Goal: Task Accomplishment & Management: Manage account settings

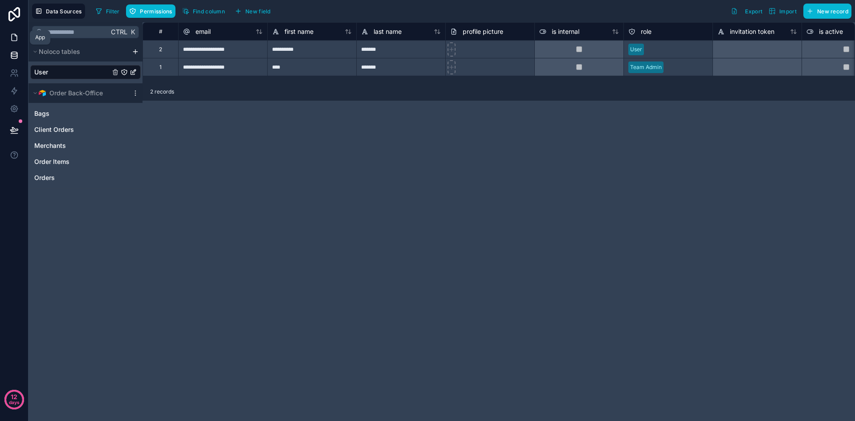
click at [17, 36] on icon at bounding box center [14, 37] width 9 height 9
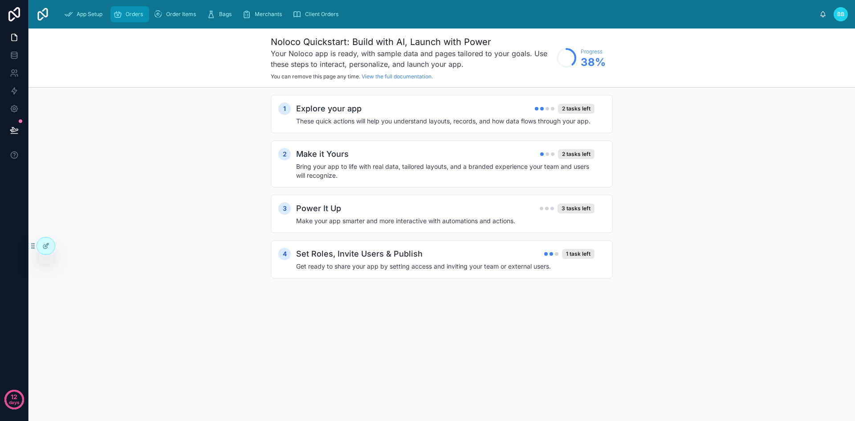
click at [137, 16] on span "Orders" at bounding box center [134, 14] width 17 height 7
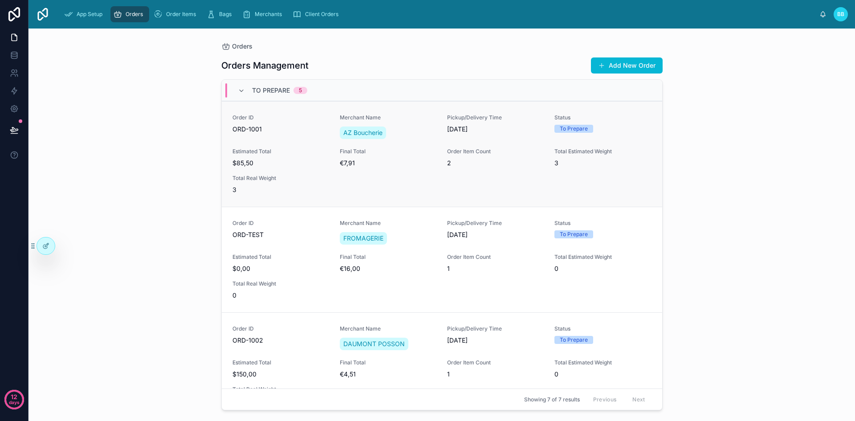
click at [315, 154] on span "Estimated Total" at bounding box center [280, 151] width 97 height 7
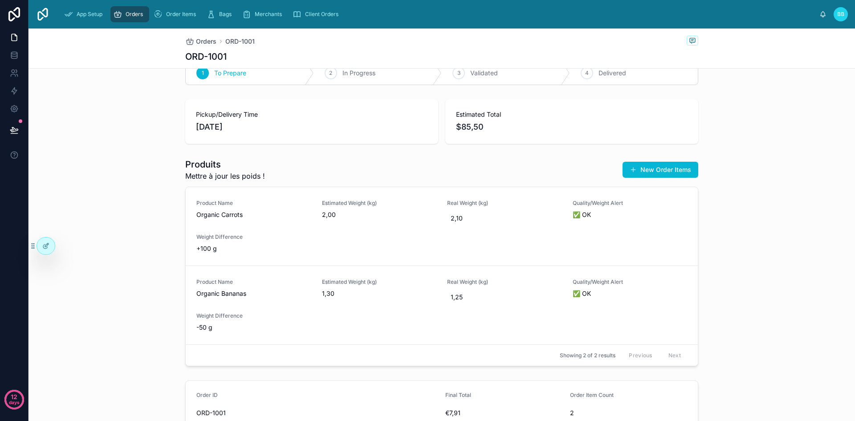
scroll to position [20, 0]
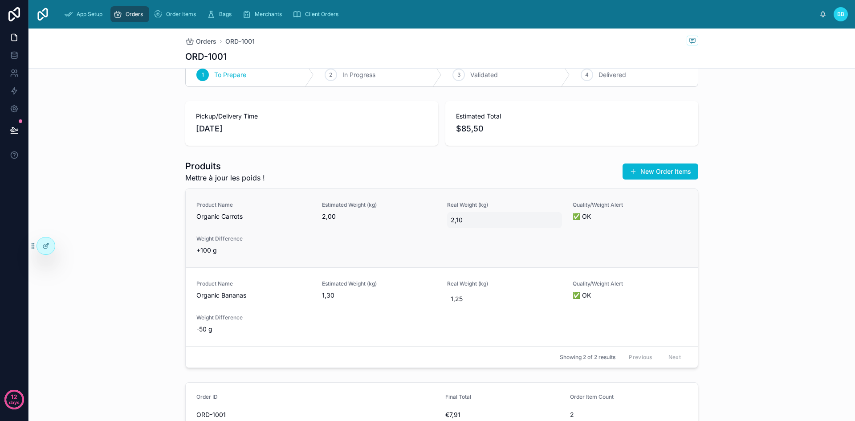
click at [477, 226] on div "2,10" at bounding box center [504, 220] width 115 height 16
click at [505, 305] on div "1,25" at bounding box center [504, 299] width 115 height 16
type input "****"
click at [642, 324] on div "Product Name Organic Bananas Estimated Weight (kg) 1,30 Real Weight (kg) 1,25 Q…" at bounding box center [441, 306] width 491 height 53
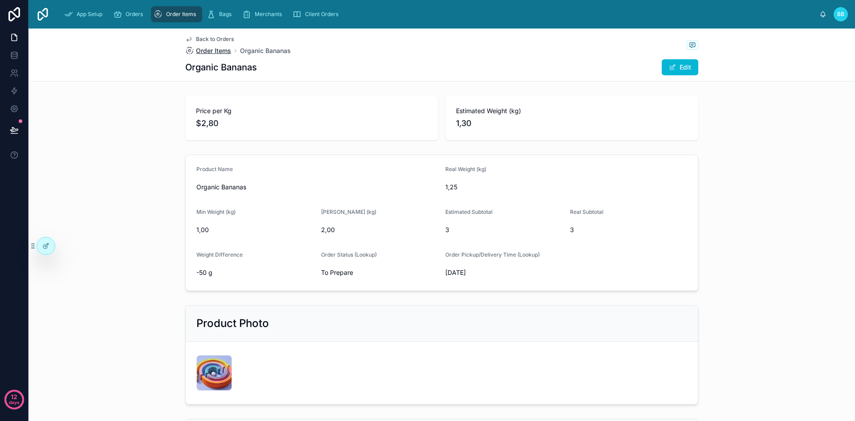
click at [211, 51] on span "Order Items" at bounding box center [213, 50] width 35 height 9
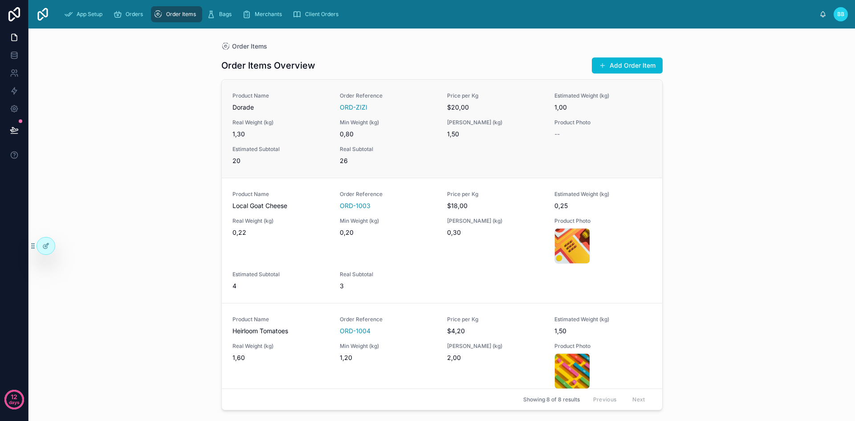
click at [491, 156] on div "Product Name Dorade Order Reference ORD-ZIZI Price per Kg $20,00 Estimated Weig…" at bounding box center [441, 128] width 419 height 73
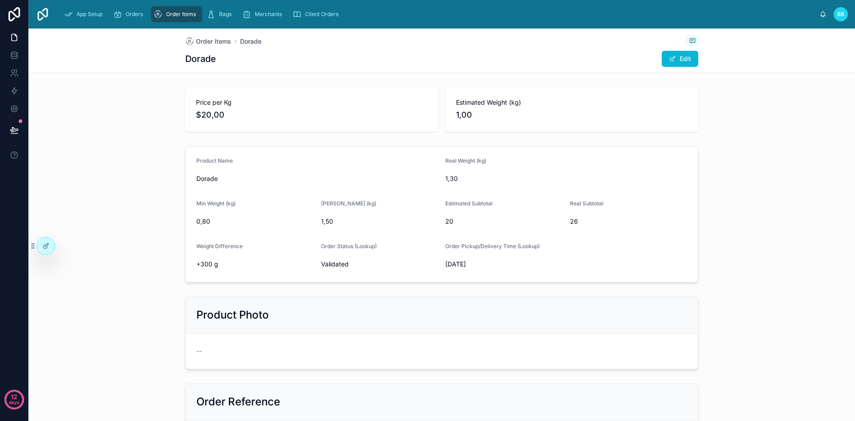
click at [451, 209] on div "Estimated Subtotal" at bounding box center [504, 205] width 118 height 11
click at [456, 169] on div "Real Weight (kg) 1,30" at bounding box center [566, 171] width 242 height 28
click at [212, 37] on span "Order Items" at bounding box center [213, 41] width 35 height 9
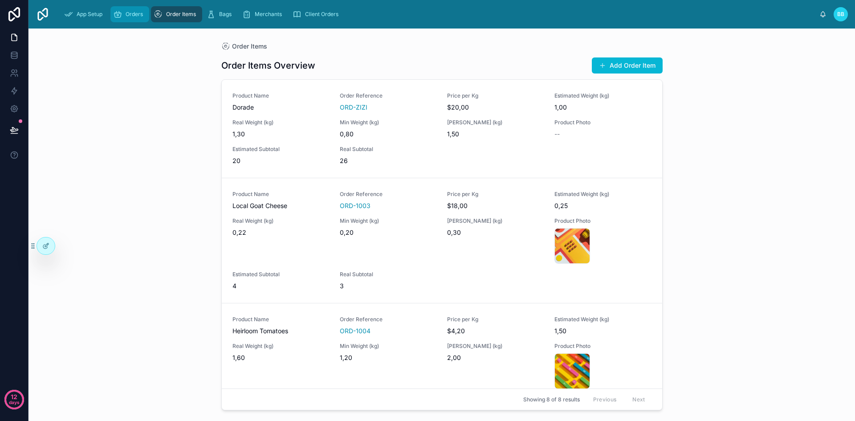
click at [126, 17] on span "Orders" at bounding box center [134, 14] width 17 height 7
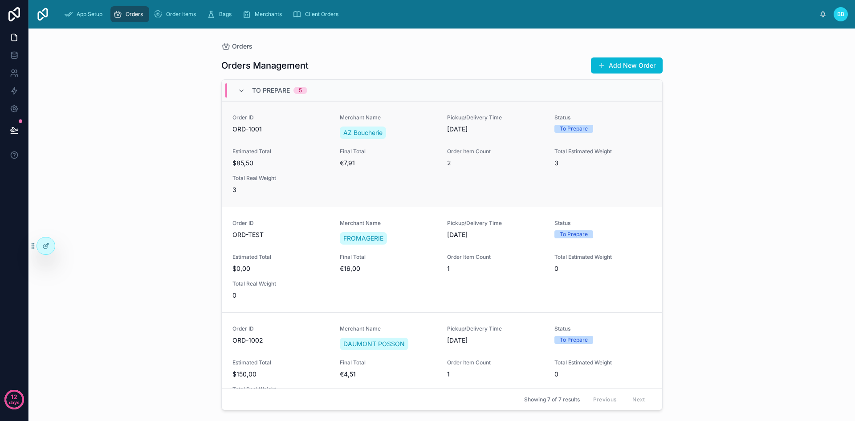
click at [418, 178] on div "Order ID ORD-1001 Merchant Name AZ Boucherie Pickup/Delivery Time [DATE] Status…" at bounding box center [441, 154] width 419 height 80
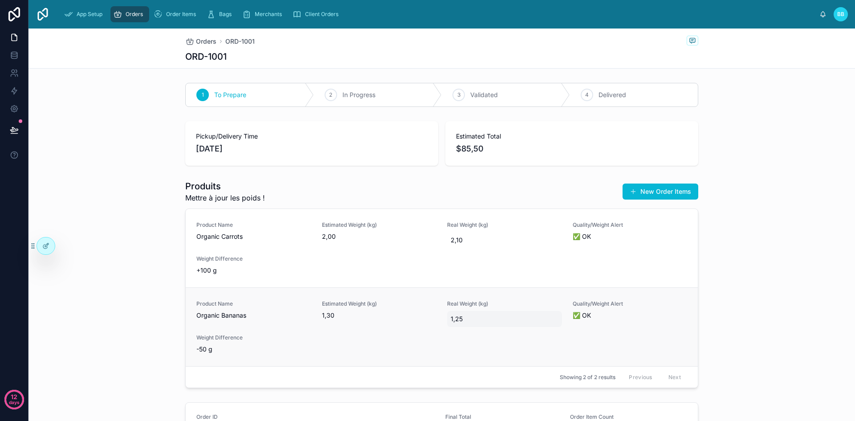
click at [469, 321] on span "1,25" at bounding box center [505, 318] width 108 height 9
click at [558, 333] on button "submit" at bounding box center [556, 330] width 11 height 11
click at [457, 314] on div "2,00" at bounding box center [504, 319] width 115 height 16
click at [460, 320] on span "2,00" at bounding box center [505, 318] width 108 height 9
type input "****"
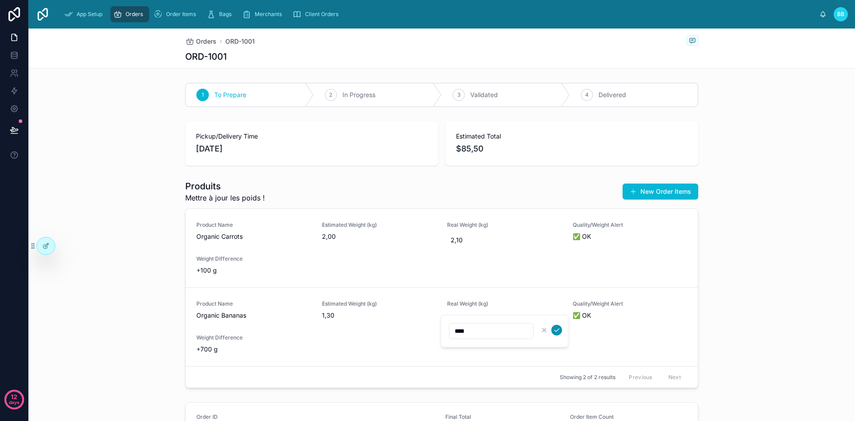
click at [557, 329] on icon "submit" at bounding box center [556, 329] width 7 height 7
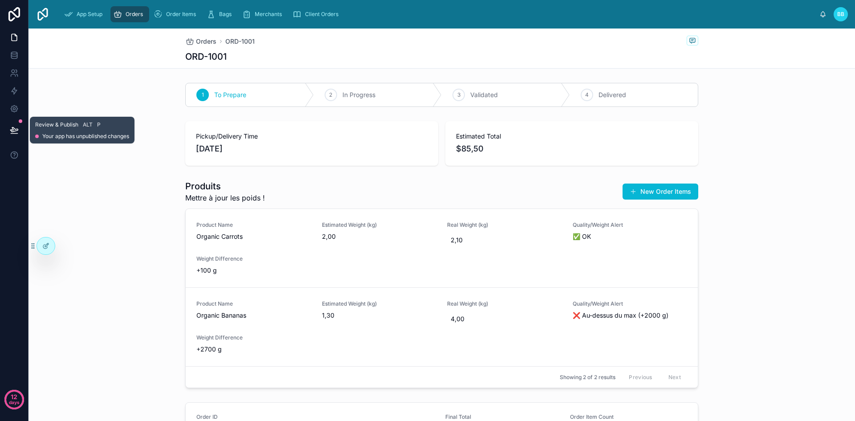
click at [14, 124] on button at bounding box center [14, 130] width 20 height 25
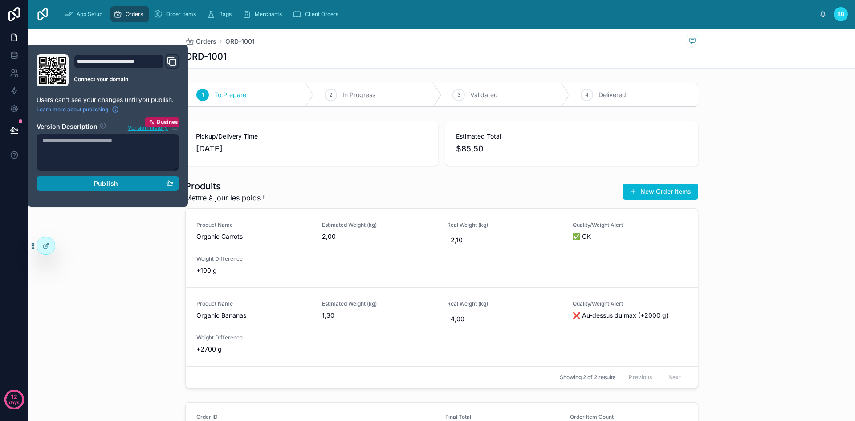
click at [91, 180] on div "Publish" at bounding box center [107, 183] width 131 height 8
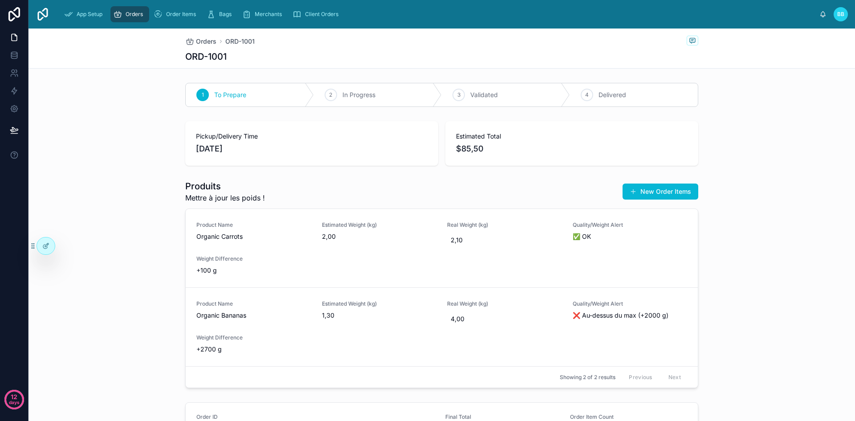
click at [92, 301] on div "Produits Mettre à jour les poids ! New Order Items Product Name Organic Carrots…" at bounding box center [441, 283] width 826 height 215
type input "*"
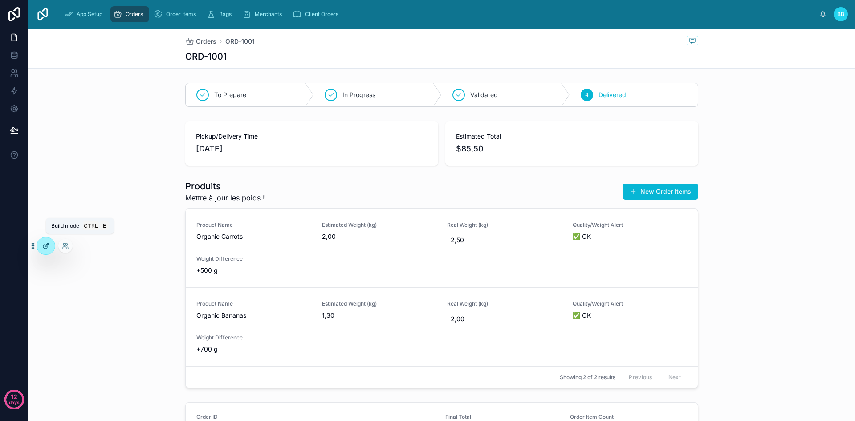
click at [52, 250] on div at bounding box center [46, 245] width 18 height 17
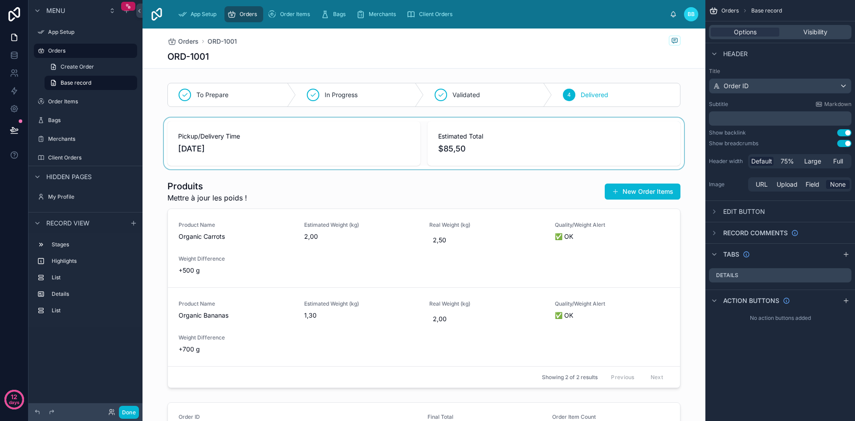
click at [594, 150] on div at bounding box center [423, 144] width 563 height 52
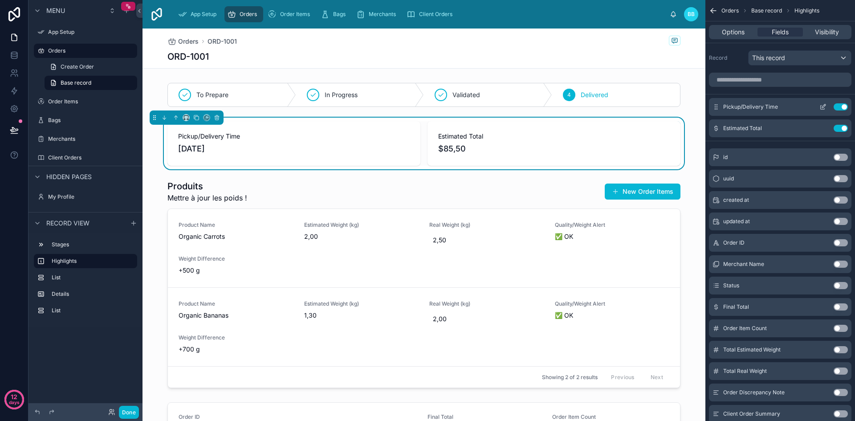
click at [825, 107] on icon "scrollable content" at bounding box center [822, 106] width 7 height 7
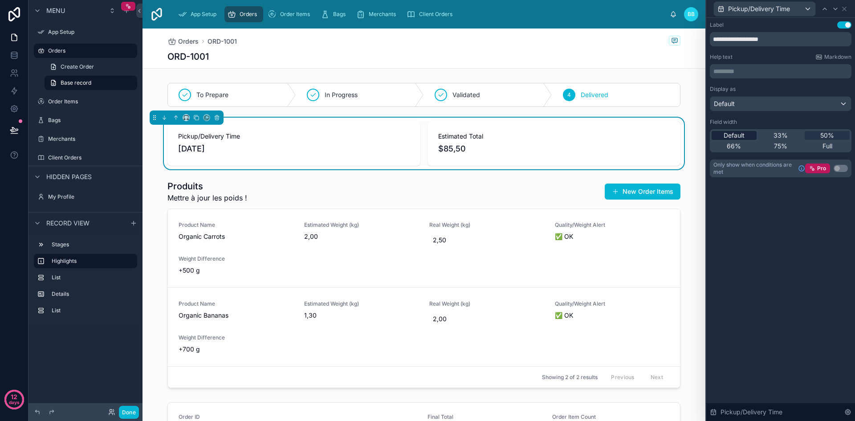
click at [739, 136] on span "Default" at bounding box center [734, 135] width 21 height 9
click at [772, 132] on div "33%" at bounding box center [780, 135] width 45 height 9
click at [845, 9] on icon at bounding box center [844, 8] width 7 height 7
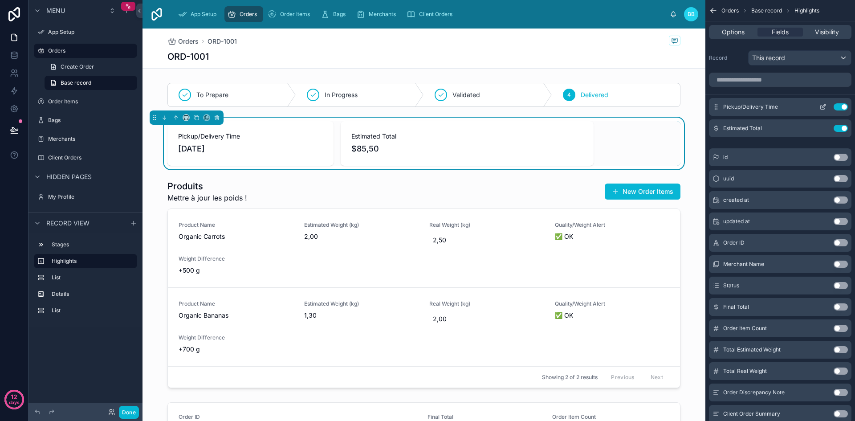
click at [822, 106] on icon "scrollable content" at bounding box center [822, 106] width 7 height 7
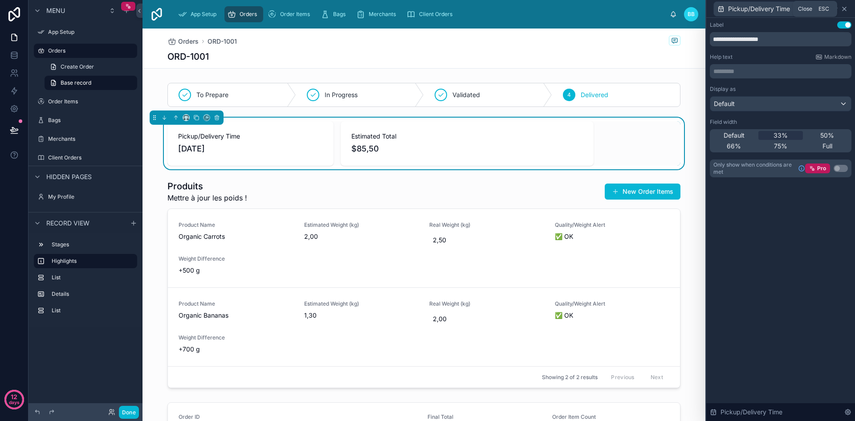
click at [846, 7] on icon at bounding box center [844, 9] width 4 height 4
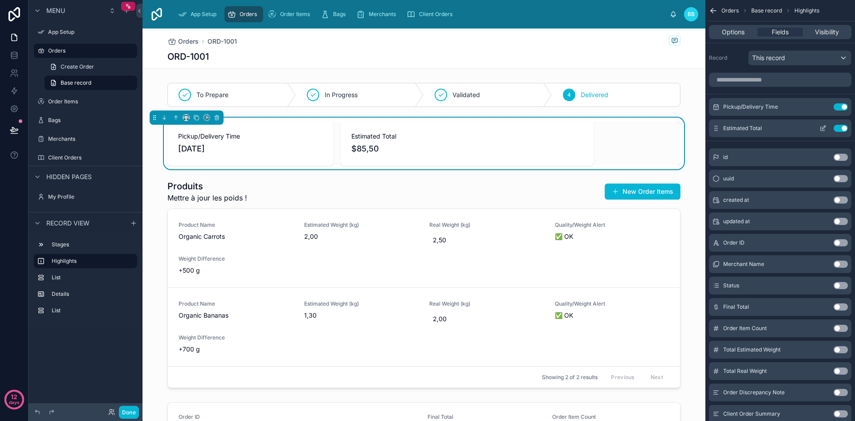
click at [821, 127] on icon "scrollable content" at bounding box center [823, 129] width 4 height 4
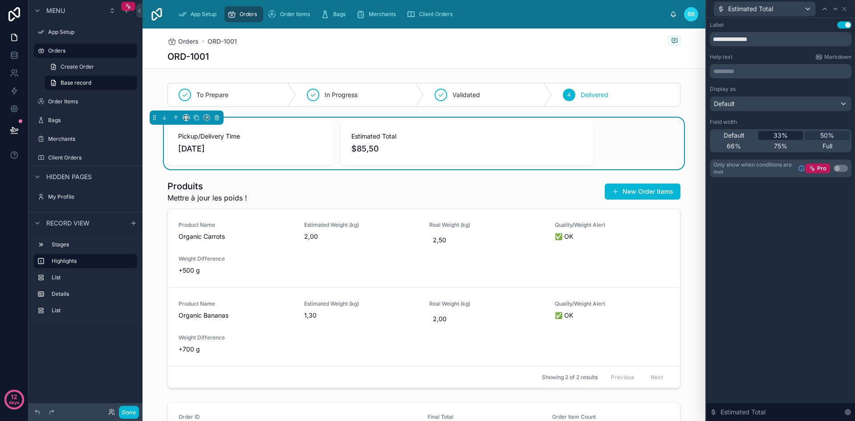
click at [780, 138] on span "33%" at bounding box center [780, 135] width 14 height 9
click at [820, 130] on div "Default 33% 50% 66% 75% Full" at bounding box center [781, 140] width 142 height 23
click at [820, 139] on div "50%" at bounding box center [827, 135] width 45 height 9
click at [814, 148] on div "Full" at bounding box center [827, 146] width 45 height 9
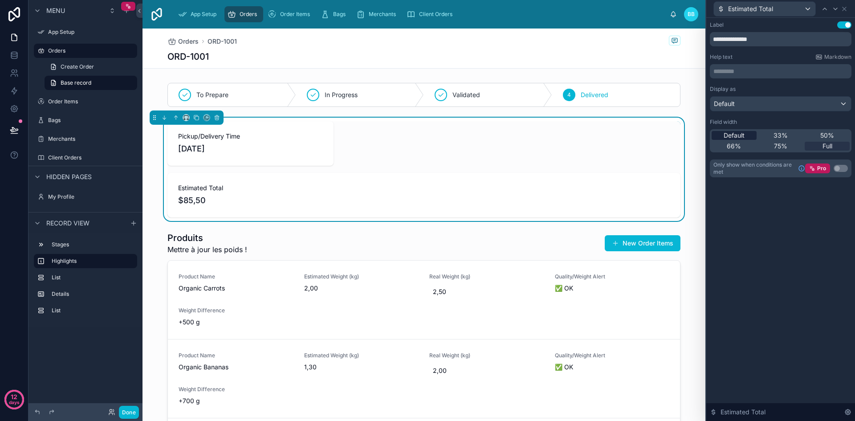
click at [742, 135] on span "Default" at bounding box center [734, 135] width 21 height 9
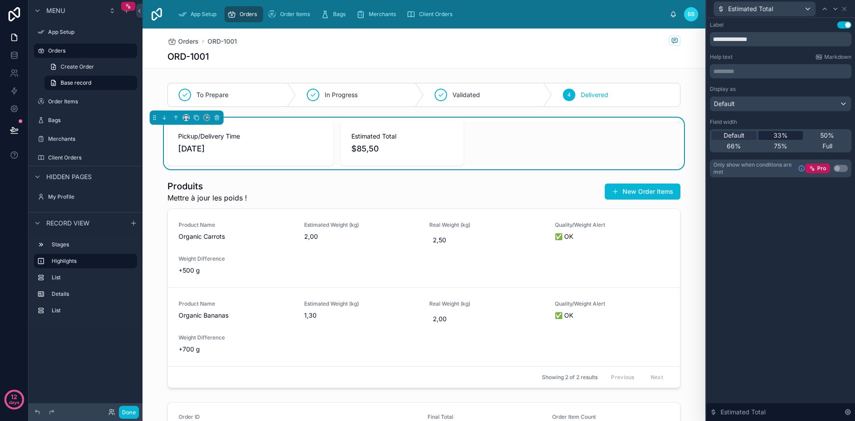
click at [771, 133] on div "33%" at bounding box center [780, 135] width 45 height 9
click at [845, 11] on icon at bounding box center [844, 8] width 7 height 7
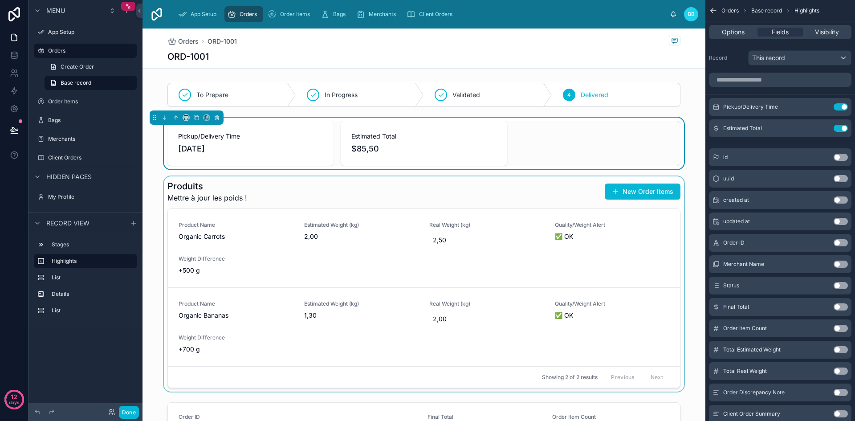
click at [541, 200] on div at bounding box center [423, 283] width 563 height 215
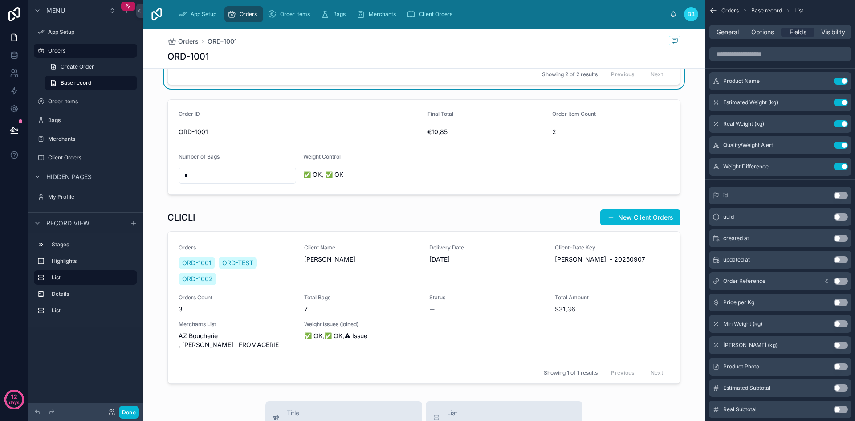
scroll to position [305, 0]
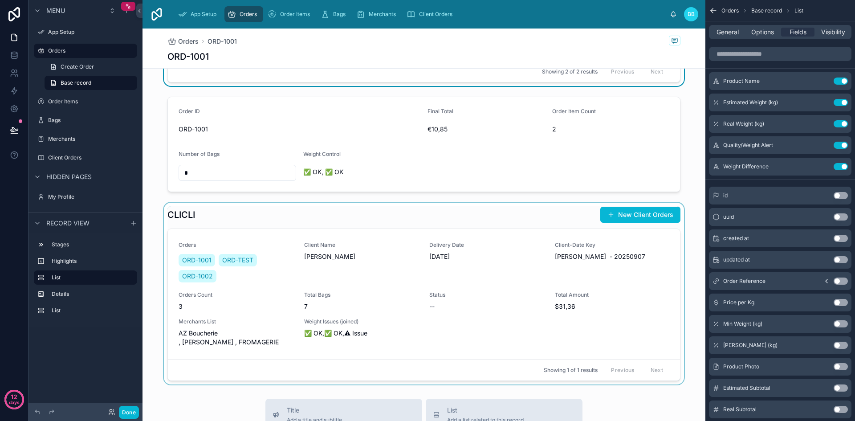
click at [351, 211] on div at bounding box center [423, 294] width 563 height 182
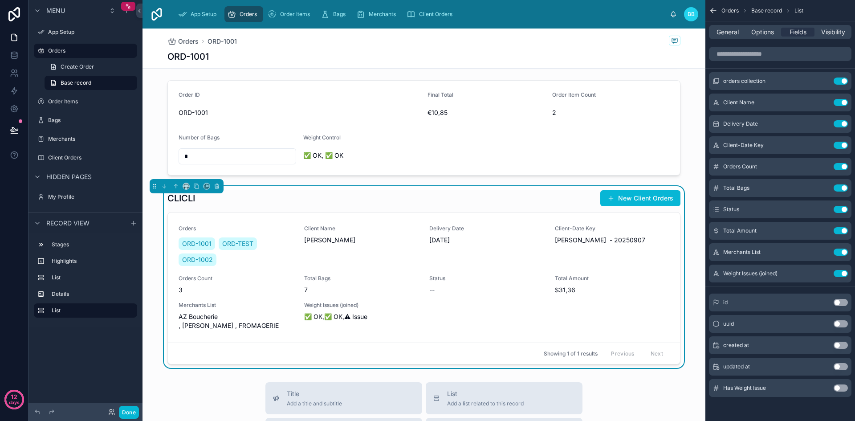
scroll to position [321, 0]
click at [218, 188] on icon at bounding box center [217, 186] width 6 height 6
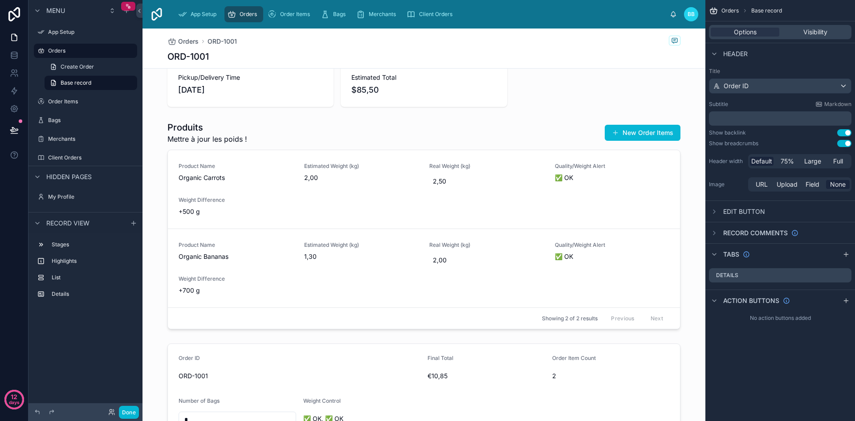
scroll to position [0, 0]
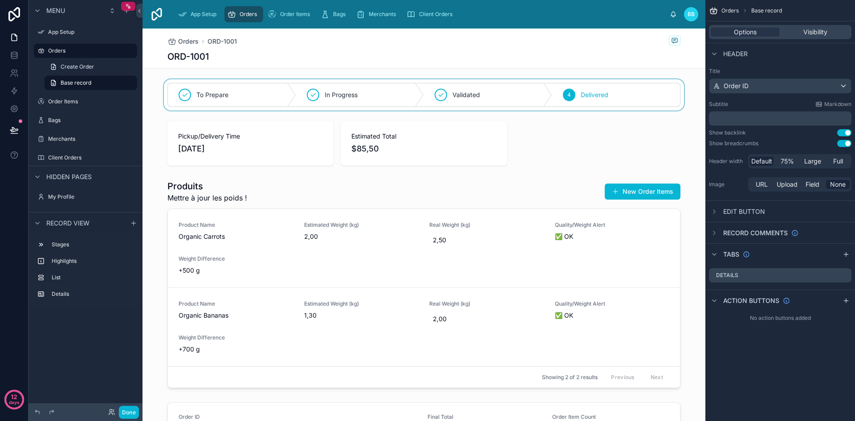
click at [234, 85] on div at bounding box center [423, 94] width 563 height 31
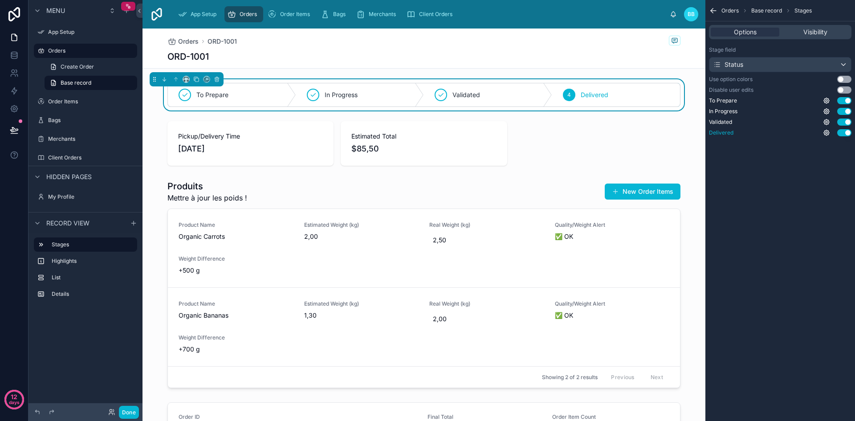
click at [848, 134] on button "Use setting" at bounding box center [844, 132] width 14 height 7
click at [825, 101] on icon "scrollable content" at bounding box center [826, 101] width 2 height 2
click at [826, 114] on icon "scrollable content" at bounding box center [826, 111] width 7 height 7
click at [789, 162] on div "Orders Base record Stages Options Visibility Stage field Status Use option colo…" at bounding box center [780, 210] width 150 height 421
click at [843, 62] on div "Status" at bounding box center [780, 64] width 142 height 14
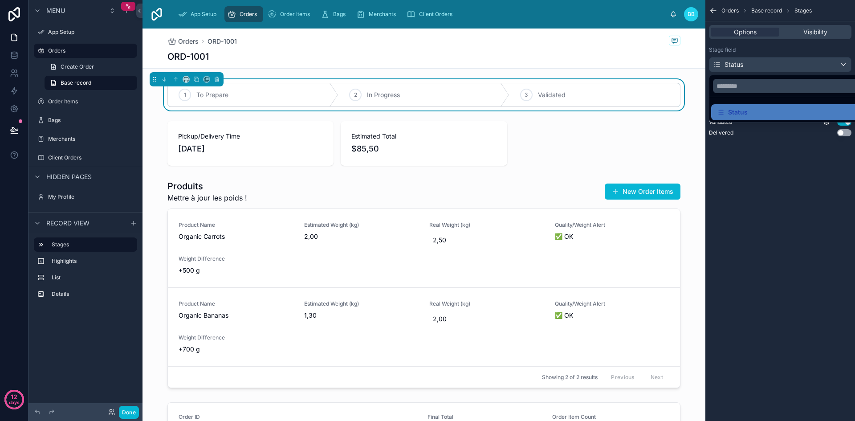
click at [843, 62] on div "scrollable content" at bounding box center [427, 210] width 855 height 421
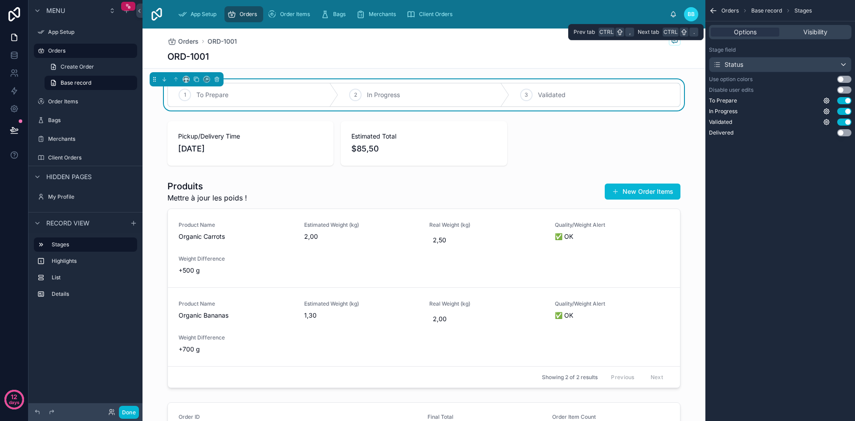
click at [825, 37] on div "Options Visibility" at bounding box center [780, 32] width 142 height 14
click at [815, 33] on span "Visibility" at bounding box center [815, 32] width 24 height 9
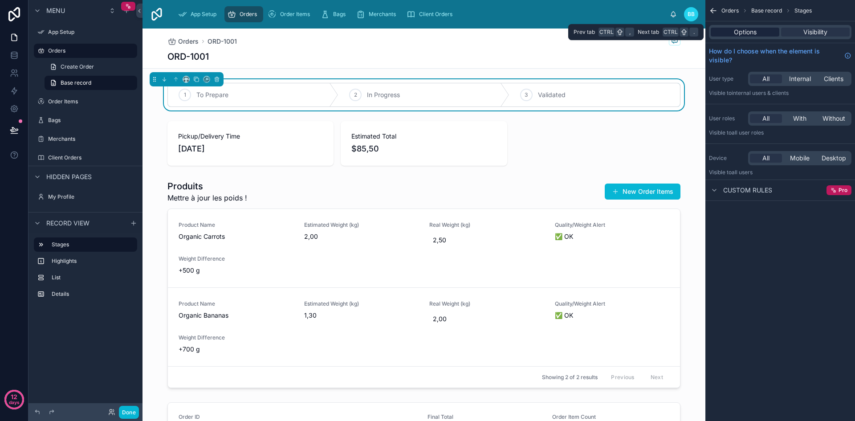
click at [753, 31] on span "Options" at bounding box center [745, 32] width 23 height 9
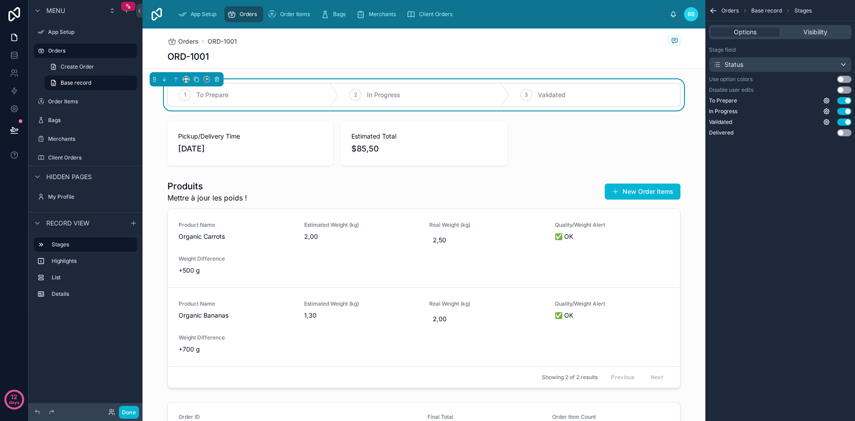
click at [844, 80] on button "Use setting" at bounding box center [844, 79] width 14 height 7
click at [842, 86] on button "Use setting" at bounding box center [844, 89] width 14 height 7
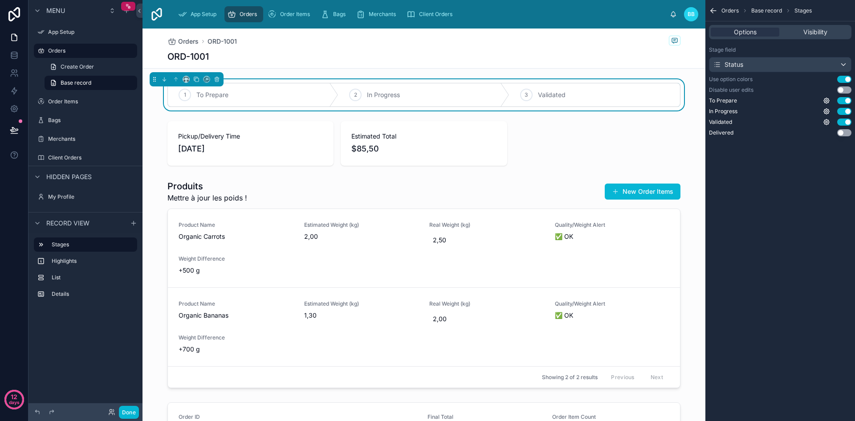
click at [842, 81] on button "Use setting" at bounding box center [844, 79] width 14 height 7
click at [842, 108] on button "Use setting" at bounding box center [844, 111] width 14 height 7
click at [776, 226] on div "Orders Base record Stages Options Visibility Stage field Status Use option colo…" at bounding box center [780, 210] width 150 height 421
click at [728, 62] on div "Status" at bounding box center [728, 64] width 30 height 9
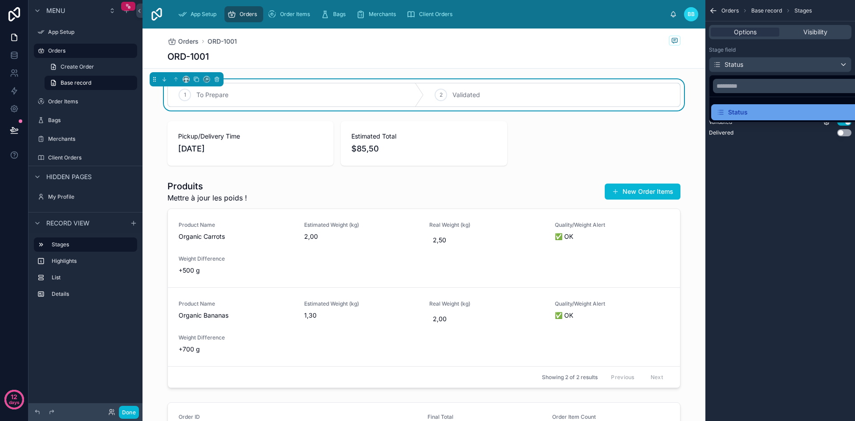
click at [727, 114] on div "Status" at bounding box center [731, 112] width 31 height 11
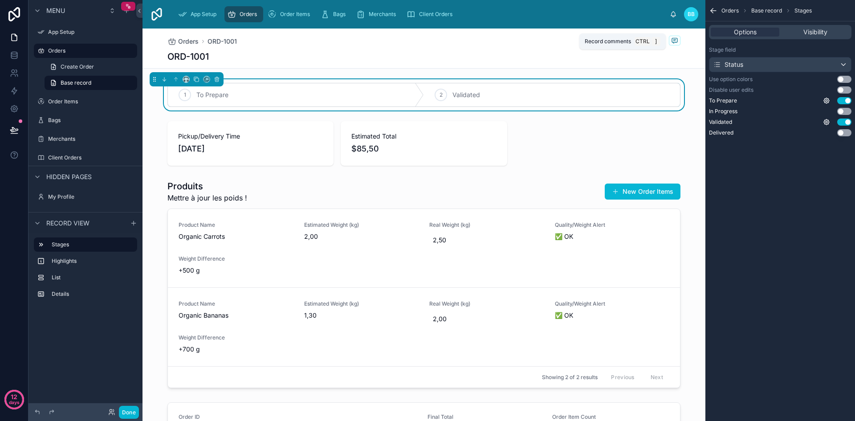
click at [672, 43] on icon at bounding box center [674, 40] width 5 height 5
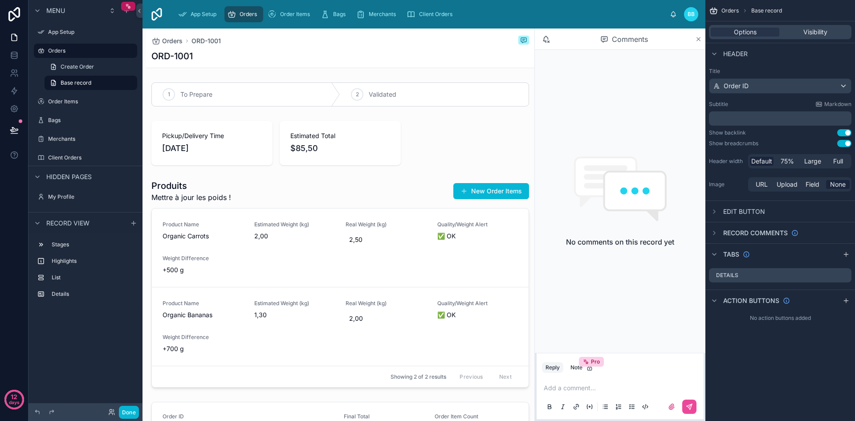
click at [695, 39] on icon at bounding box center [698, 39] width 7 height 7
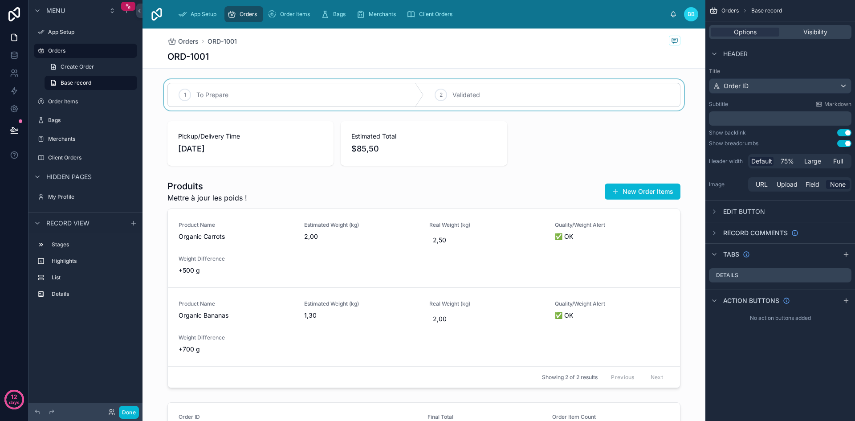
click at [639, 87] on div at bounding box center [423, 94] width 563 height 31
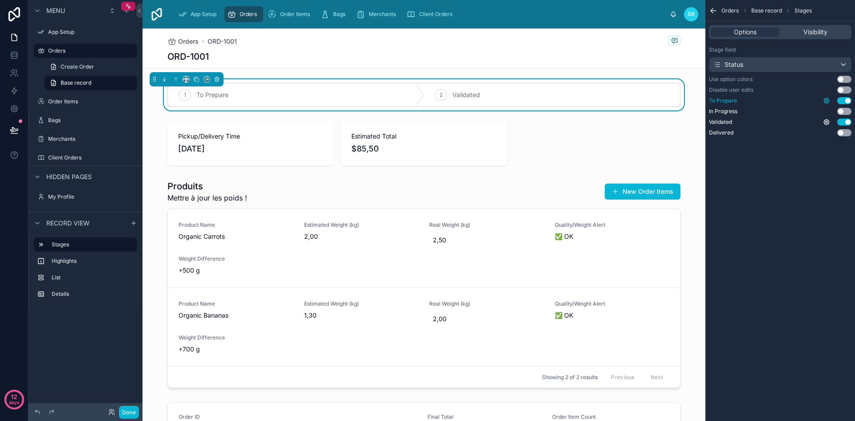
click at [828, 101] on icon "scrollable content" at bounding box center [826, 100] width 7 height 7
click at [773, 188] on div "Orders Base record Stages Options Visibility Stage field Status Use option colo…" at bounding box center [780, 210] width 150 height 421
click at [127, 412] on button "Done" at bounding box center [129, 412] width 20 height 13
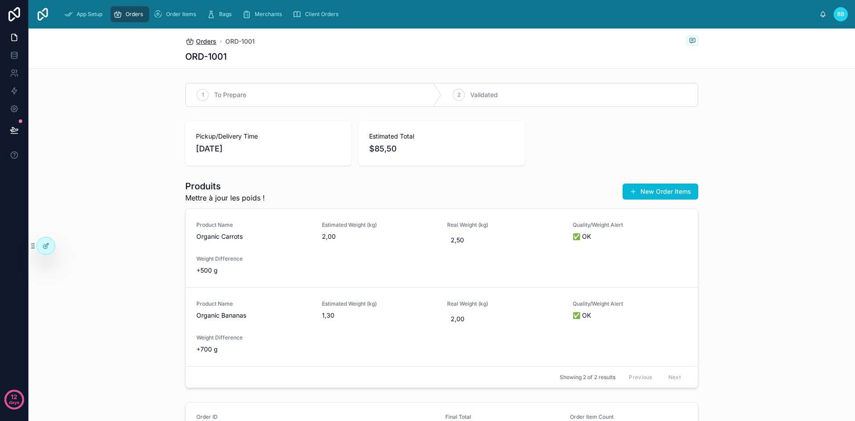
click at [202, 39] on span "Orders" at bounding box center [206, 41] width 20 height 9
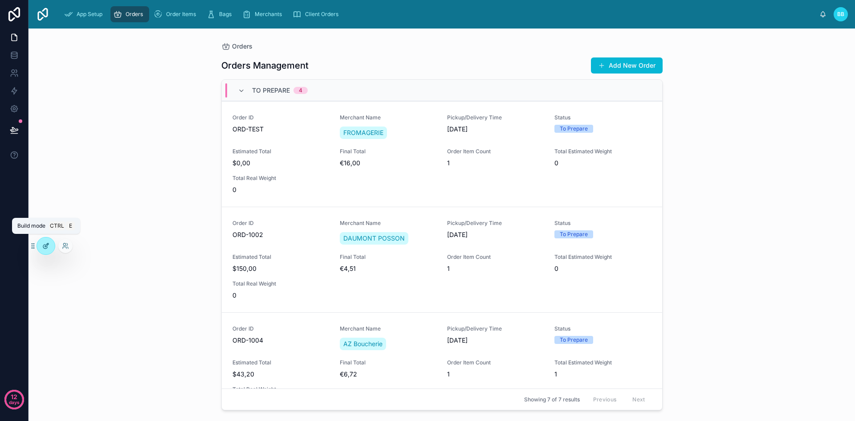
click at [46, 252] on div at bounding box center [46, 245] width 18 height 17
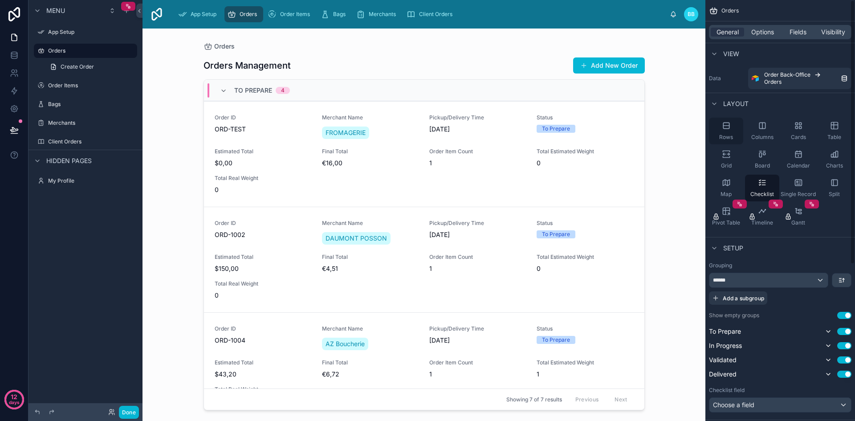
click at [722, 126] on icon "scrollable content" at bounding box center [726, 125] width 9 height 9
click at [760, 180] on icon "scrollable content" at bounding box center [759, 180] width 1 height 1
click at [780, 280] on div "******" at bounding box center [768, 280] width 118 height 14
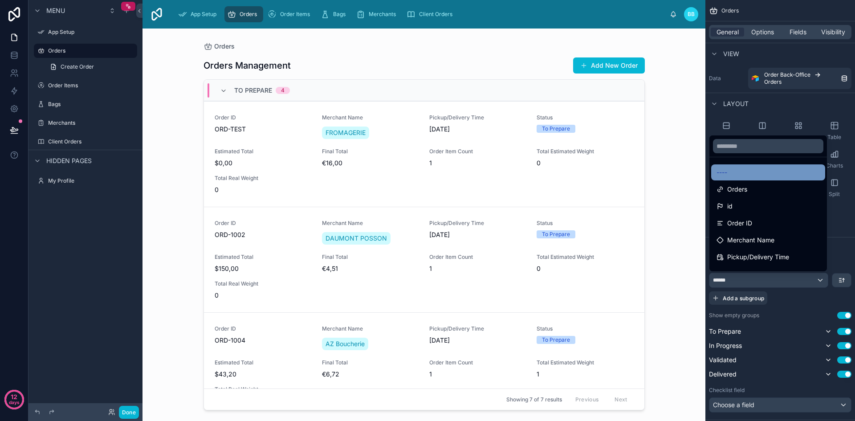
click at [724, 173] on span "----" at bounding box center [721, 172] width 11 height 11
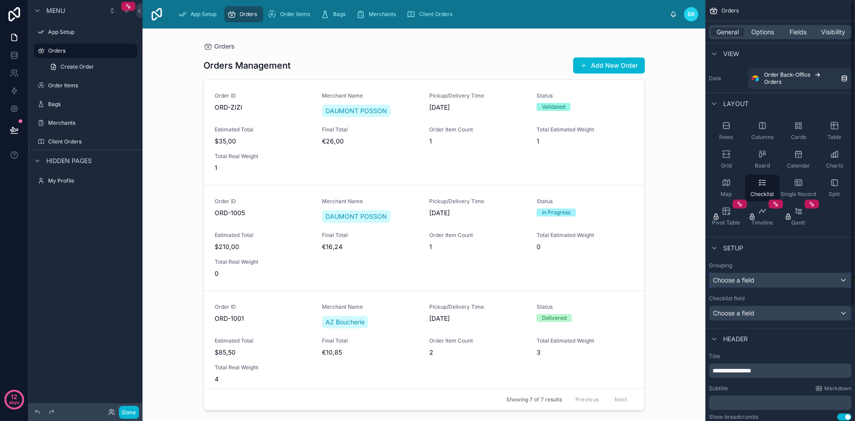
click at [731, 276] on div "Choose a field" at bounding box center [780, 280] width 142 height 14
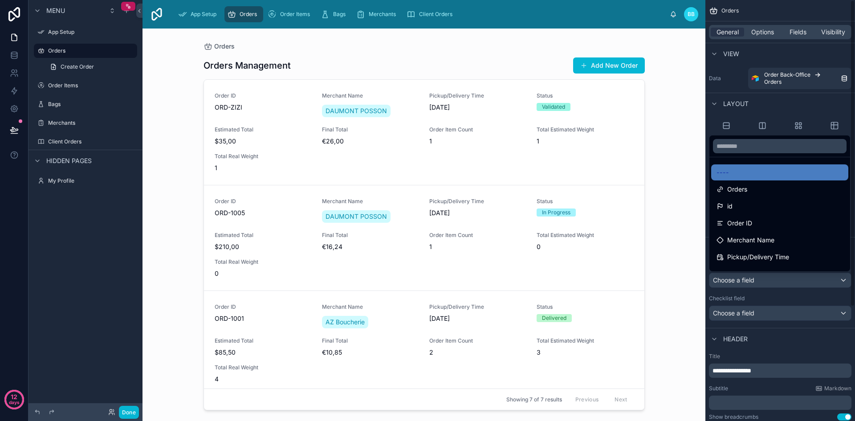
click at [683, 244] on div "Orders Orders Management Add New Order Order ID ORD-ZIZI Merchant Name [PERSON_…" at bounding box center [423, 224] width 563 height 392
click at [682, 234] on div "Orders Orders Management Add New Order Order ID ORD-ZIZI Merchant Name [PERSON_…" at bounding box center [423, 224] width 563 height 392
click at [134, 411] on div "scrollable content" at bounding box center [427, 210] width 855 height 421
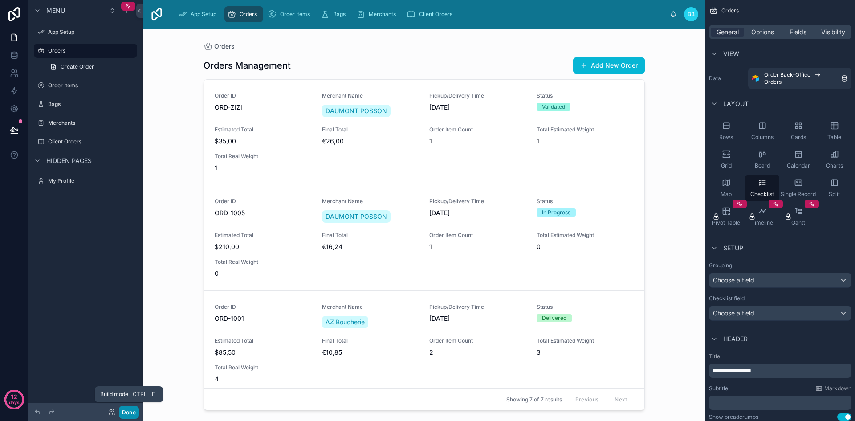
click at [134, 411] on button "Done" at bounding box center [129, 412] width 20 height 13
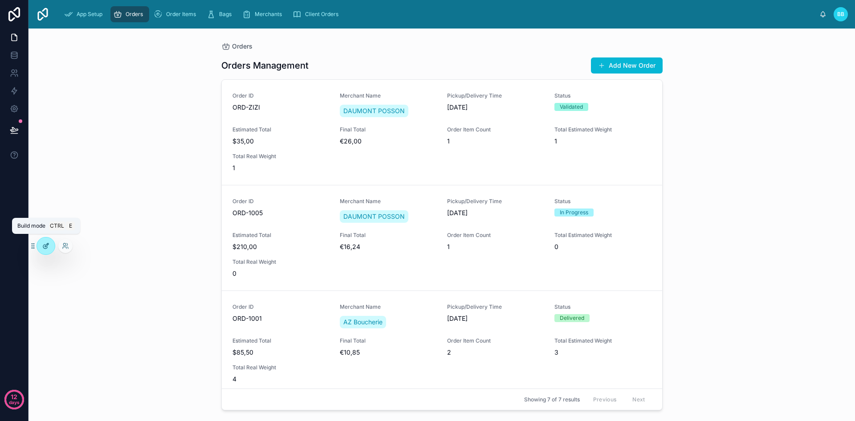
click at [50, 244] on div at bounding box center [46, 245] width 18 height 17
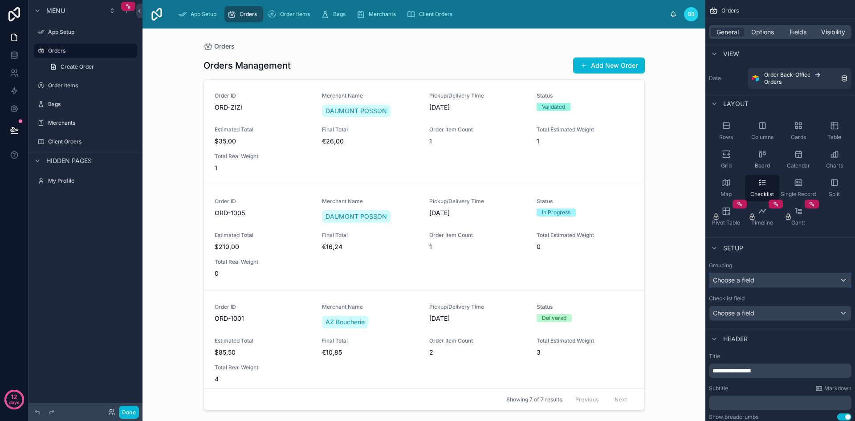
click at [799, 277] on div "Choose a field" at bounding box center [780, 280] width 142 height 14
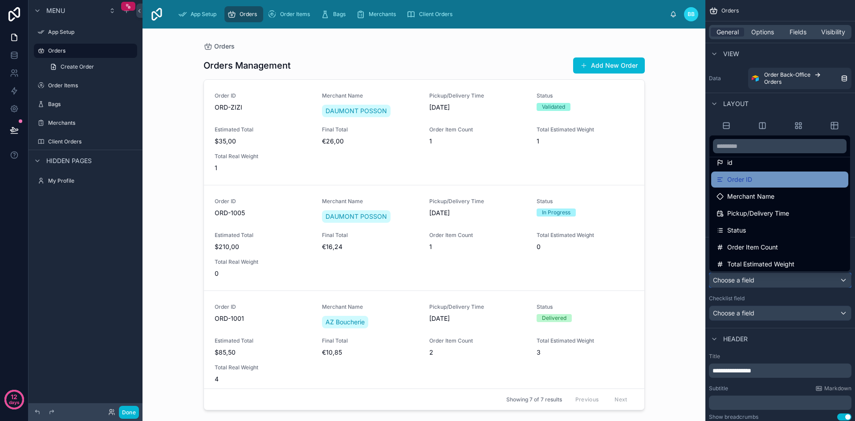
scroll to position [44, 0]
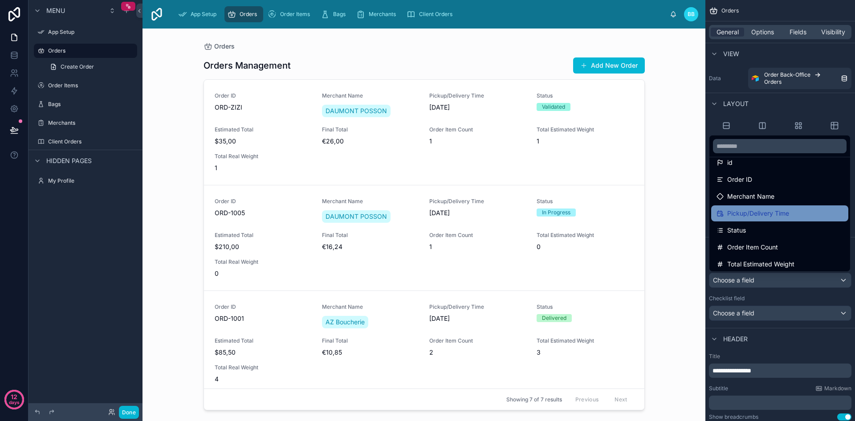
click at [748, 216] on span "Pickup/Delivery Time" at bounding box center [758, 213] width 62 height 11
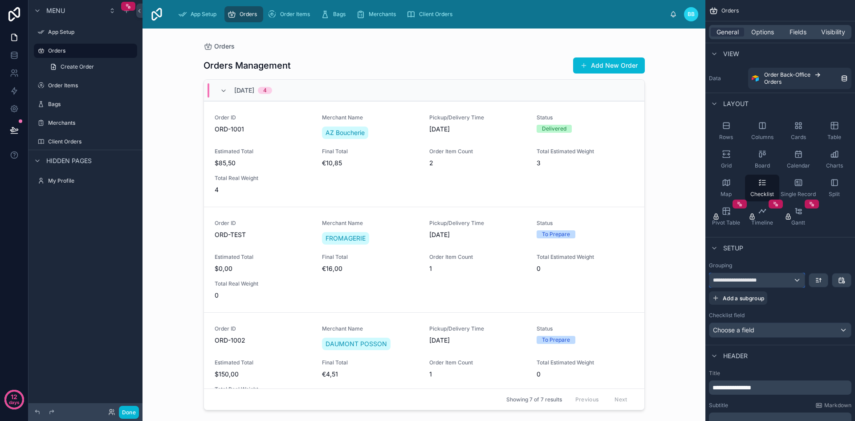
click at [754, 279] on span "**********" at bounding box center [740, 279] width 54 height 7
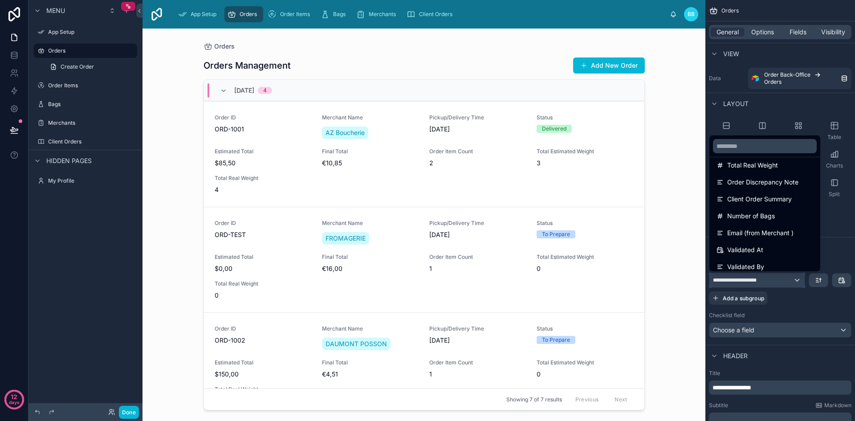
scroll to position [317, 0]
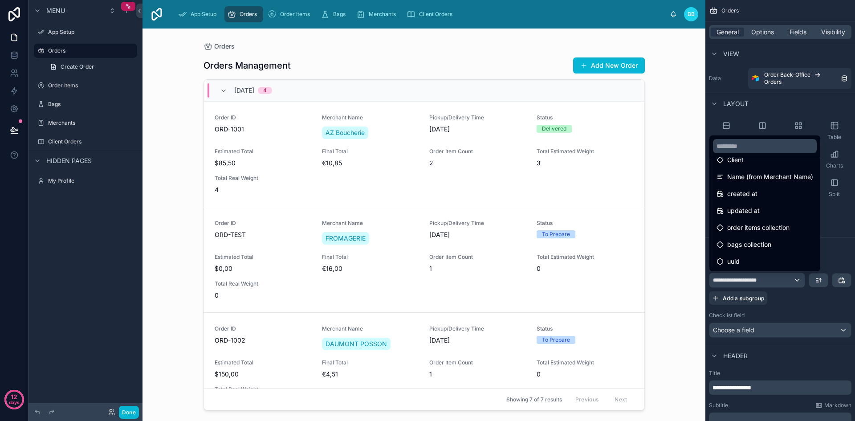
click at [655, 295] on div "Orders Orders Management Add New Order [DATE] 4 Order ID ORD-1001 Merchant Name…" at bounding box center [423, 224] width 563 height 392
click at [133, 408] on div "scrollable content" at bounding box center [427, 210] width 855 height 421
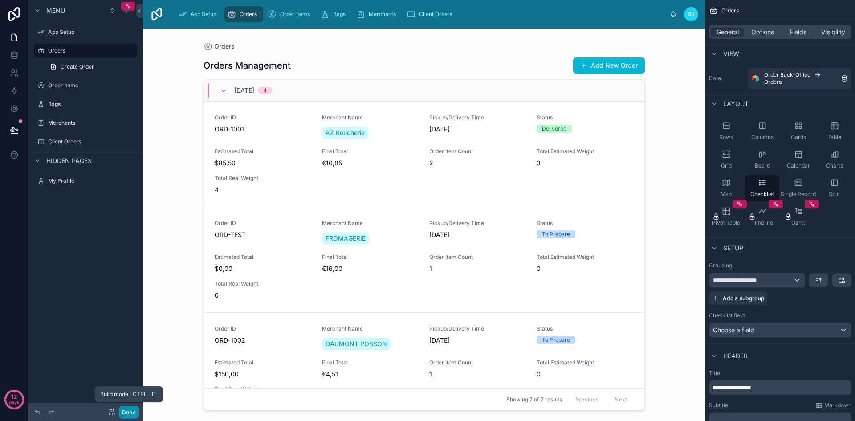
click at [133, 408] on button "Done" at bounding box center [129, 412] width 20 height 13
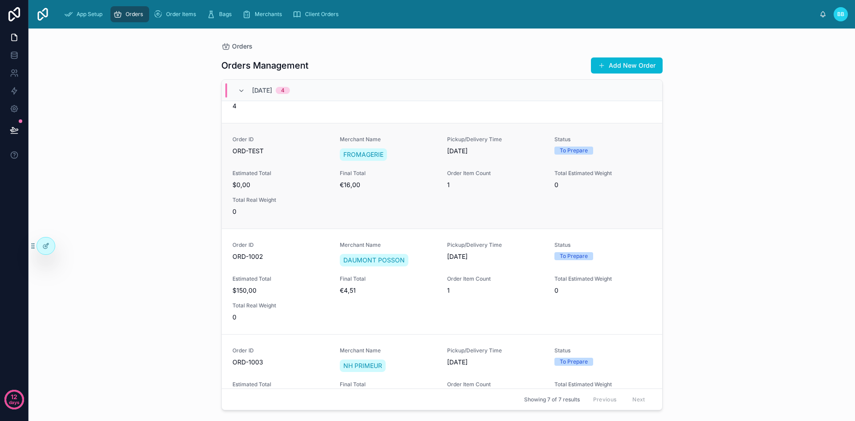
scroll to position [0, 0]
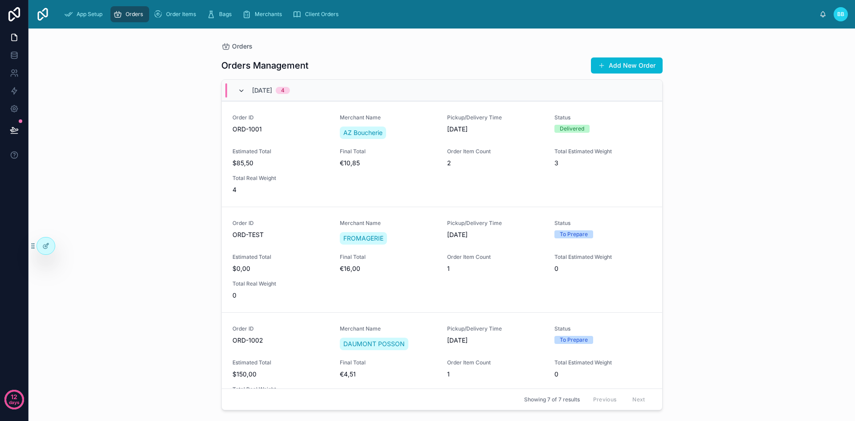
click at [238, 91] on icon at bounding box center [241, 90] width 7 height 7
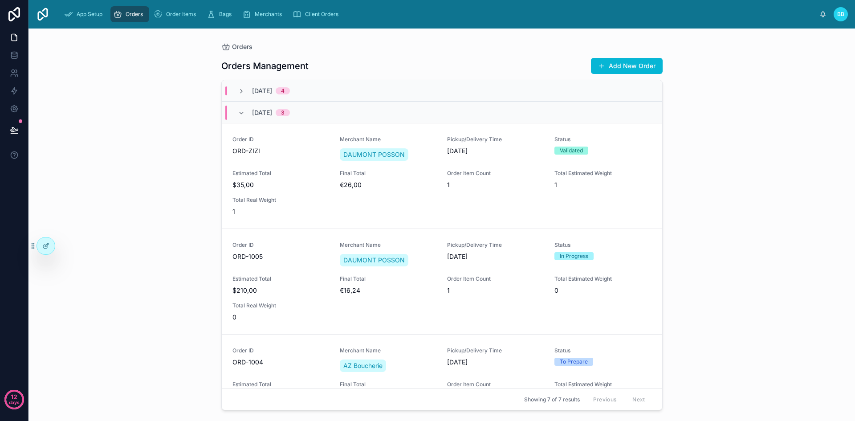
click at [237, 114] on div "[DATE] 3" at bounding box center [263, 113] width 73 height 14
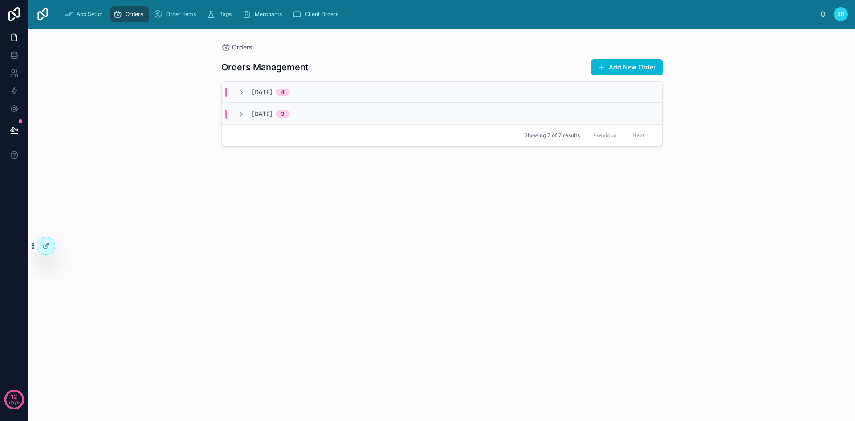
click at [237, 114] on div "[DATE] 3" at bounding box center [263, 114] width 73 height 9
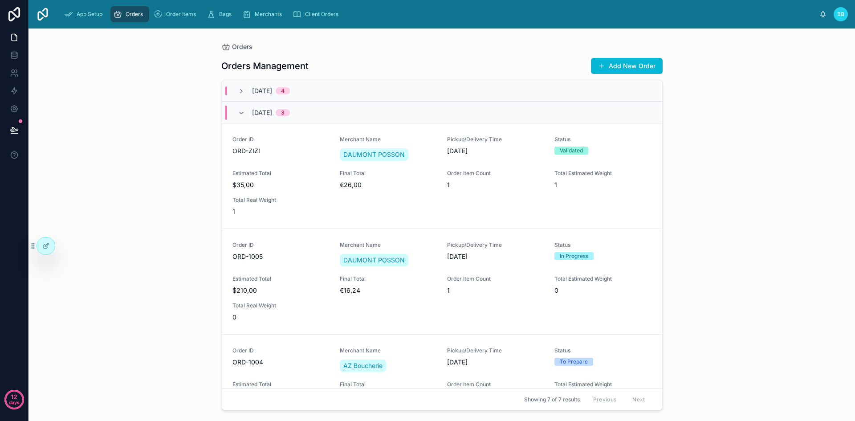
click at [245, 89] on div "[DATE] 4" at bounding box center [264, 90] width 52 height 9
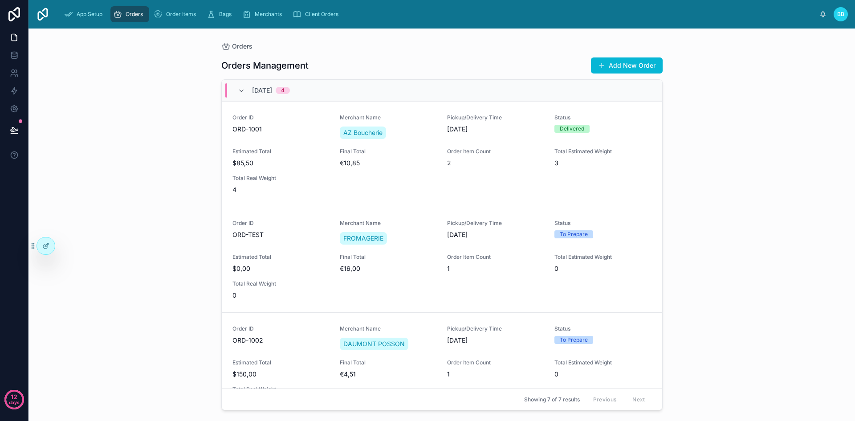
click at [185, 175] on div "Orders Orders Management Add New Order [DATE] 4 Order ID ORD-1001 Merchant Name…" at bounding box center [441, 224] width 826 height 392
click at [424, 186] on div "Order ID ORD-1001 Merchant Name AZ Boucherie Pickup/Delivery Time [DATE] Status…" at bounding box center [441, 154] width 419 height 80
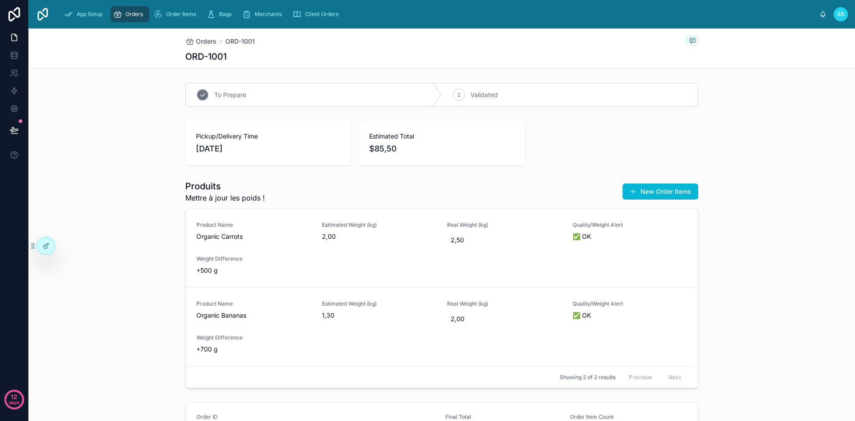
click at [308, 93] on div "1 To Prepare" at bounding box center [314, 94] width 256 height 23
click at [133, 18] on div "Orders" at bounding box center [129, 14] width 33 height 14
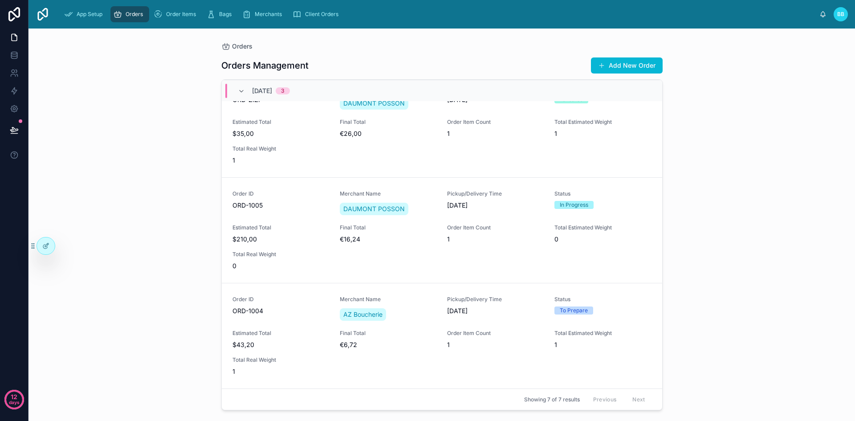
scroll to position [473, 0]
click at [537, 261] on div "Order ID ORD-1005 Merchant Name [PERSON_NAME] Pickup/Delivery Time [DATE] Statu…" at bounding box center [441, 230] width 419 height 80
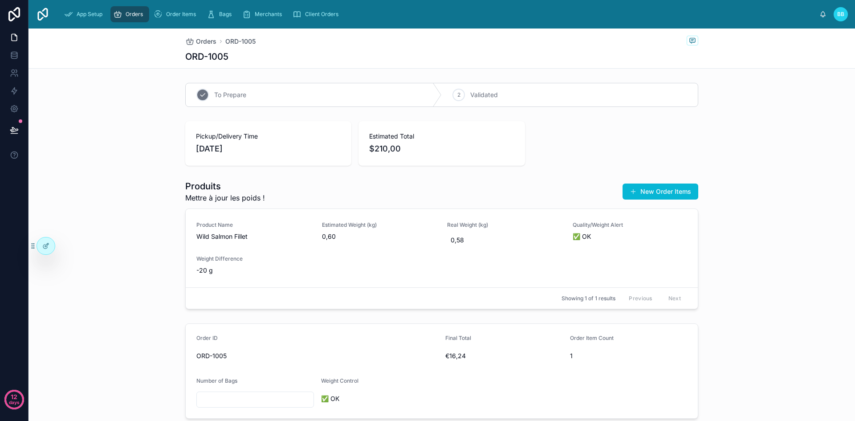
click at [330, 104] on div "1 To Prepare" at bounding box center [314, 94] width 256 height 23
click at [167, 20] on div "Order Items" at bounding box center [177, 14] width 46 height 14
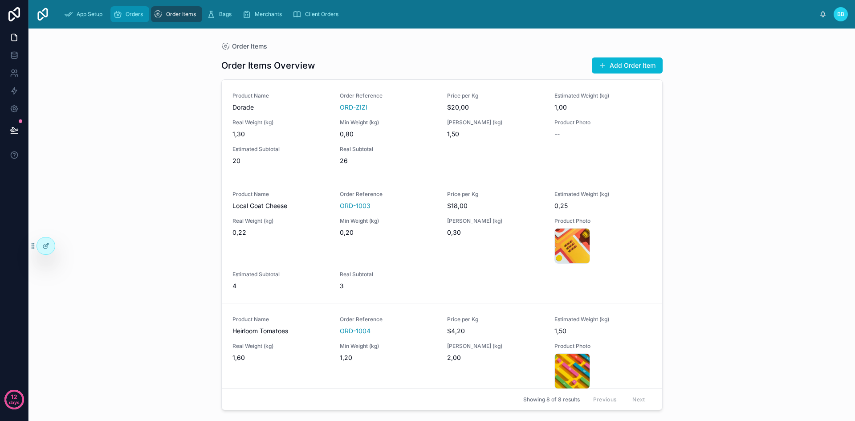
click at [116, 14] on icon "scrollable content" at bounding box center [117, 14] width 9 height 9
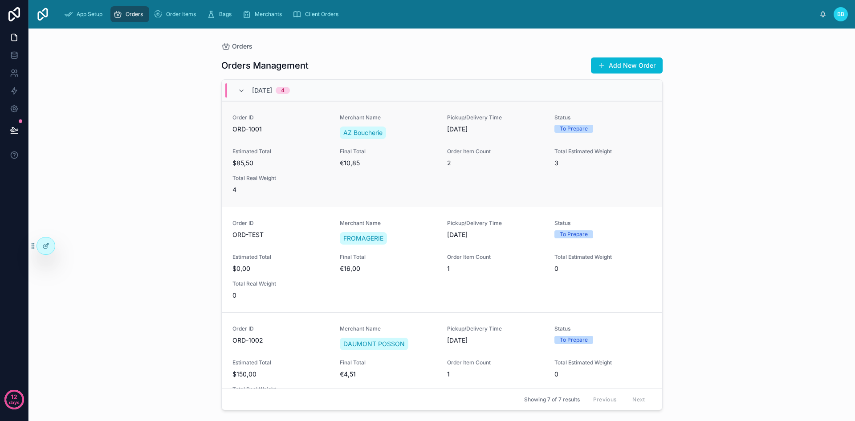
click at [408, 189] on div "Order ID ORD-1001 Merchant Name AZ Boucherie Pickup/Delivery Time [DATE] Status…" at bounding box center [441, 154] width 419 height 80
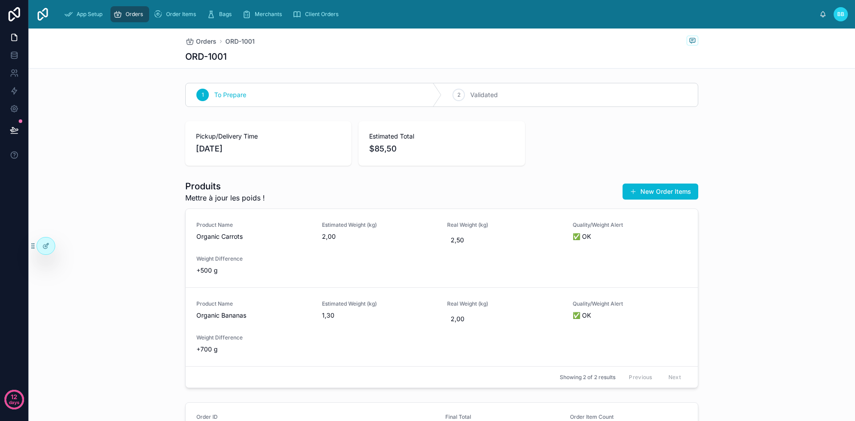
click at [561, 164] on div "Pickup/Delivery Time [DATE] Estimated Total $85,50" at bounding box center [441, 143] width 513 height 45
click at [46, 244] on icon at bounding box center [45, 245] width 7 height 7
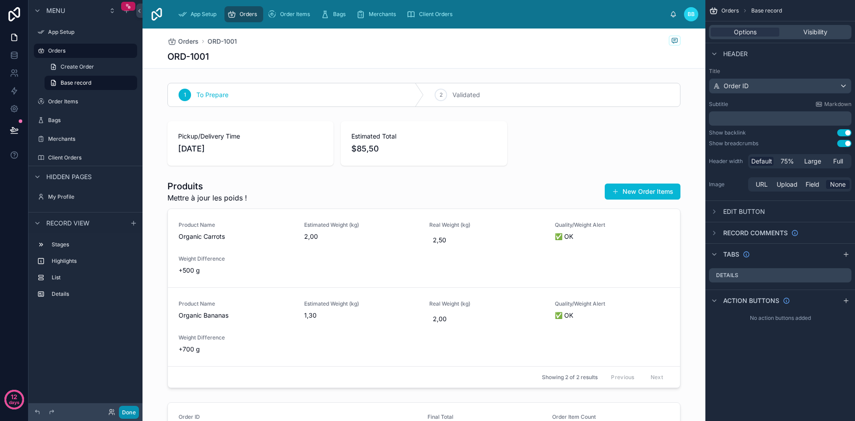
click at [135, 412] on button "Done" at bounding box center [129, 412] width 20 height 13
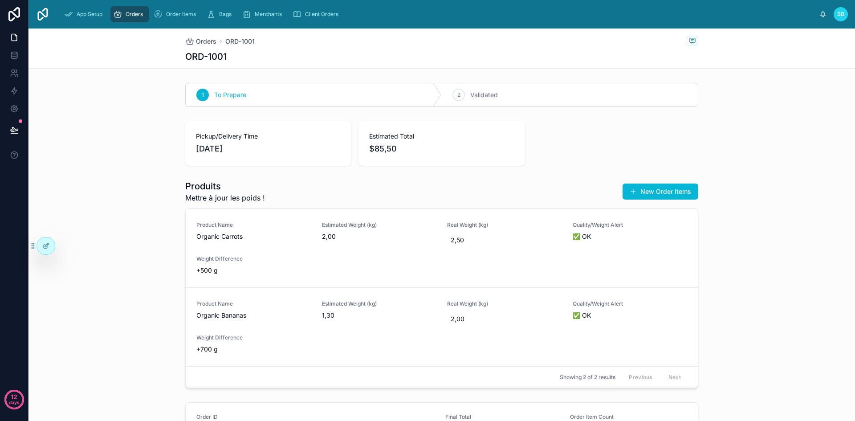
click at [145, 16] on div "Orders" at bounding box center [129, 14] width 33 height 14
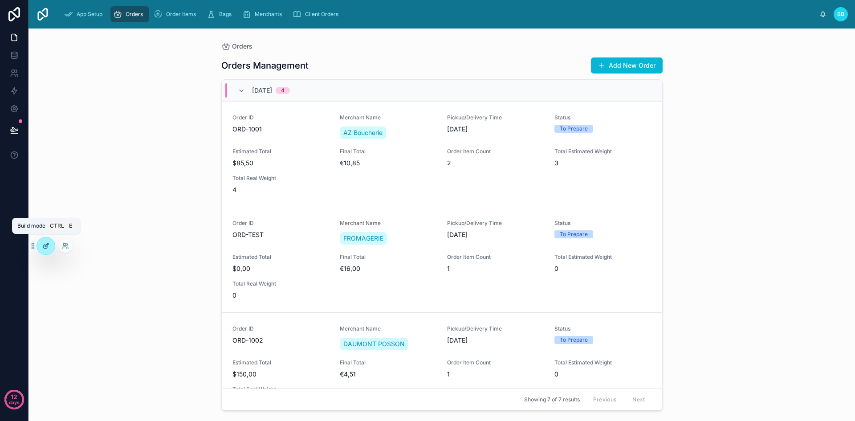
click at [50, 250] on div at bounding box center [46, 245] width 18 height 17
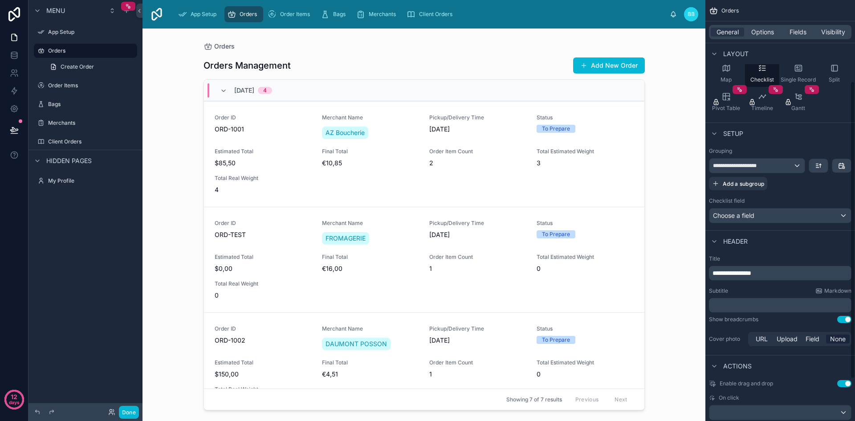
scroll to position [114, 0]
click at [129, 411] on button "Done" at bounding box center [129, 412] width 20 height 13
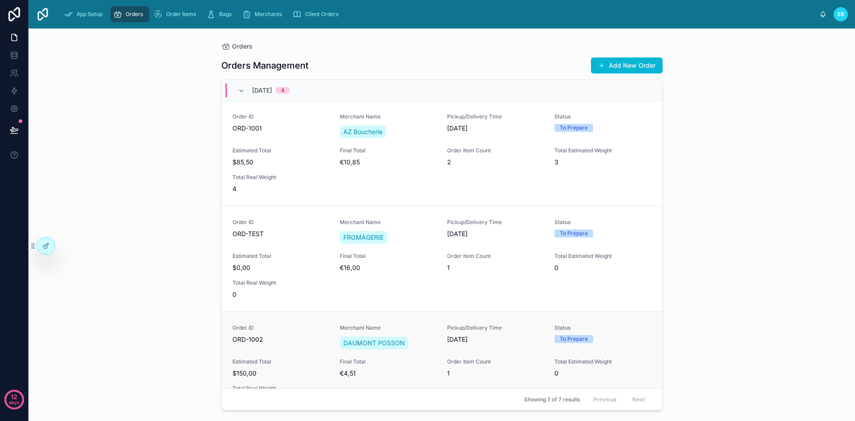
scroll to position [0, 0]
click at [239, 88] on icon at bounding box center [241, 90] width 7 height 7
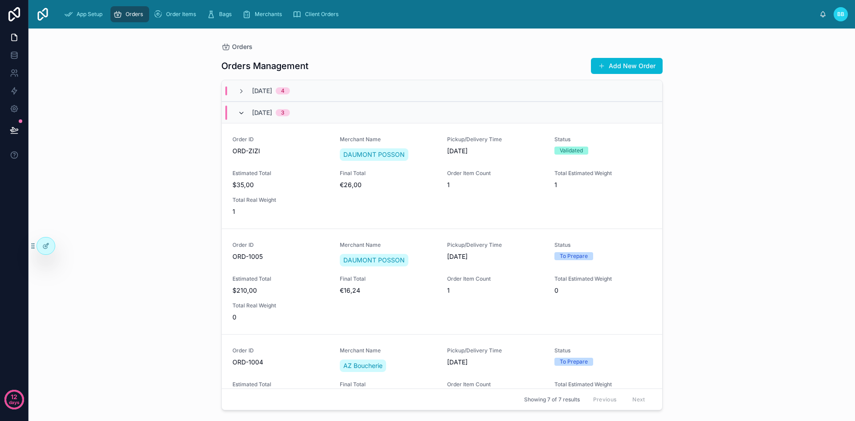
click at [239, 114] on icon at bounding box center [241, 113] width 7 height 7
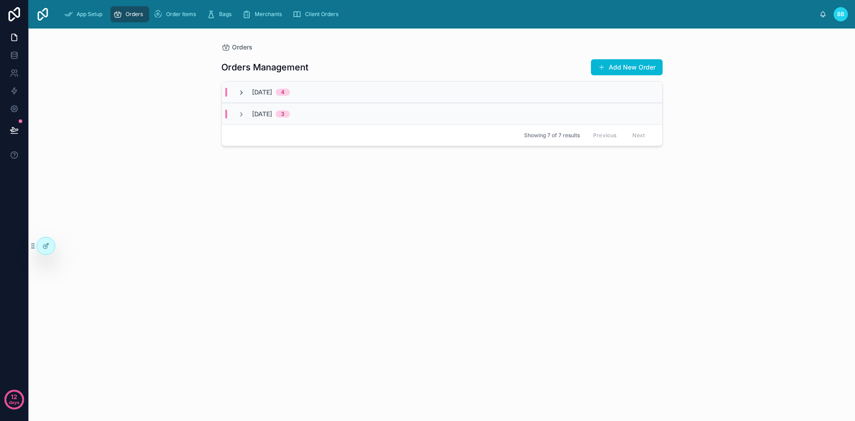
click at [239, 90] on icon at bounding box center [241, 92] width 7 height 7
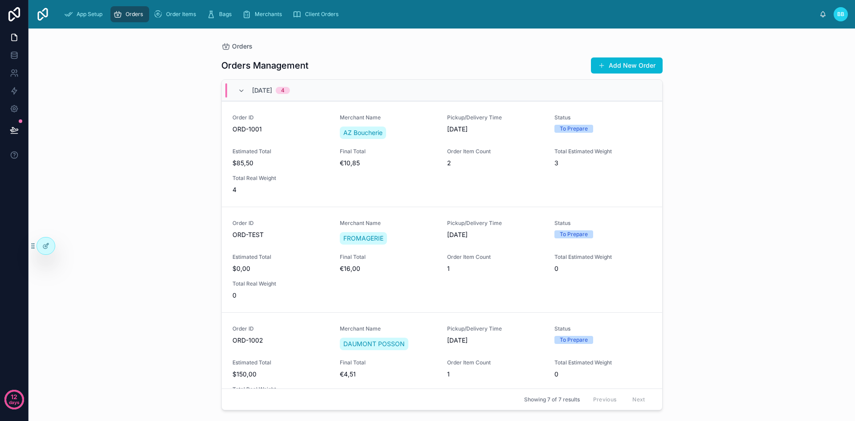
click at [239, 90] on icon at bounding box center [241, 90] width 7 height 7
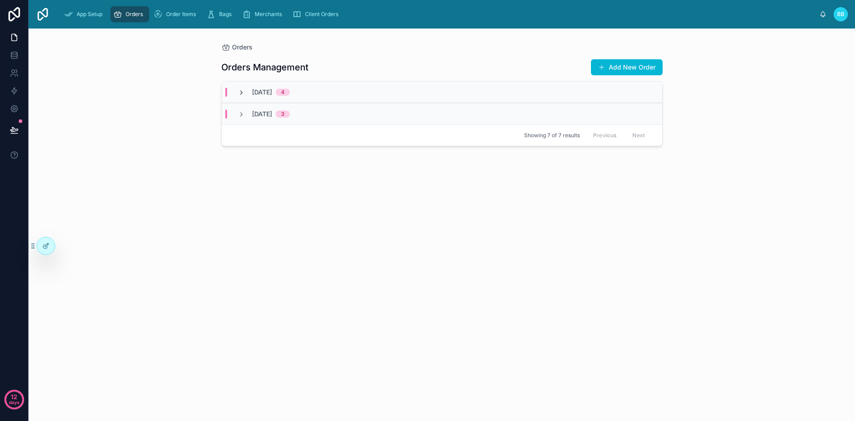
click at [238, 92] on icon at bounding box center [241, 92] width 7 height 7
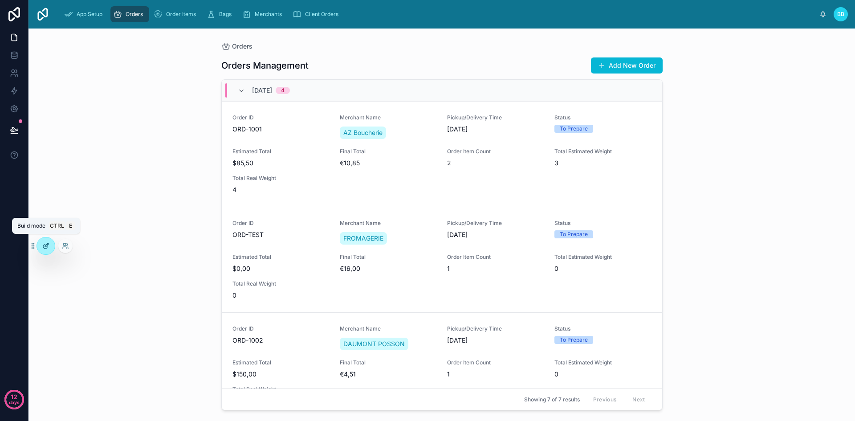
click at [47, 243] on icon at bounding box center [45, 245] width 7 height 7
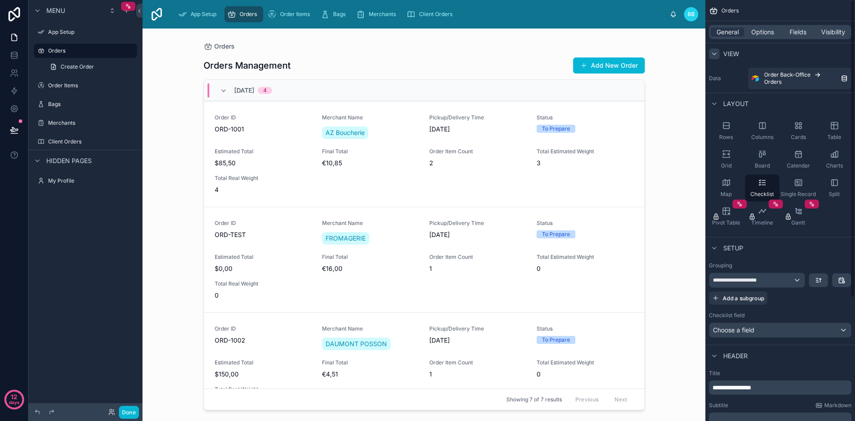
click at [718, 51] on div "scrollable content" at bounding box center [714, 54] width 11 height 11
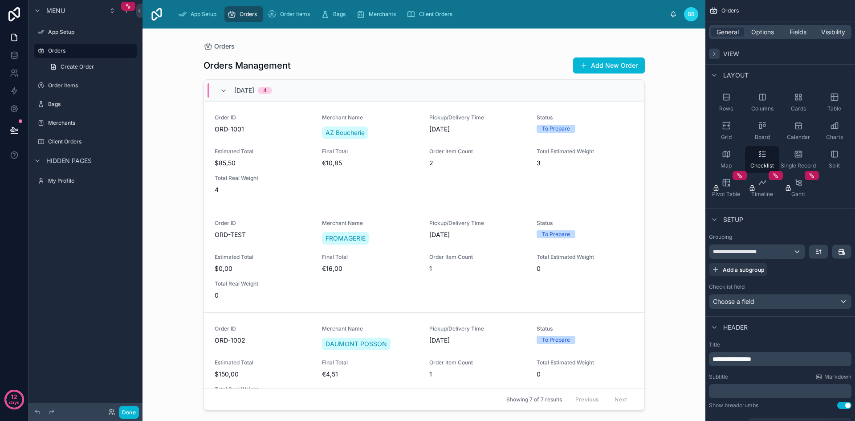
click at [718, 51] on div "scrollable content" at bounding box center [714, 54] width 11 height 11
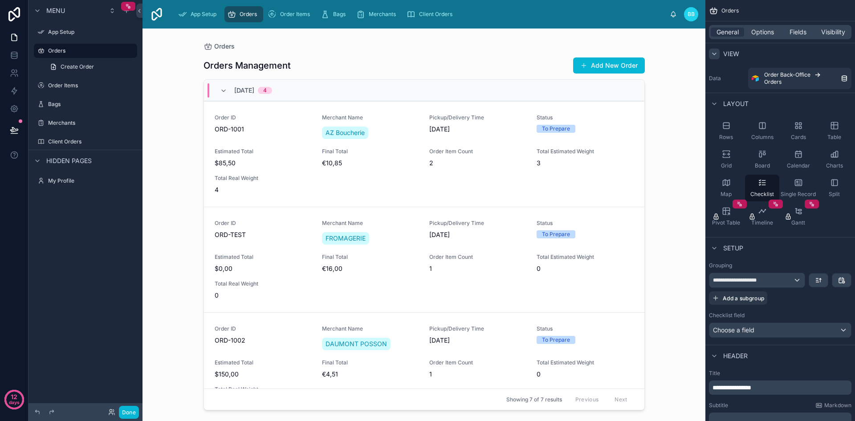
click at [718, 51] on div "scrollable content" at bounding box center [714, 54] width 11 height 11
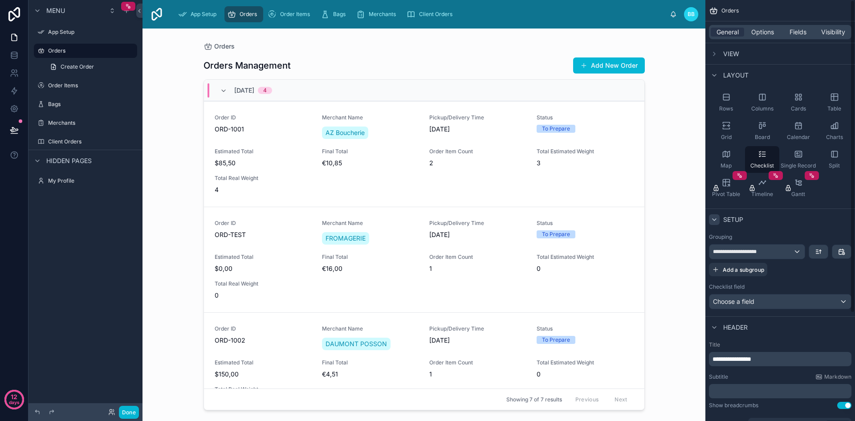
click at [712, 220] on icon "scrollable content" at bounding box center [714, 219] width 7 height 7
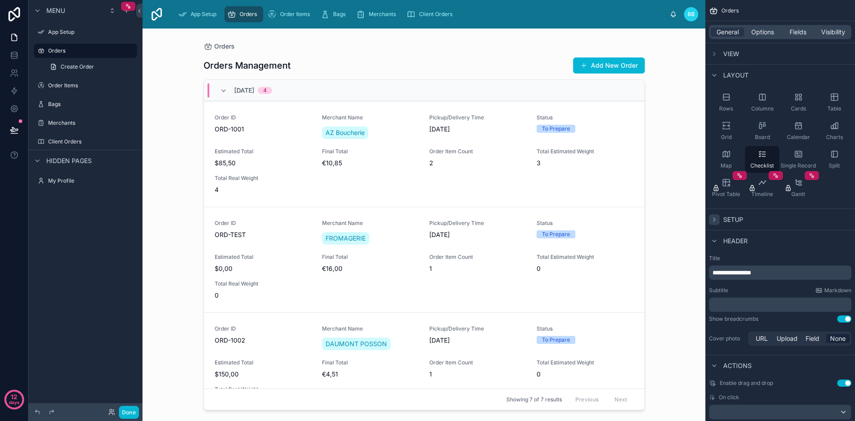
scroll to position [59, 0]
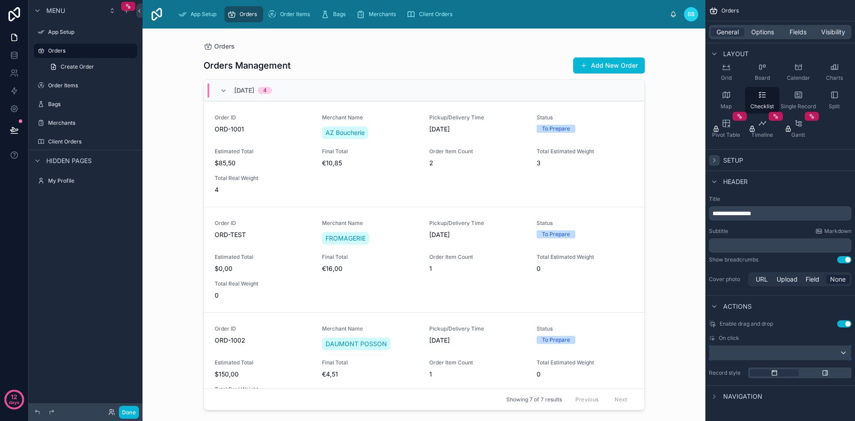
click at [740, 350] on div "scrollable content" at bounding box center [780, 353] width 142 height 14
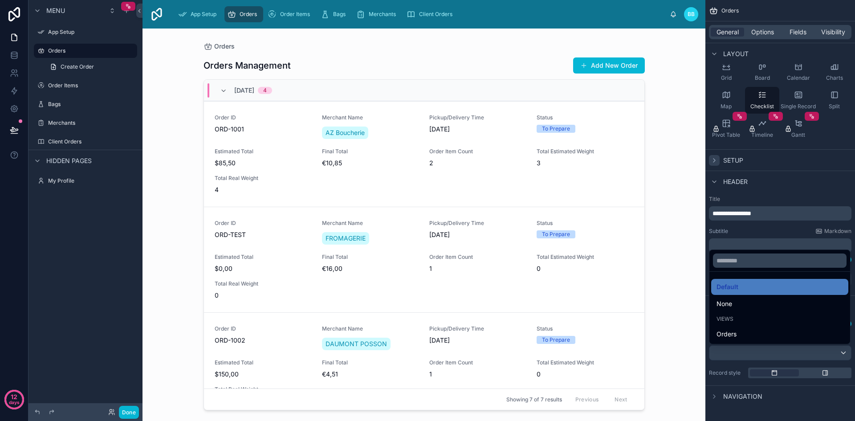
click at [684, 318] on div "Orders Orders Management Add New Order [DATE] 4 Order ID ORD-1001 Merchant Name…" at bounding box center [423, 224] width 563 height 392
click at [744, 231] on div "scrollable content" at bounding box center [427, 210] width 855 height 421
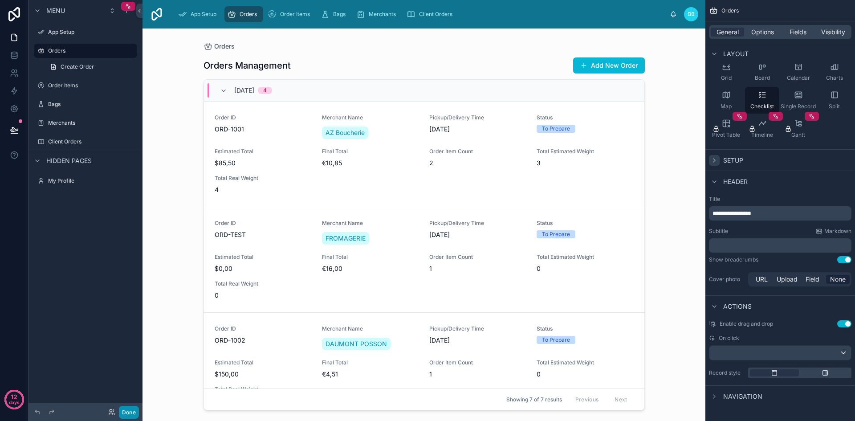
click at [134, 413] on button "Done" at bounding box center [129, 412] width 20 height 13
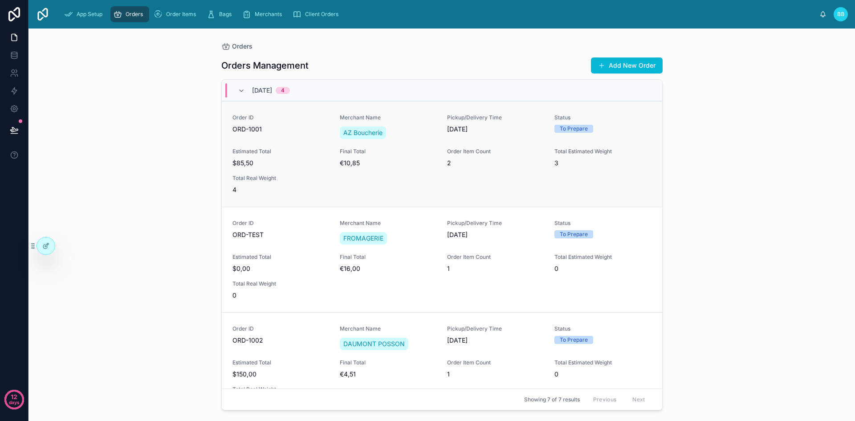
click at [416, 191] on div "Order ID ORD-1001 Merchant Name AZ Boucherie Pickup/Delivery Time [DATE] Status…" at bounding box center [441, 154] width 419 height 80
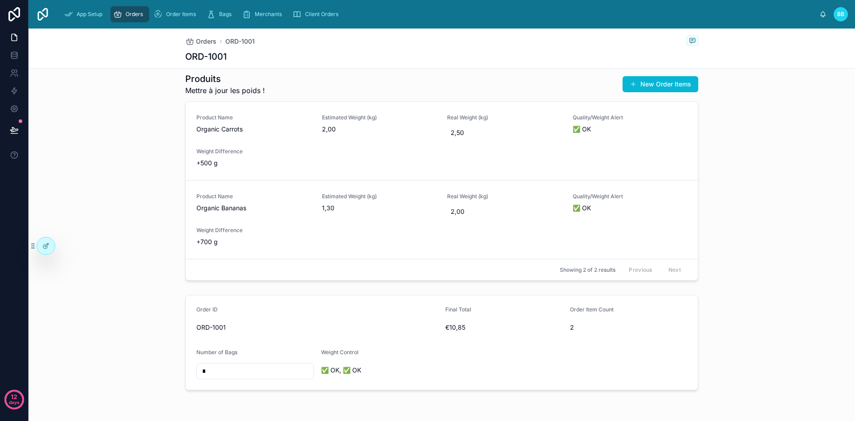
scroll to position [110, 0]
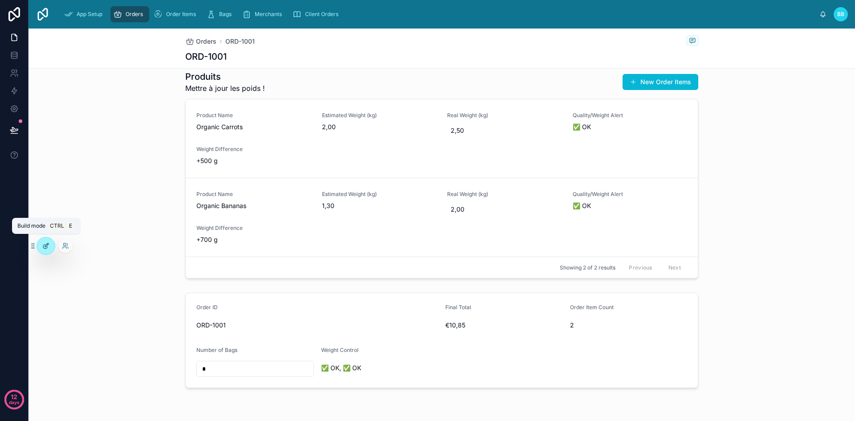
click at [49, 248] on icon at bounding box center [45, 245] width 7 height 7
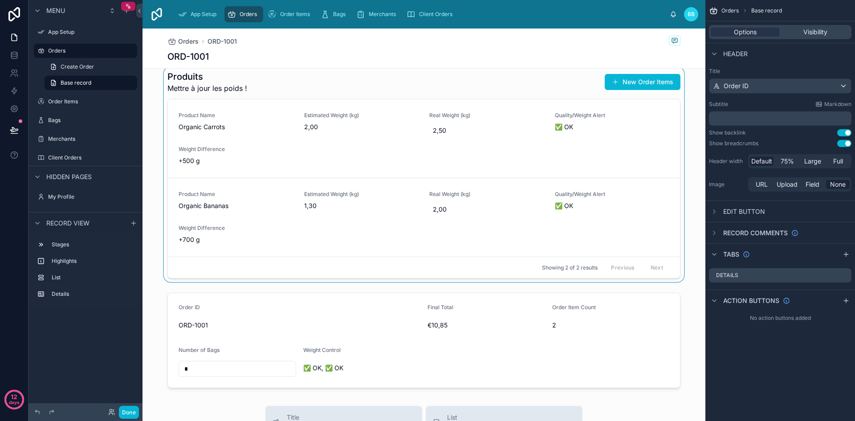
click at [463, 224] on div at bounding box center [423, 174] width 563 height 215
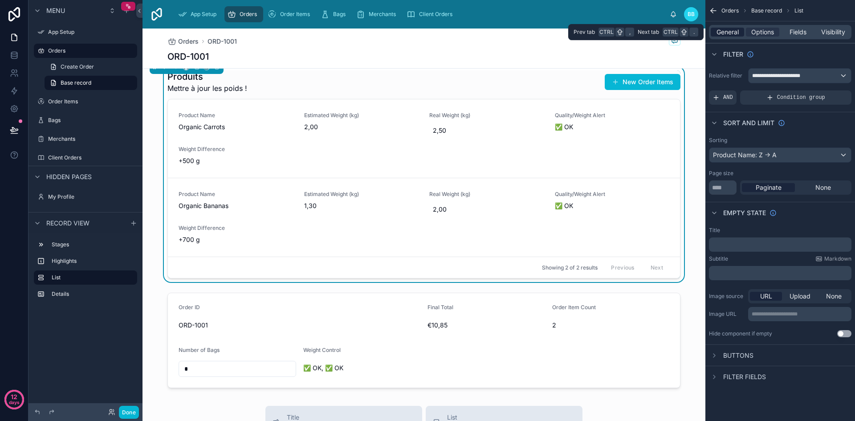
click at [724, 33] on span "General" at bounding box center [727, 32] width 22 height 9
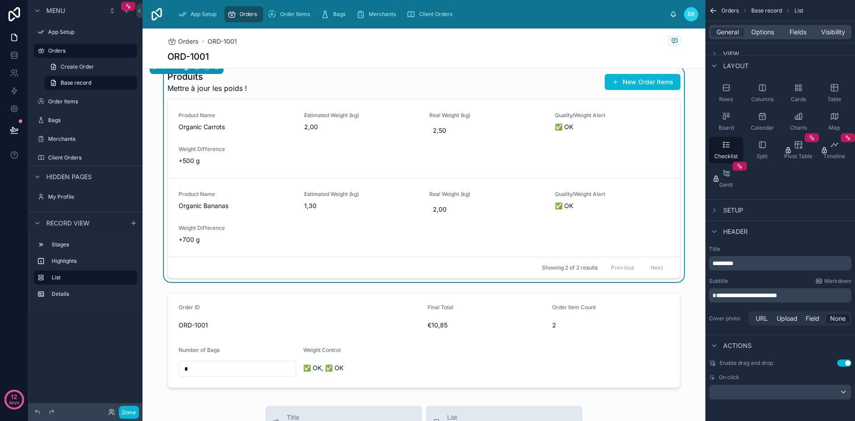
scroll to position [0, 0]
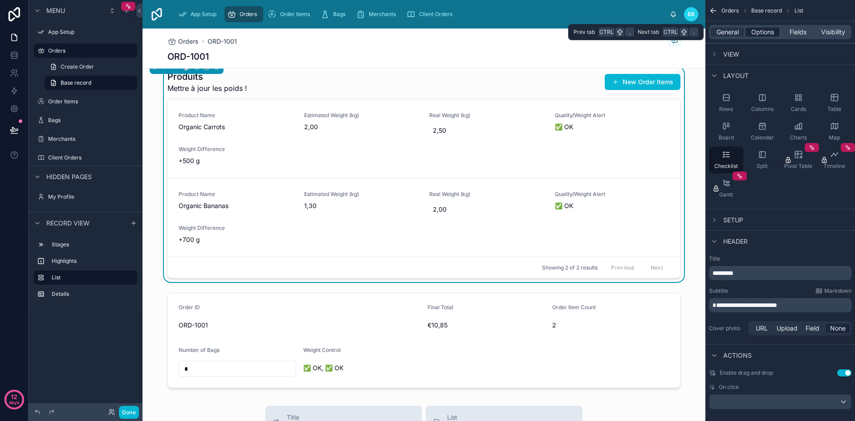
click at [769, 32] on span "Options" at bounding box center [762, 32] width 23 height 9
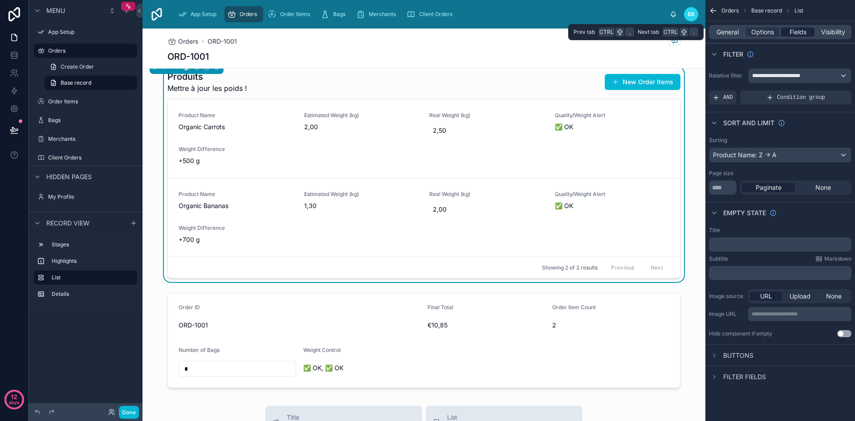
click at [794, 33] on span "Fields" at bounding box center [797, 32] width 17 height 9
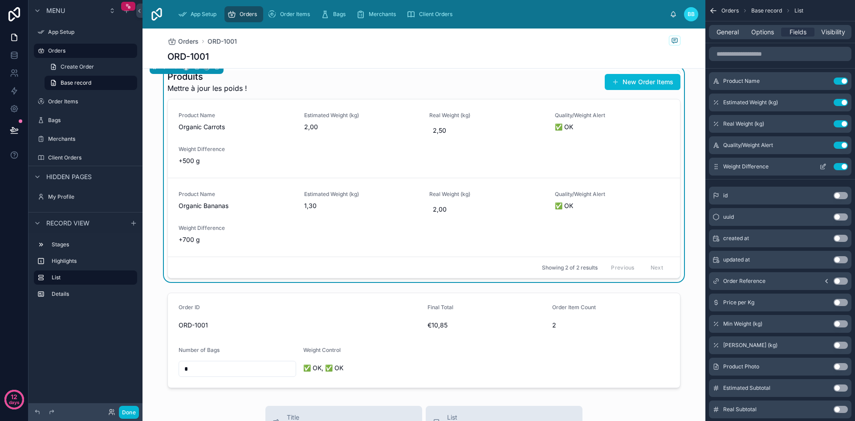
click at [821, 169] on icon "scrollable content" at bounding box center [823, 167] width 4 height 4
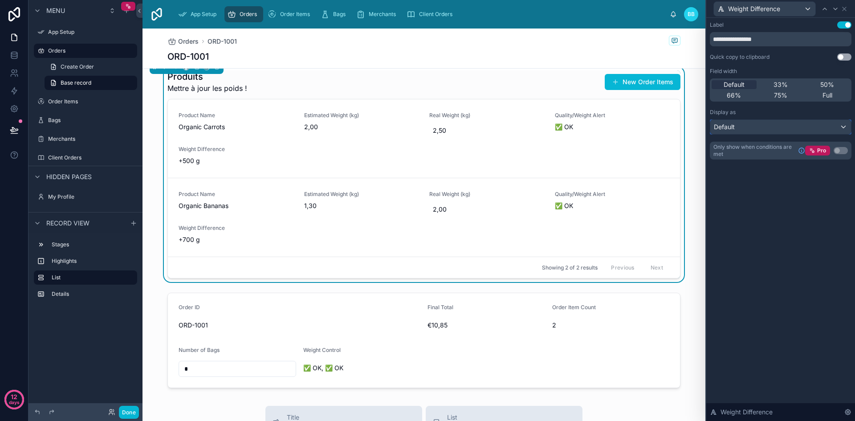
click at [824, 127] on div "Default" at bounding box center [780, 127] width 141 height 14
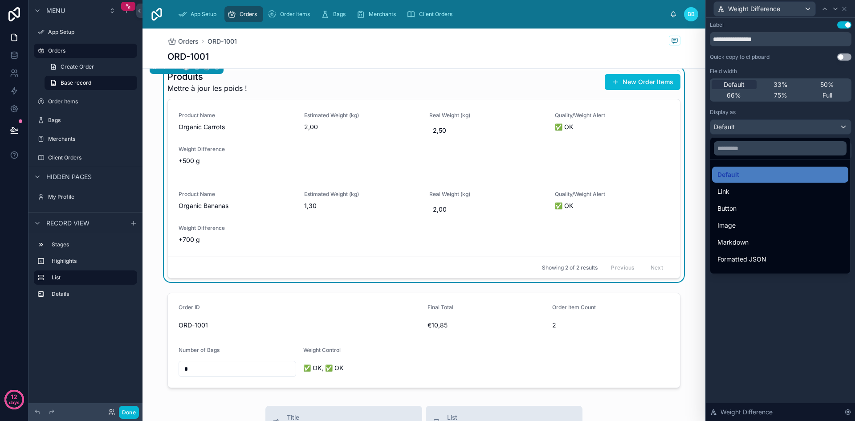
click at [845, 9] on div at bounding box center [780, 210] width 149 height 421
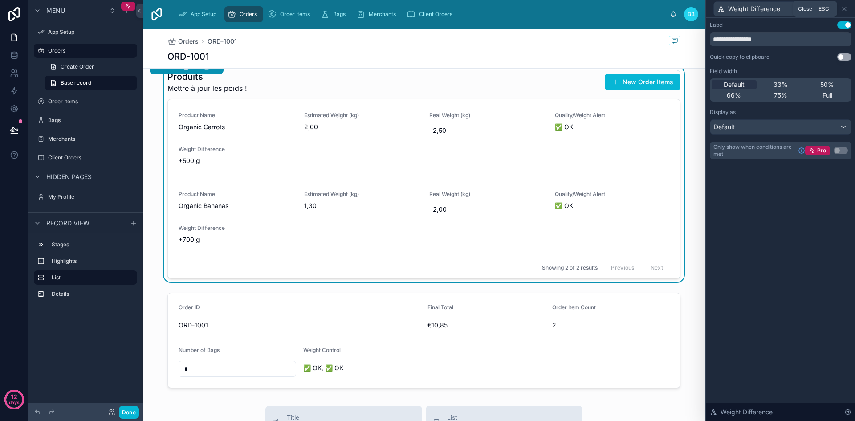
click at [845, 9] on icon at bounding box center [844, 9] width 4 height 4
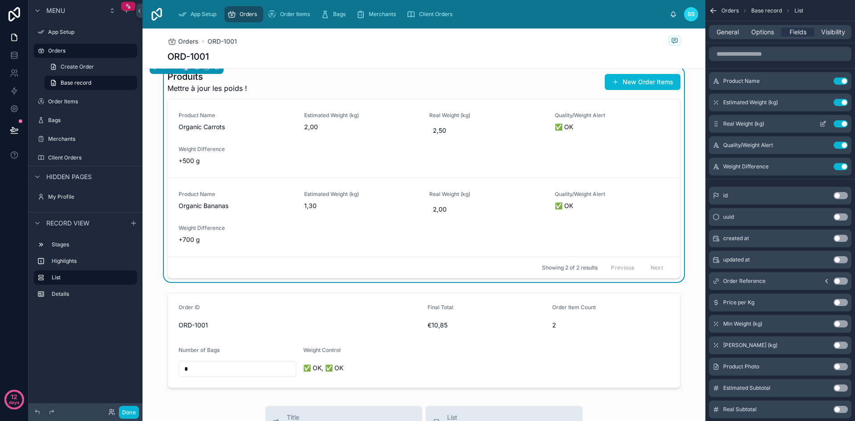
click at [822, 122] on icon "scrollable content" at bounding box center [822, 123] width 7 height 7
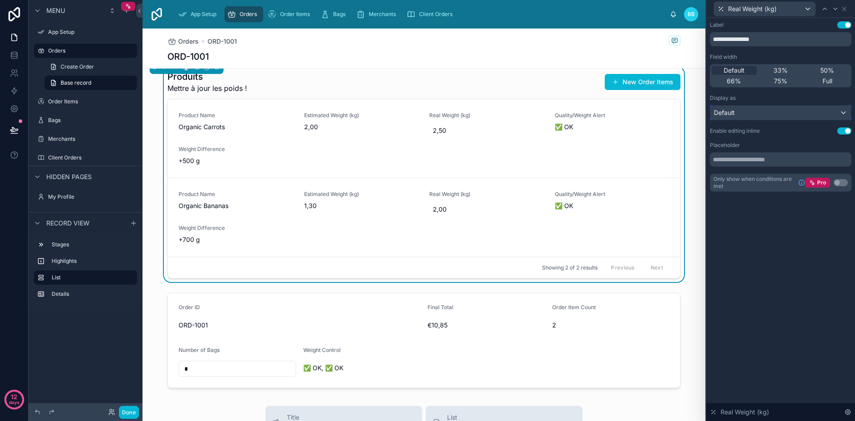
click at [795, 110] on div "Default" at bounding box center [780, 113] width 141 height 14
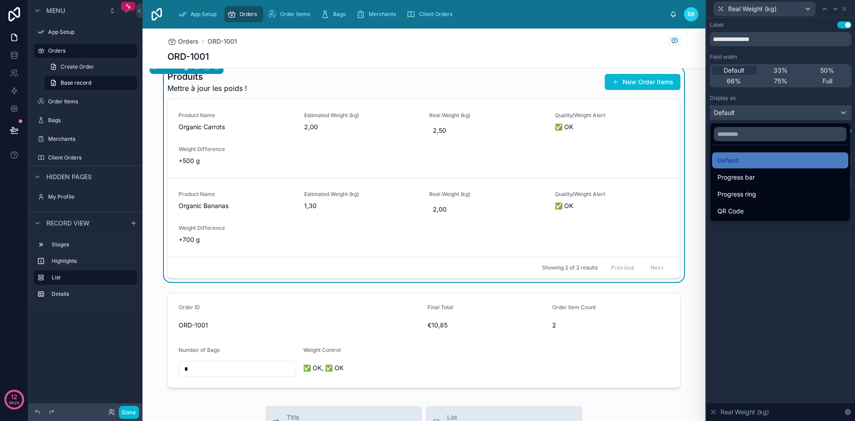
scroll to position [79, 0]
click at [751, 97] on div at bounding box center [780, 210] width 149 height 421
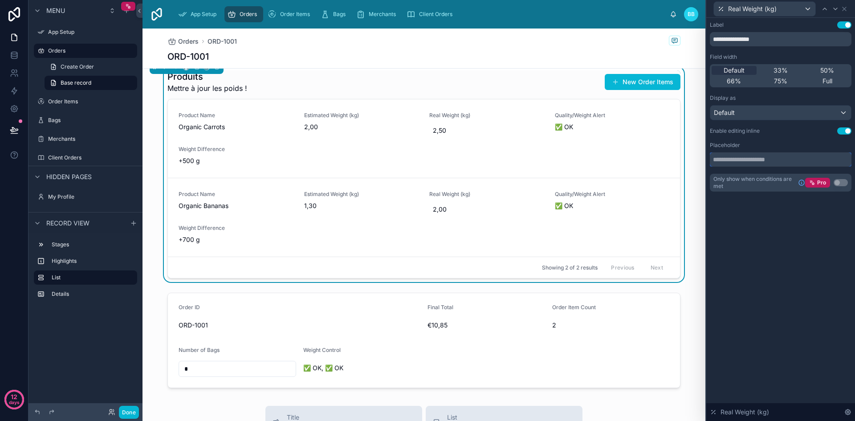
click at [747, 159] on input "text" at bounding box center [781, 159] width 142 height 14
type input "*"
type input "**********"
click at [133, 409] on button "Done" at bounding box center [129, 412] width 20 height 13
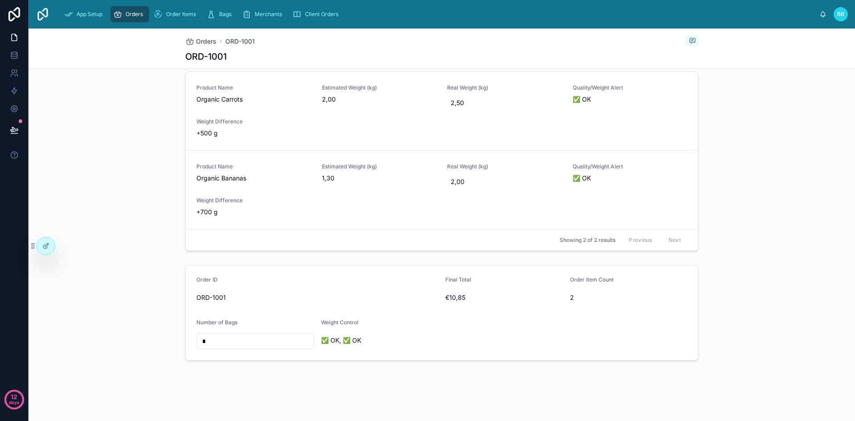
scroll to position [0, 0]
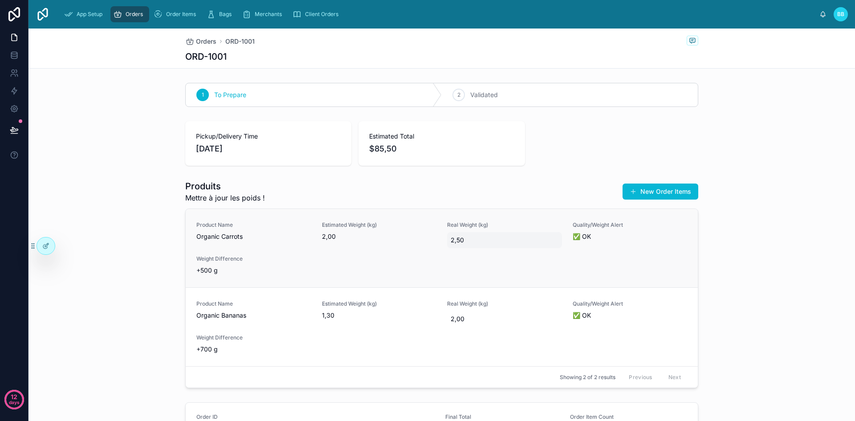
click at [460, 242] on span "2,50" at bounding box center [505, 240] width 108 height 9
click at [543, 251] on icon "button" at bounding box center [544, 251] width 7 height 7
click at [500, 238] on span "2,50" at bounding box center [505, 240] width 108 height 9
click at [545, 250] on icon "button" at bounding box center [544, 251] width 4 height 4
click at [500, 244] on span "2,50" at bounding box center [505, 240] width 108 height 9
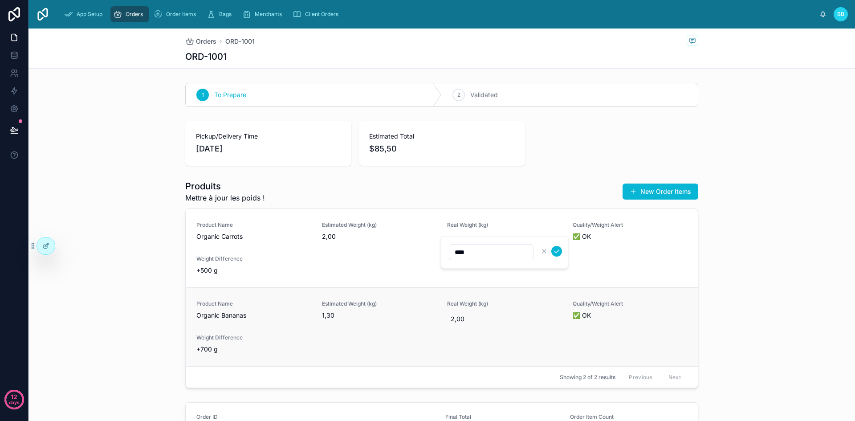
type input "****"
click at [498, 308] on div "Real Weight (kg) 2,00" at bounding box center [504, 313] width 115 height 27
click at [516, 259] on div "Product Name Organic Carrots Estimated Weight (kg) 2,00 Real Weight (kg) 2,50 Q…" at bounding box center [441, 247] width 491 height 53
click at [51, 245] on div at bounding box center [46, 245] width 18 height 17
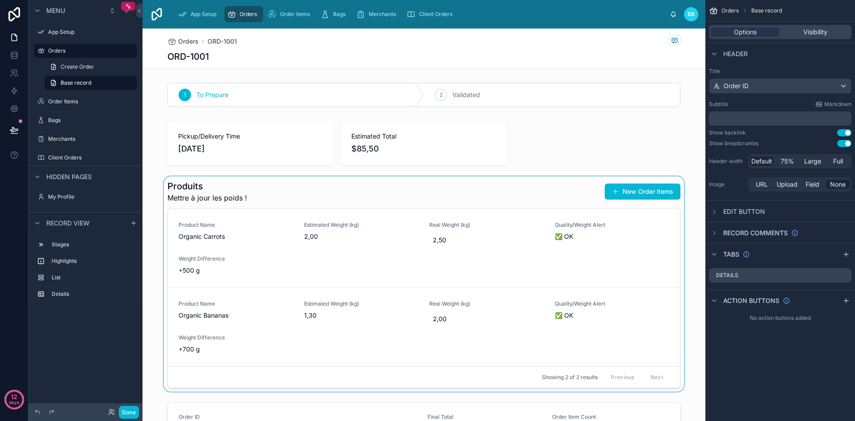
click at [598, 248] on div at bounding box center [423, 283] width 563 height 215
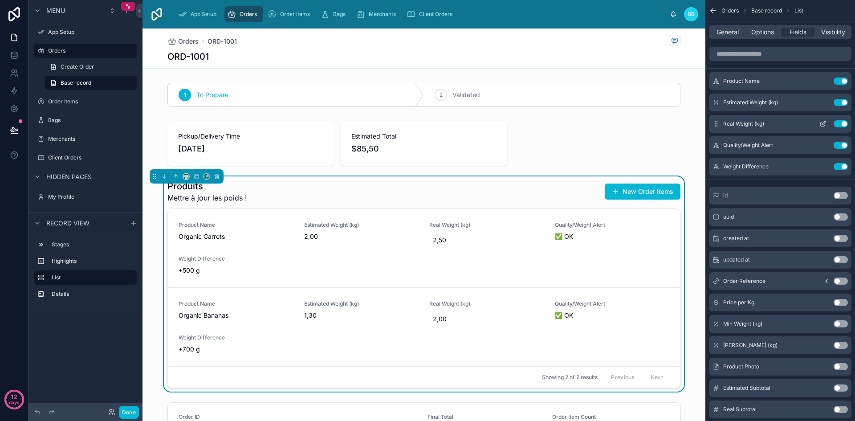
click at [821, 124] on icon "scrollable content" at bounding box center [822, 123] width 7 height 7
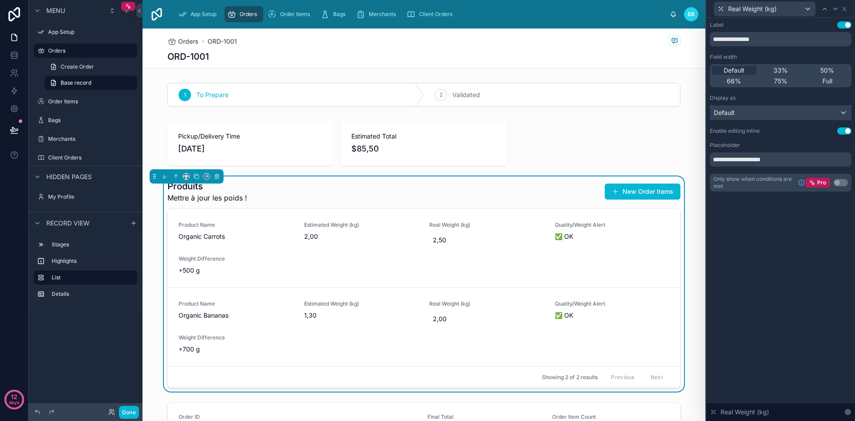
click at [800, 113] on div "Default" at bounding box center [780, 113] width 141 height 14
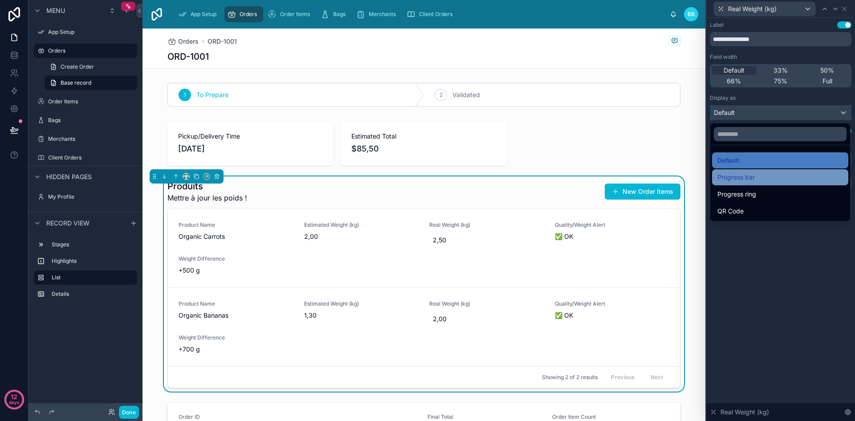
scroll to position [73, 0]
click at [771, 305] on div at bounding box center [780, 210] width 149 height 421
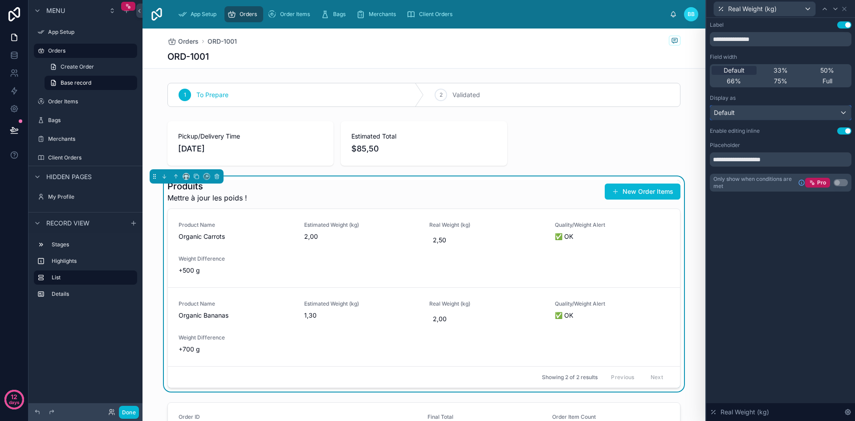
click at [793, 112] on div "Default" at bounding box center [780, 113] width 141 height 14
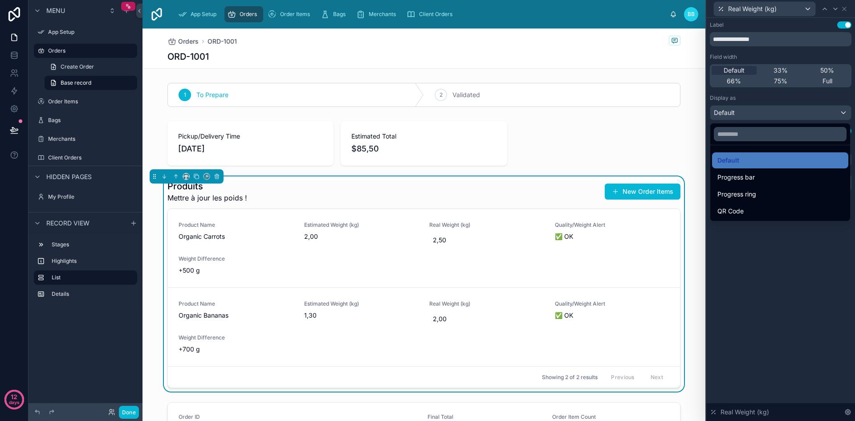
click at [797, 256] on div at bounding box center [780, 210] width 149 height 421
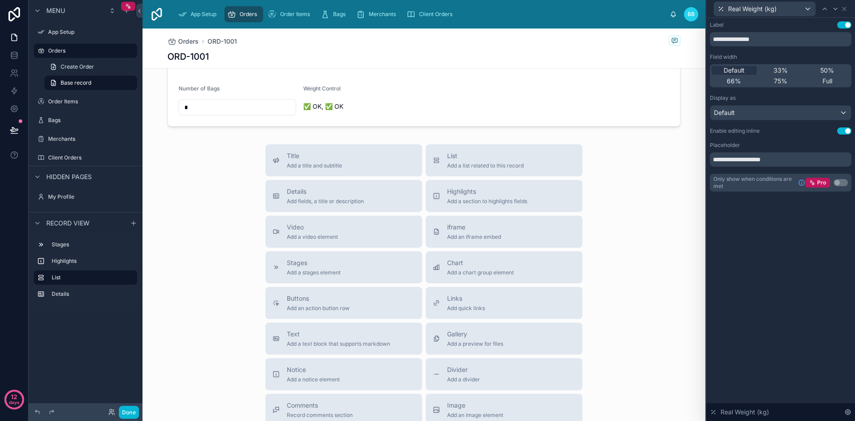
scroll to position [371, 0]
click at [467, 199] on span "Add a section to highlights fields" at bounding box center [487, 200] width 80 height 7
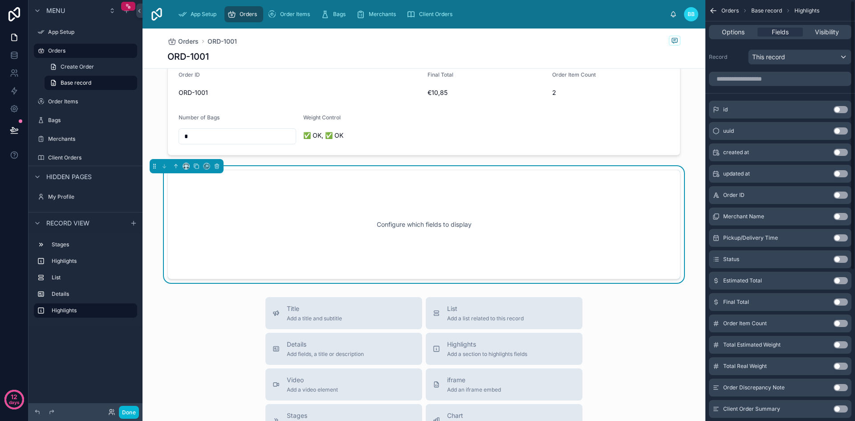
scroll to position [0, 0]
click at [741, 81] on input "scrollable content" at bounding box center [780, 80] width 142 height 14
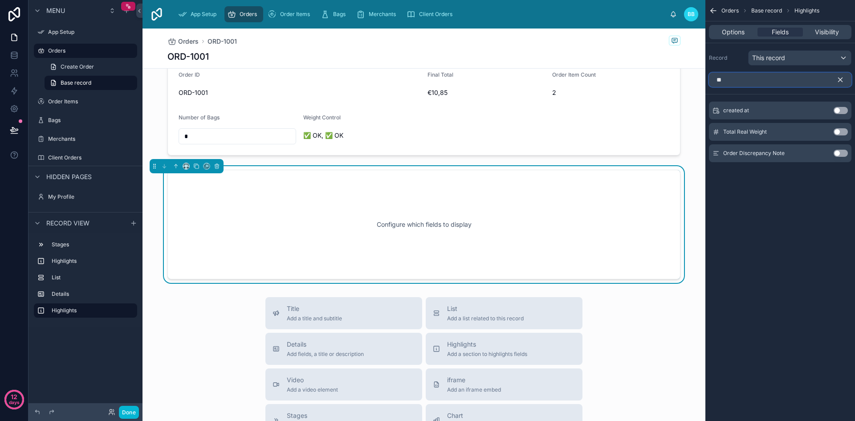
type input "*"
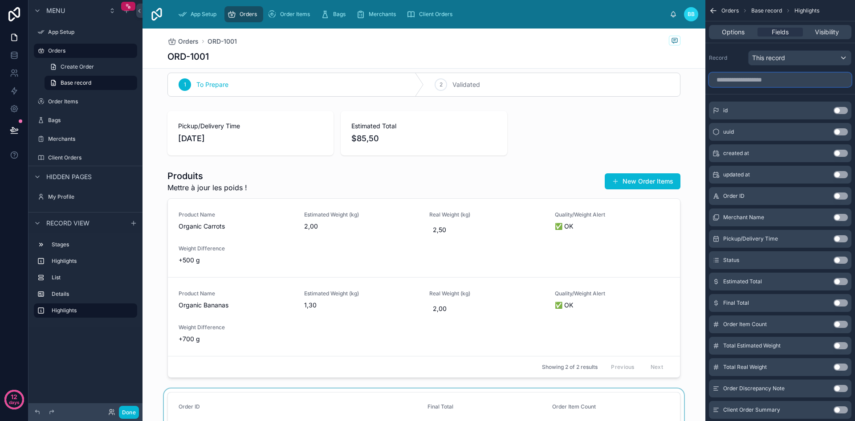
scroll to position [10, 0]
click at [758, 58] on span "This record" at bounding box center [768, 57] width 33 height 9
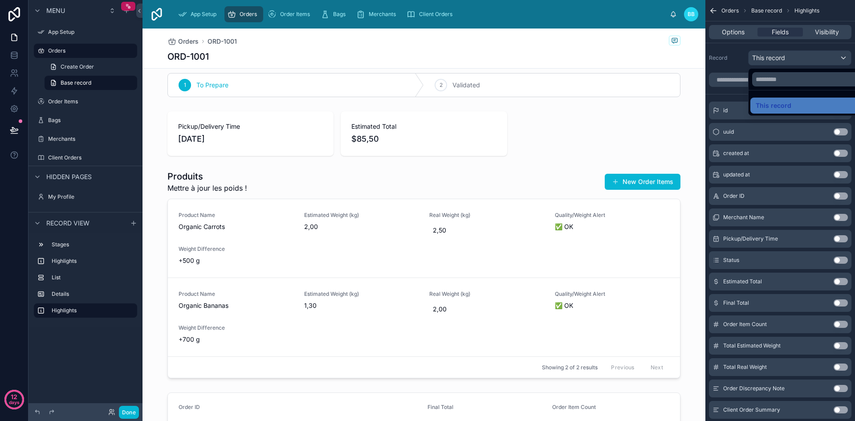
click at [728, 32] on div "scrollable content" at bounding box center [427, 210] width 855 height 421
click at [728, 32] on span "Options" at bounding box center [733, 32] width 23 height 9
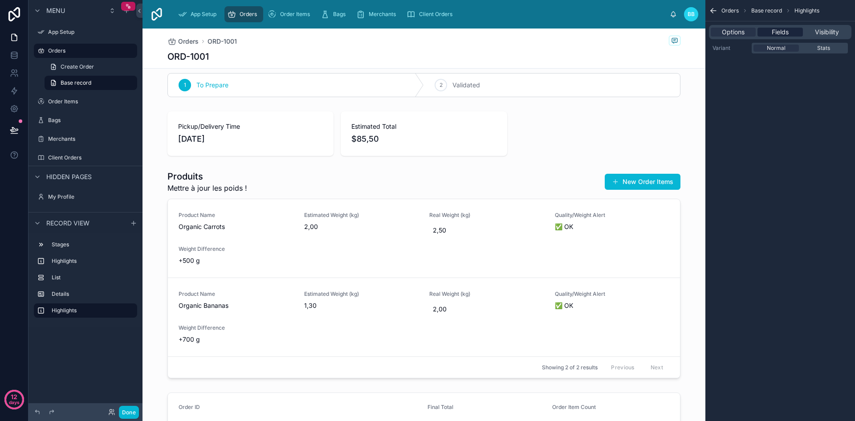
click at [773, 34] on span "Fields" at bounding box center [780, 32] width 17 height 9
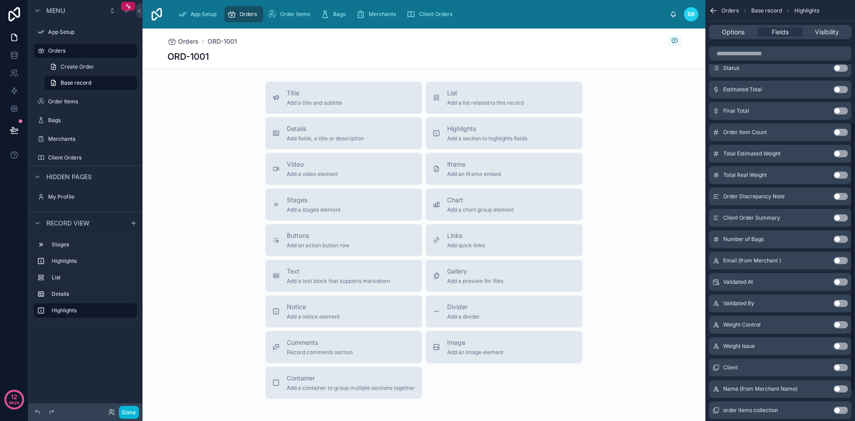
scroll to position [191, 0]
click at [840, 244] on div "Number of Bags Use setting" at bounding box center [780, 240] width 142 height 18
click at [839, 243] on button "Use setting" at bounding box center [840, 239] width 14 height 7
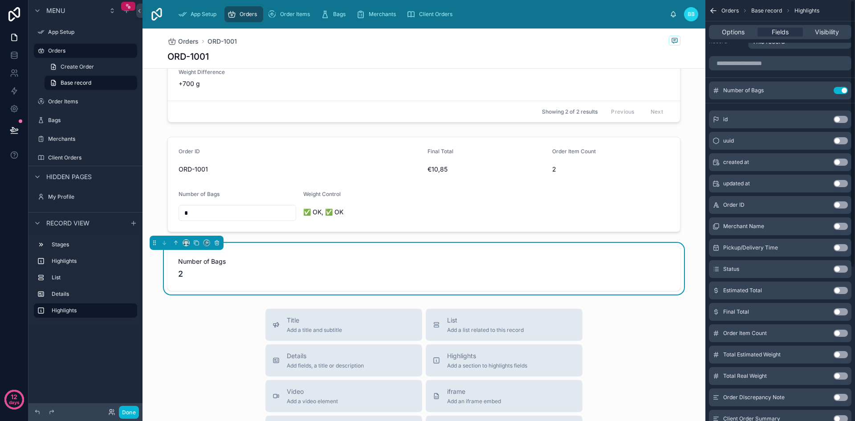
scroll to position [0, 0]
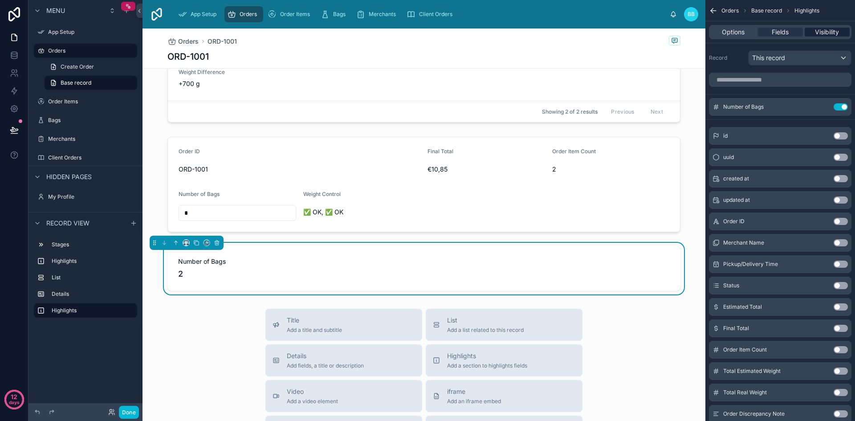
click at [826, 28] on span "Visibility" at bounding box center [827, 32] width 24 height 9
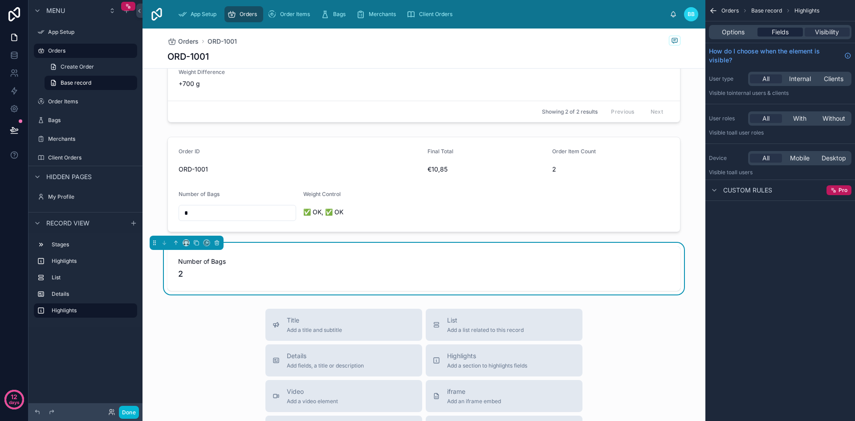
click at [787, 33] on span "Fields" at bounding box center [780, 32] width 17 height 9
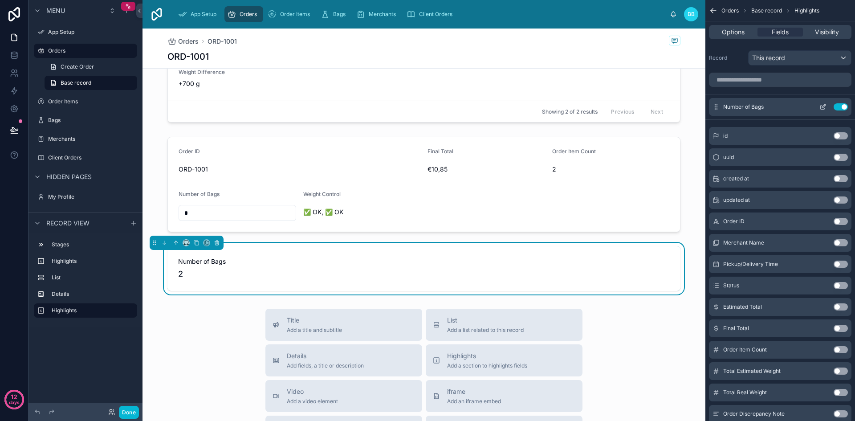
click at [819, 106] on icon "scrollable content" at bounding box center [822, 106] width 7 height 7
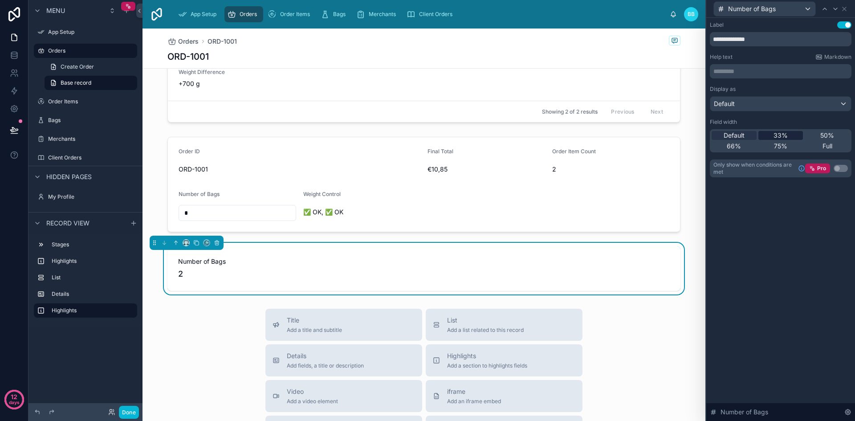
click at [785, 135] on span "33%" at bounding box center [780, 135] width 14 height 9
click at [774, 143] on span "75%" at bounding box center [780, 146] width 13 height 9
click at [738, 146] on span "66%" at bounding box center [734, 146] width 14 height 9
click at [826, 143] on span "Full" at bounding box center [827, 146] width 10 height 9
click at [740, 137] on span "Default" at bounding box center [734, 135] width 21 height 9
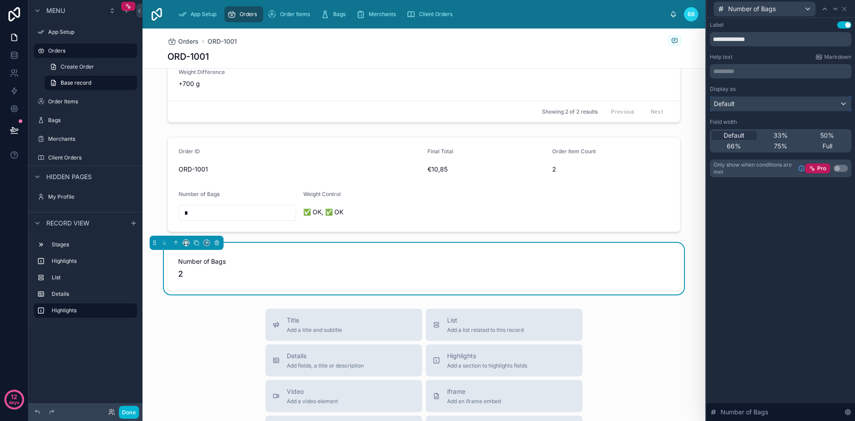
click at [756, 104] on div "Default" at bounding box center [780, 104] width 141 height 14
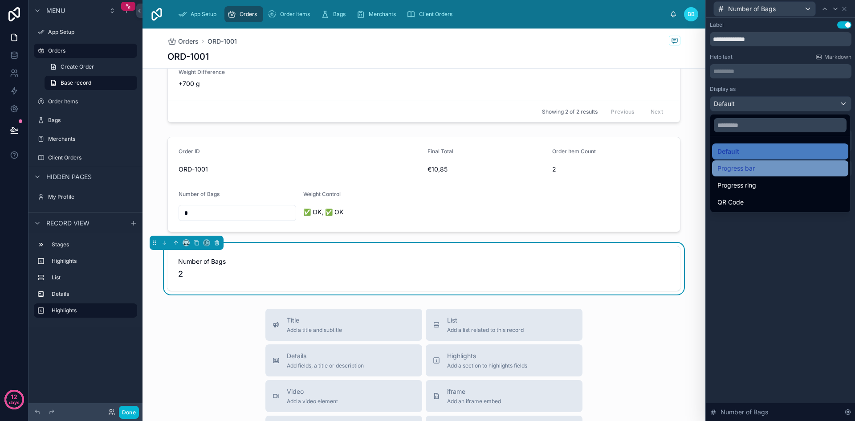
click at [752, 171] on span "Progress bar" at bounding box center [735, 168] width 37 height 11
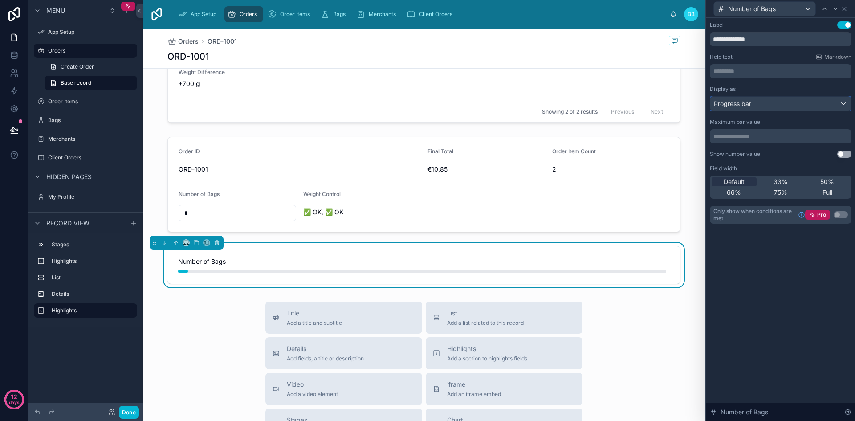
click at [743, 104] on span "Progress bar" at bounding box center [732, 103] width 37 height 9
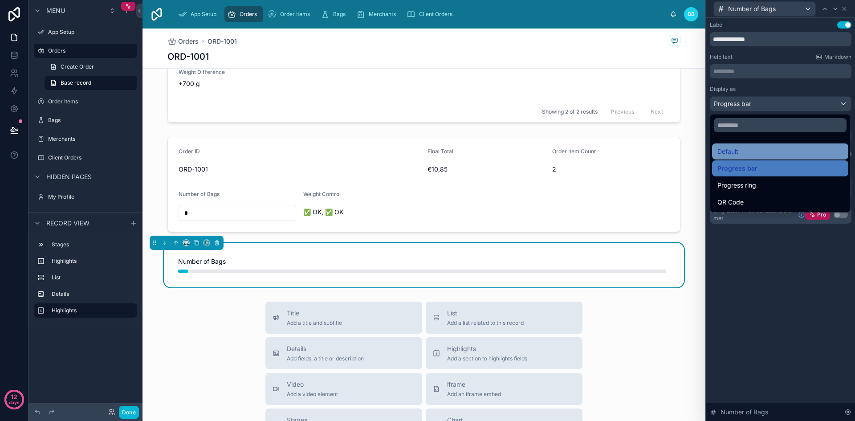
click at [736, 152] on span "Default" at bounding box center [727, 151] width 21 height 11
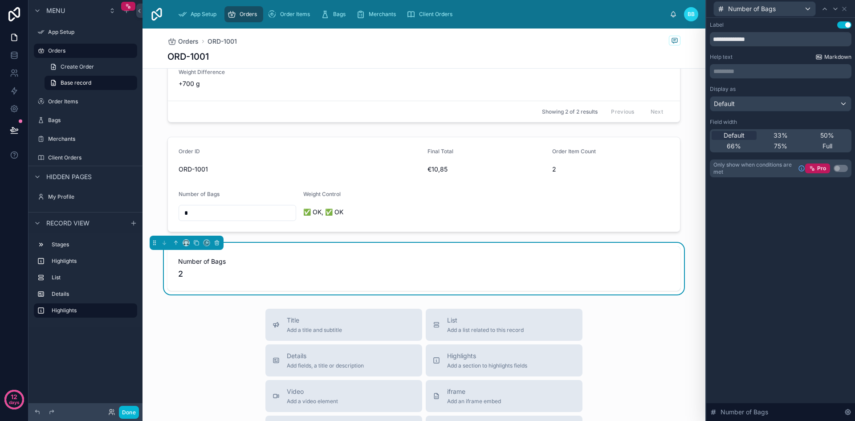
click at [828, 58] on span "Markdown" at bounding box center [837, 56] width 27 height 7
click at [746, 39] on input "**********" at bounding box center [781, 39] width 142 height 14
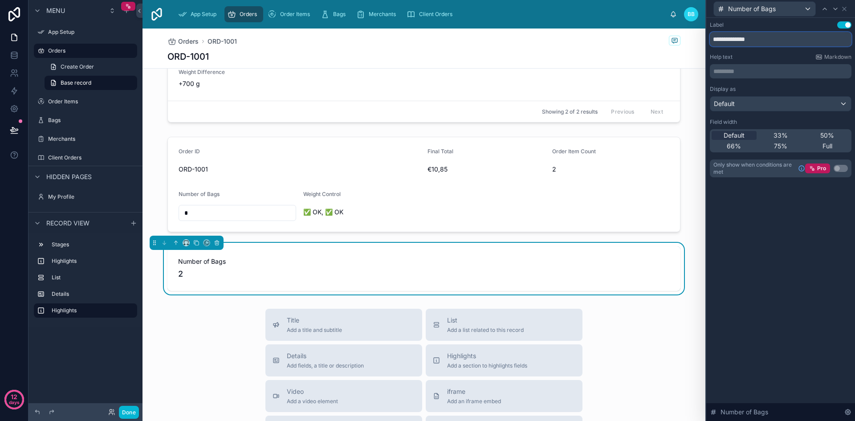
click at [746, 39] on input "**********" at bounding box center [781, 39] width 142 height 14
type input "**********"
click at [130, 415] on button "Done" at bounding box center [129, 412] width 20 height 13
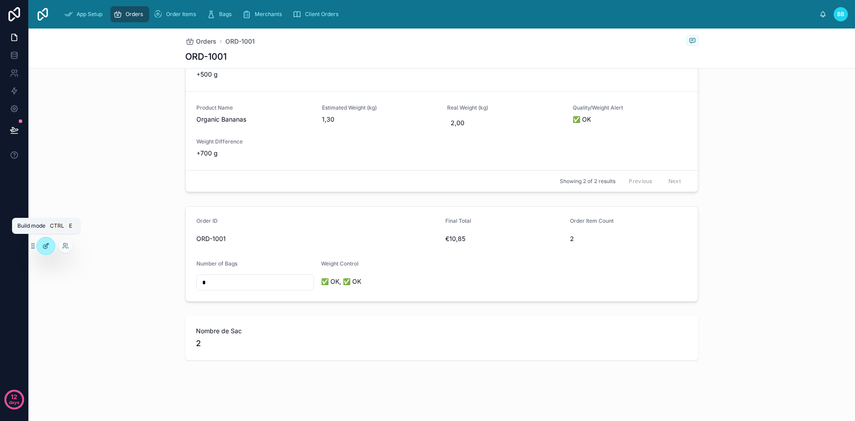
click at [46, 246] on icon at bounding box center [45, 245] width 7 height 7
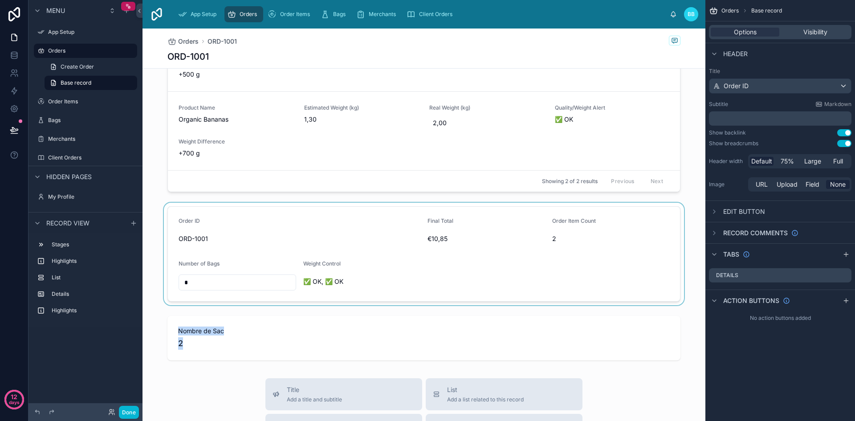
drag, startPoint x: 249, startPoint y: 333, endPoint x: 235, endPoint y: 204, distance: 130.3
click at [235, 204] on div "1 To Prepare 2 Validated Pickup/Delivery Time [DATE] Estimated Total $85,50 Pro…" at bounding box center [423, 123] width 563 height 480
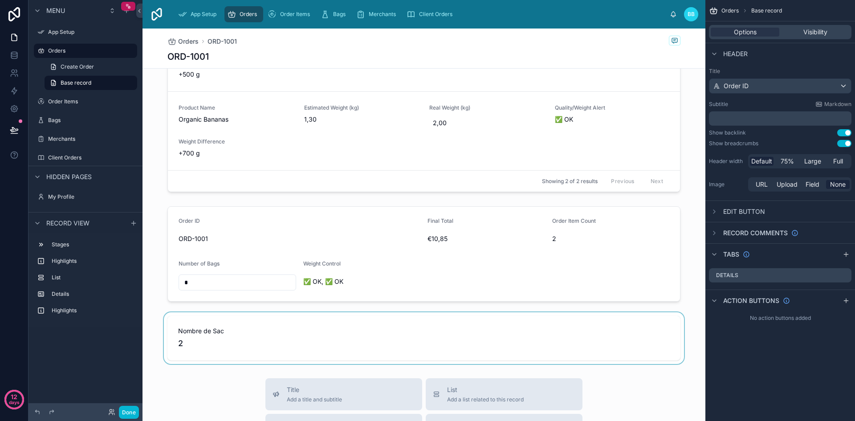
click at [268, 337] on div at bounding box center [423, 338] width 563 height 52
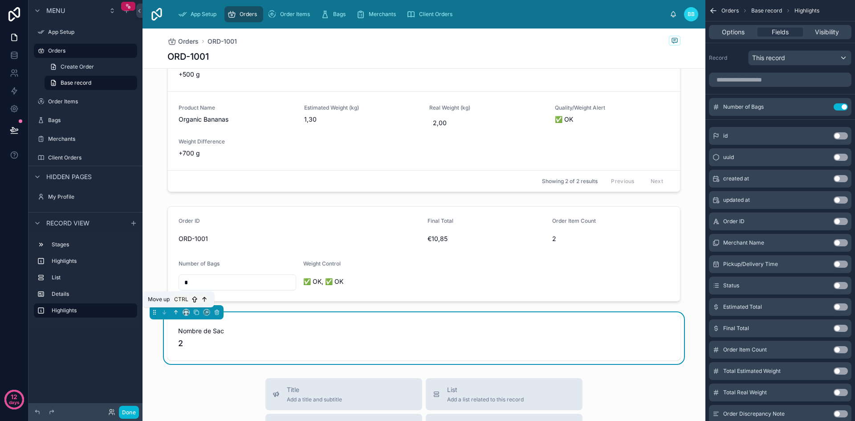
click at [175, 313] on icon at bounding box center [176, 312] width 6 height 6
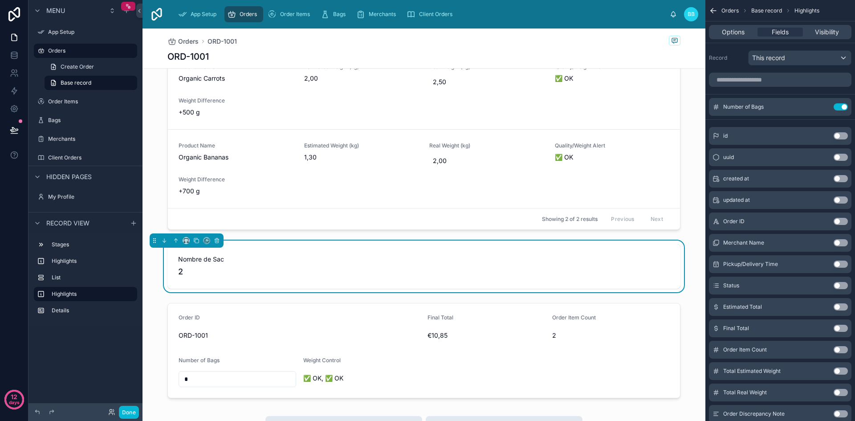
scroll to position [165, 0]
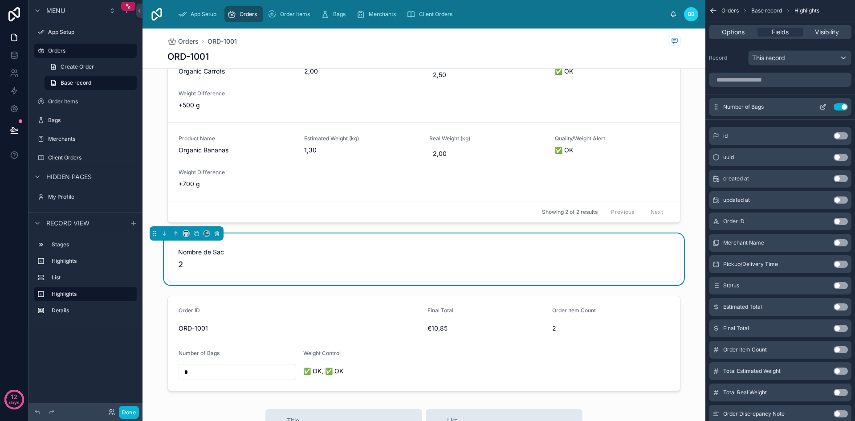
click at [823, 109] on icon "scrollable content" at bounding box center [822, 106] width 7 height 7
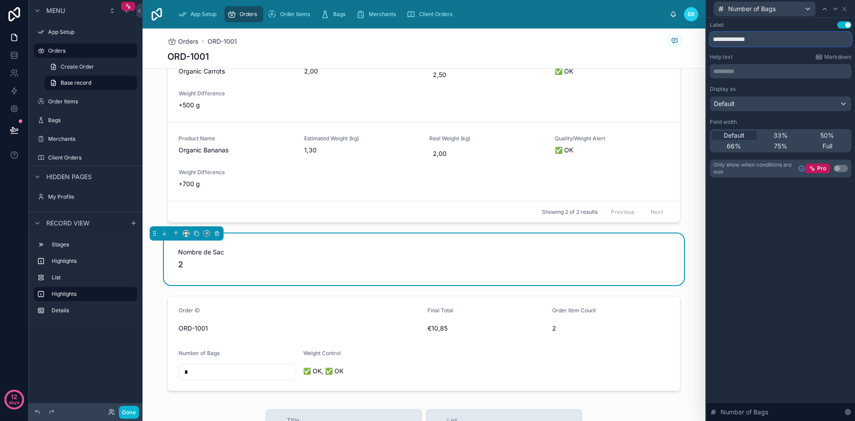
click at [767, 39] on input "**********" at bounding box center [781, 39] width 142 height 14
click at [751, 37] on input "**********" at bounding box center [781, 39] width 142 height 14
type input "**********"
click at [123, 415] on button "Done" at bounding box center [129, 412] width 20 height 13
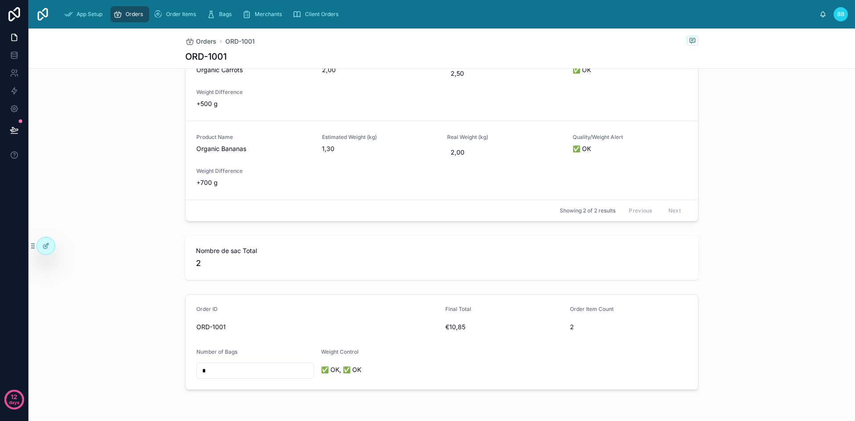
scroll to position [167, 0]
click at [583, 267] on span "2" at bounding box center [442, 262] width 492 height 12
click at [49, 250] on div at bounding box center [46, 245] width 18 height 17
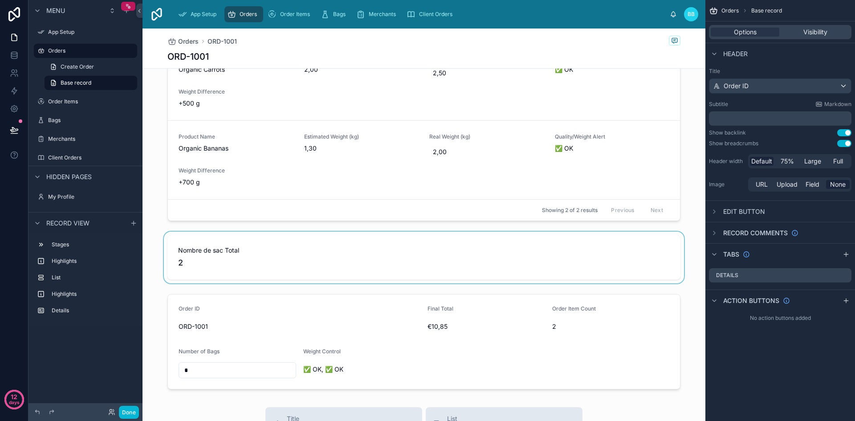
click at [318, 276] on div at bounding box center [423, 258] width 563 height 52
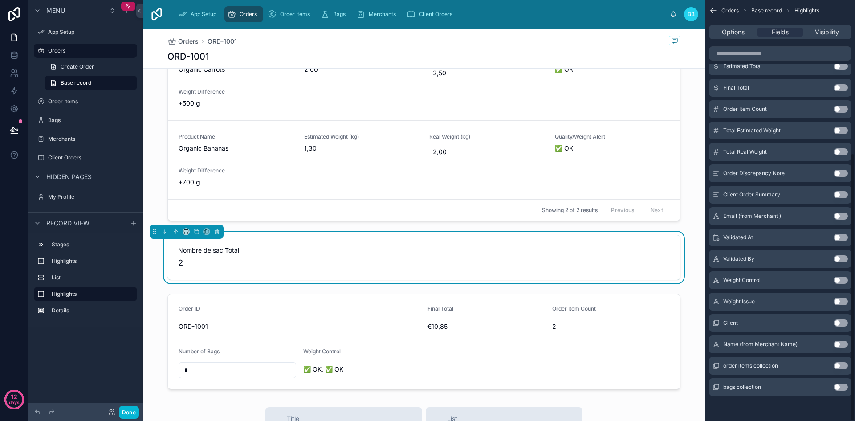
scroll to position [0, 0]
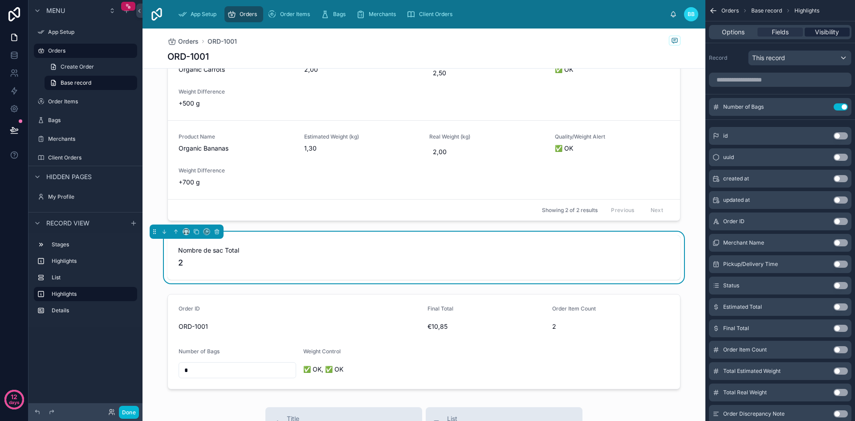
click at [827, 35] on span "Visibility" at bounding box center [827, 32] width 24 height 9
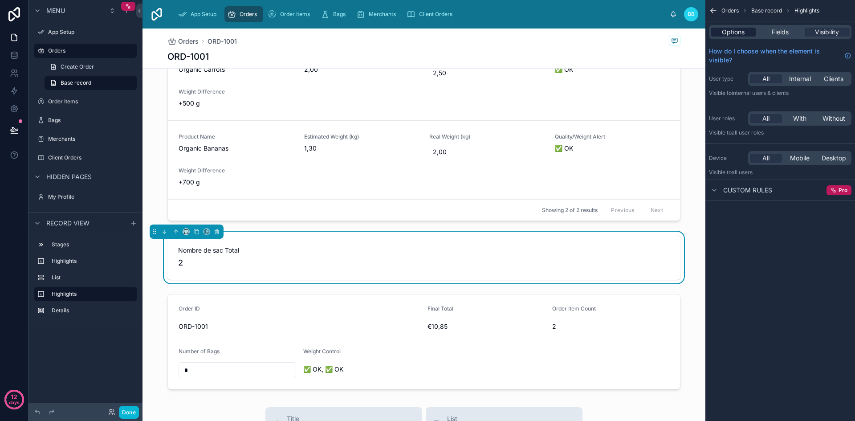
click at [725, 31] on span "Options" at bounding box center [733, 32] width 23 height 9
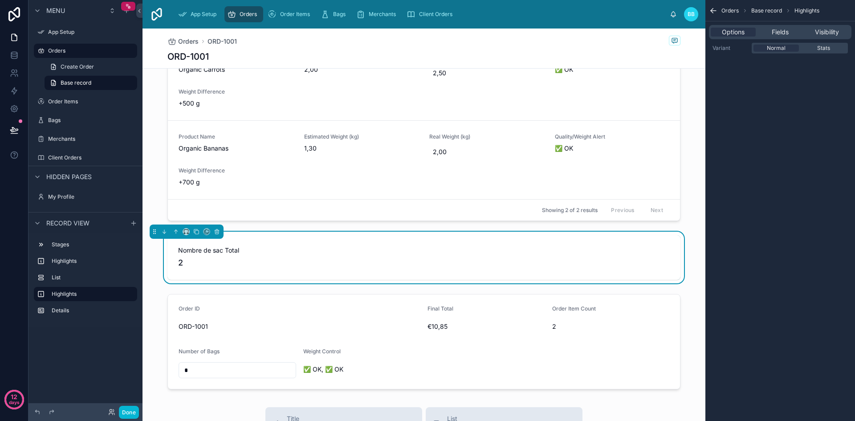
click at [724, 50] on label "Variant" at bounding box center [730, 48] width 36 height 7
click at [826, 50] on span "Stats" at bounding box center [823, 48] width 13 height 7
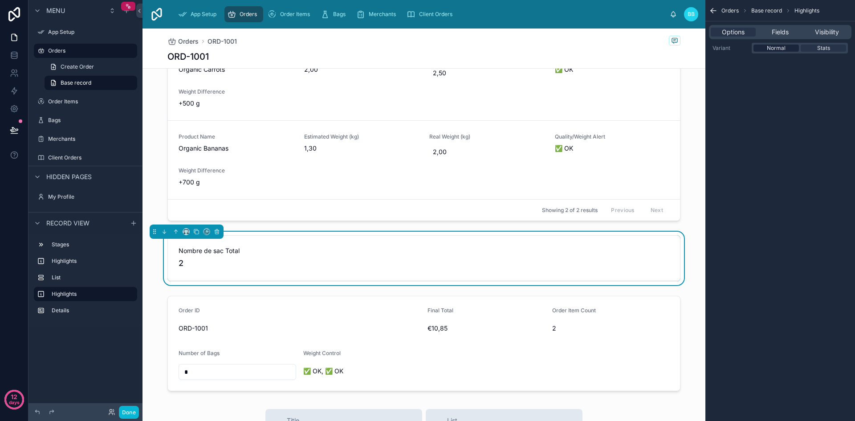
click at [785, 49] on div "Normal" at bounding box center [775, 48] width 45 height 7
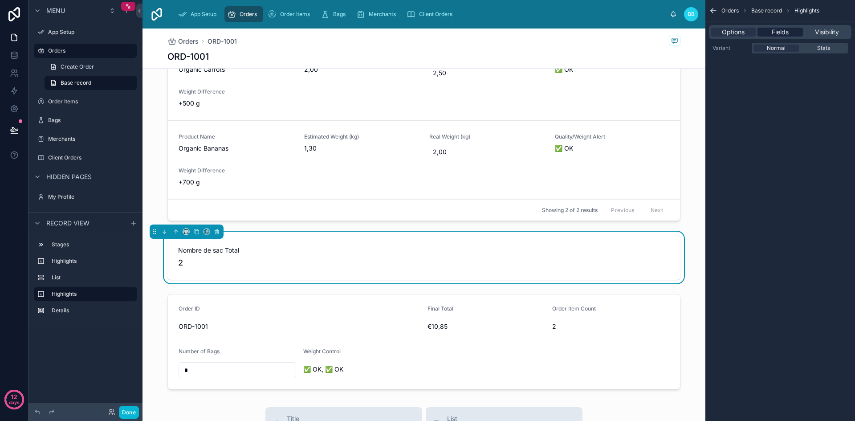
click at [768, 32] on div "Fields" at bounding box center [779, 32] width 45 height 9
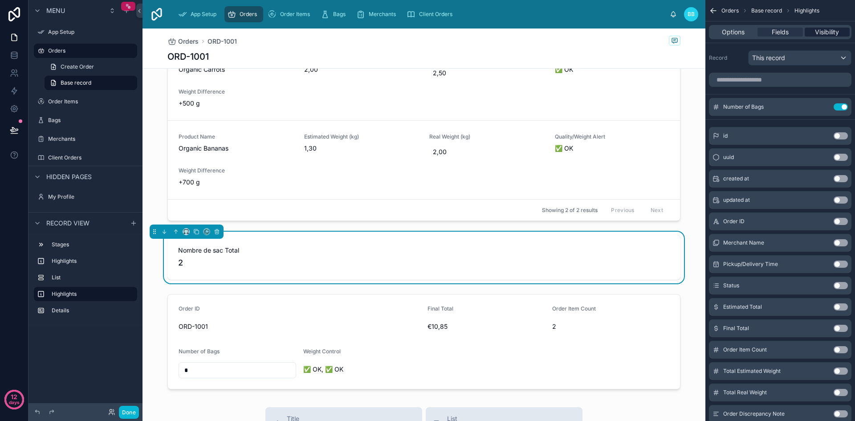
click at [822, 29] on span "Visibility" at bounding box center [827, 32] width 24 height 9
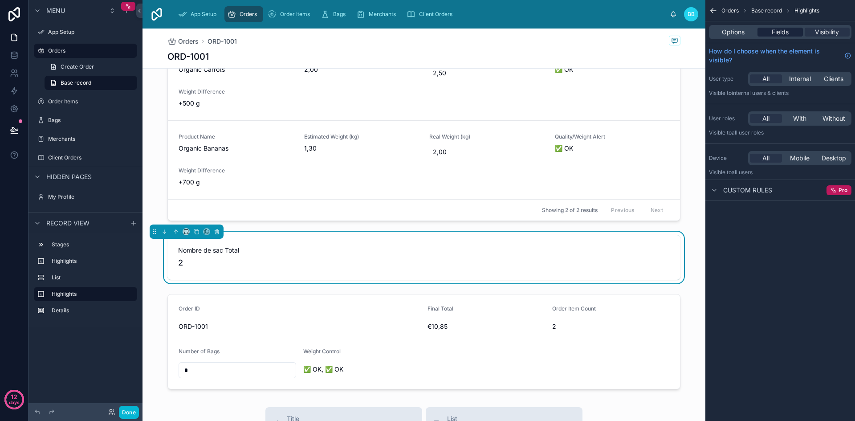
click at [780, 28] on span "Fields" at bounding box center [780, 32] width 17 height 9
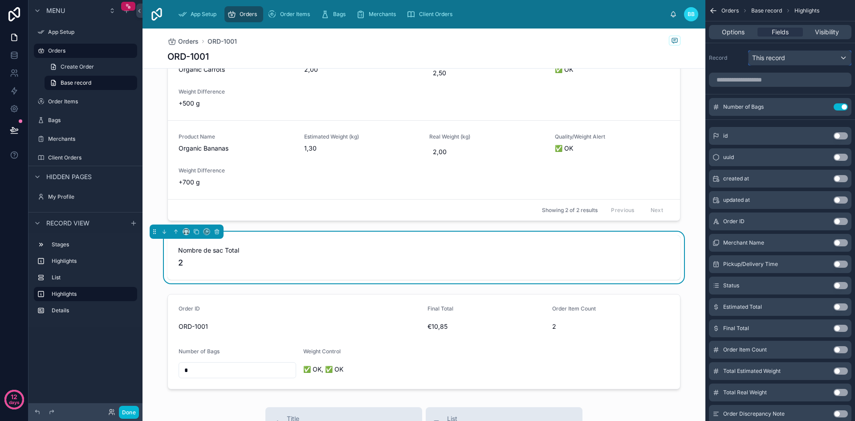
click at [798, 61] on div "This record" at bounding box center [799, 58] width 102 height 14
click at [798, 61] on div "scrollable content" at bounding box center [427, 210] width 855 height 421
click at [737, 37] on div "Options Fields Visibility" at bounding box center [780, 32] width 142 height 14
click at [735, 34] on span "Options" at bounding box center [733, 32] width 23 height 9
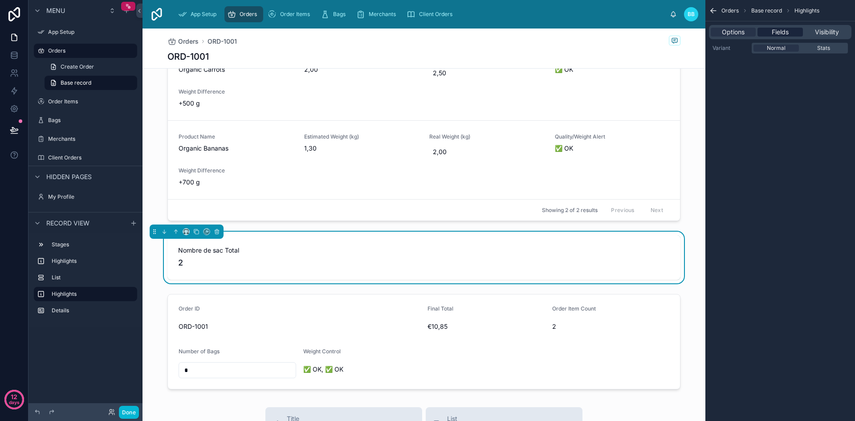
click at [768, 31] on div "Fields" at bounding box center [779, 32] width 45 height 9
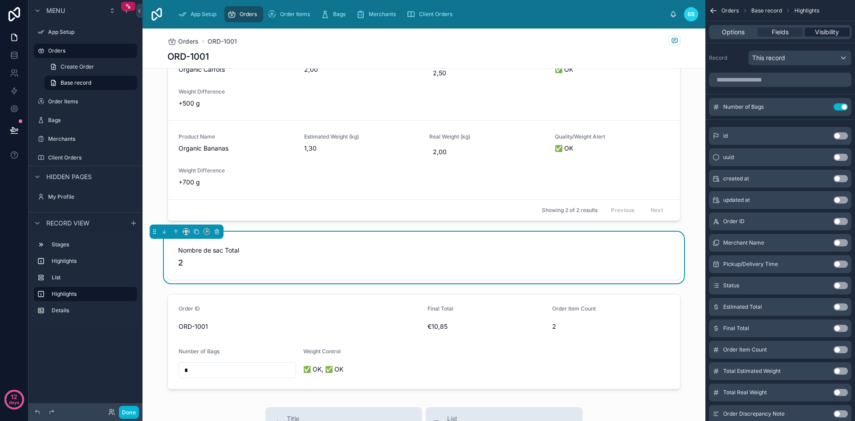
click at [821, 33] on span "Visibility" at bounding box center [827, 32] width 24 height 9
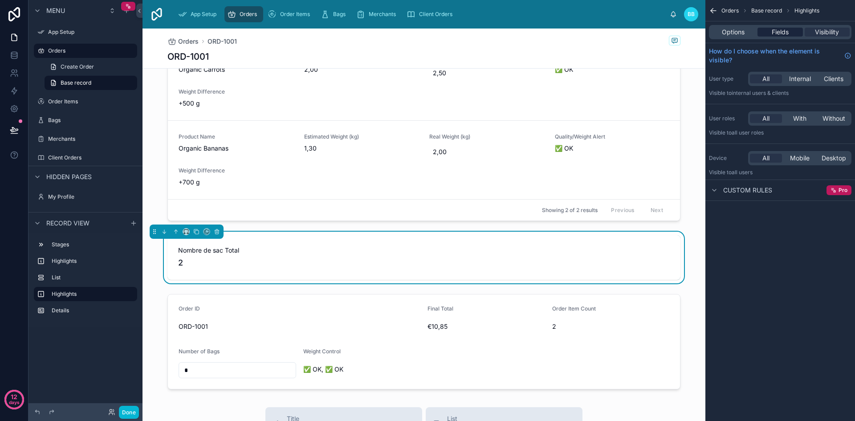
click at [773, 32] on span "Fields" at bounding box center [780, 32] width 17 height 9
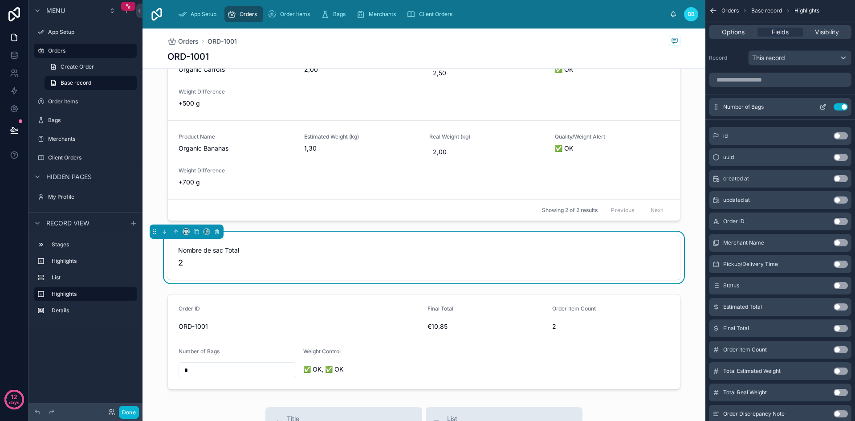
click at [821, 107] on icon "scrollable content" at bounding box center [823, 108] width 4 height 4
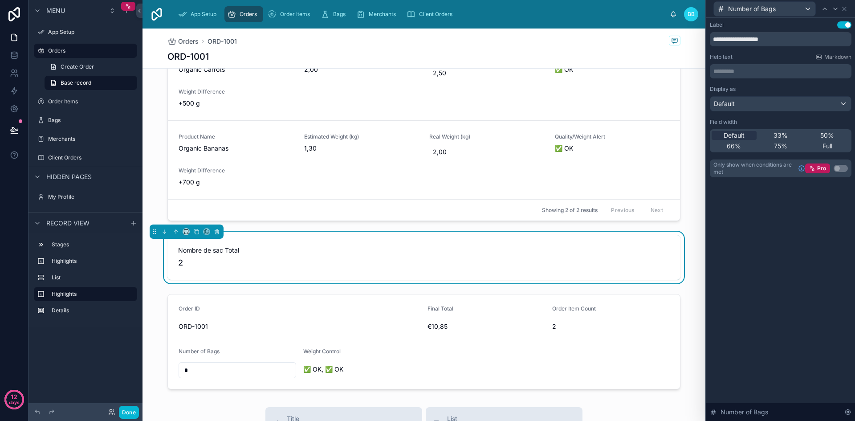
click at [845, 24] on button "Use setting" at bounding box center [844, 24] width 14 height 7
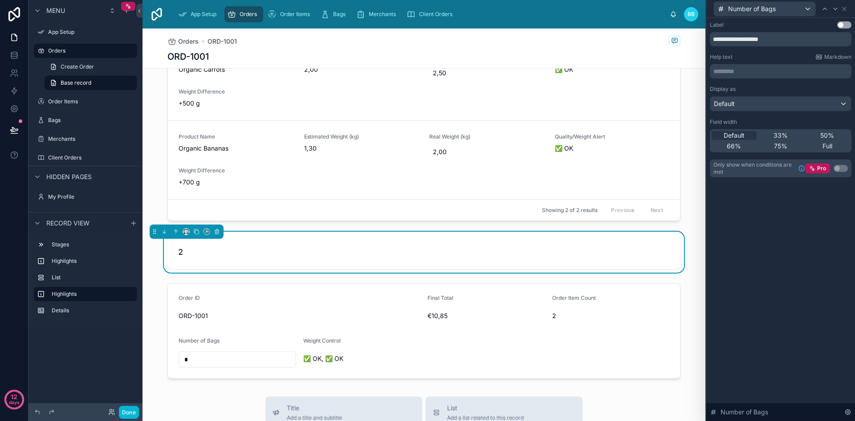
click at [845, 24] on button "Use setting" at bounding box center [844, 24] width 14 height 7
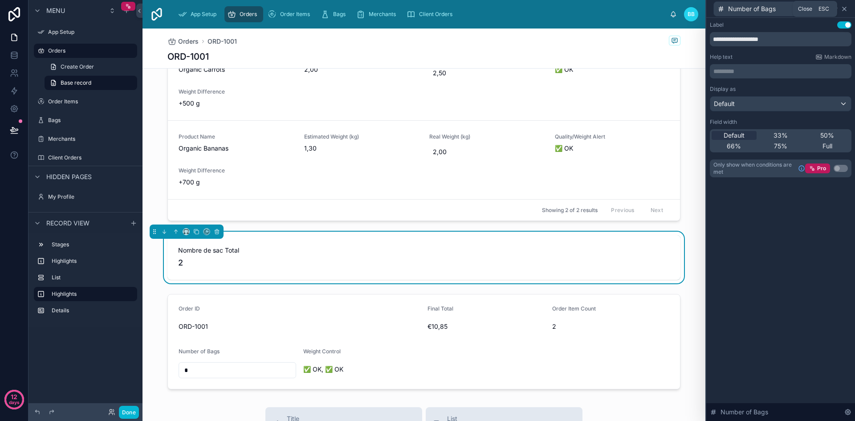
click at [845, 8] on icon at bounding box center [844, 8] width 7 height 7
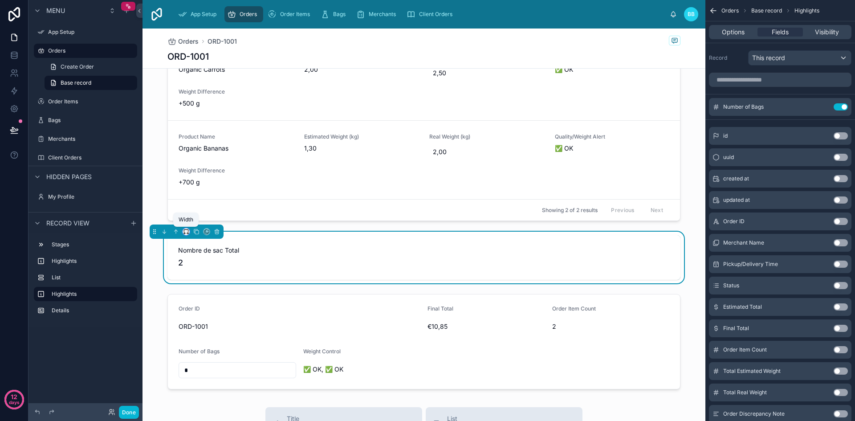
click at [186, 234] on icon at bounding box center [186, 231] width 6 height 6
click at [198, 279] on span "33%" at bounding box center [197, 281] width 14 height 11
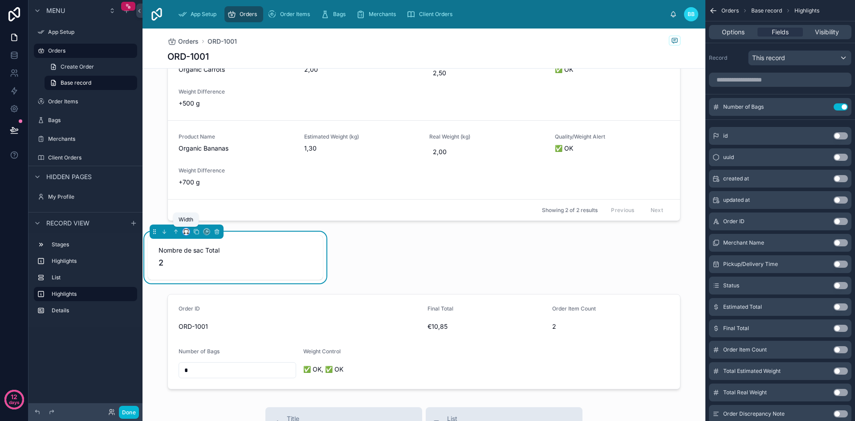
click at [185, 234] on icon at bounding box center [184, 233] width 1 height 2
click at [200, 345] on span "Full width" at bounding box center [204, 349] width 28 height 11
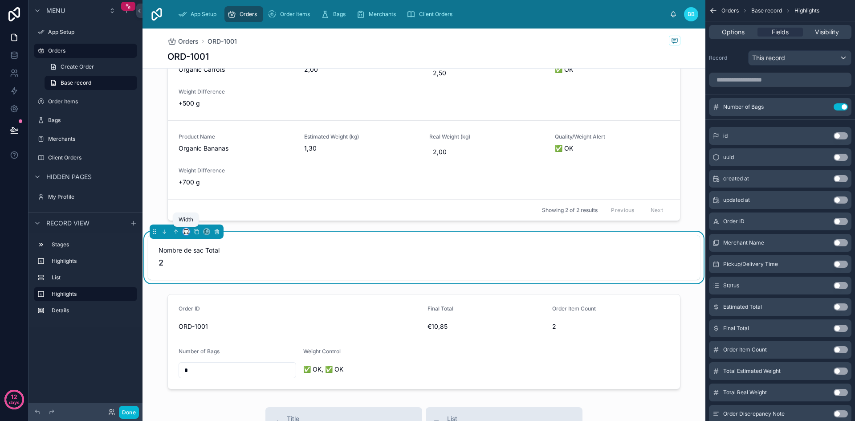
click at [187, 234] on icon at bounding box center [186, 231] width 6 height 6
click at [202, 305] on div "50%" at bounding box center [205, 299] width 41 height 16
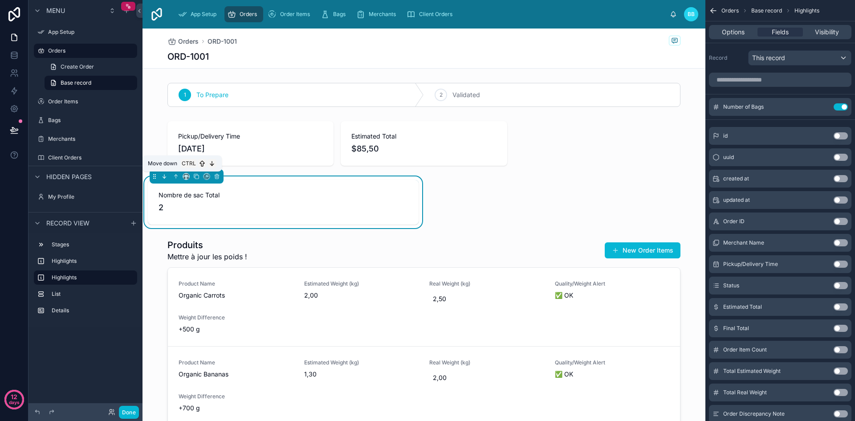
click at [163, 178] on icon at bounding box center [164, 176] width 6 height 6
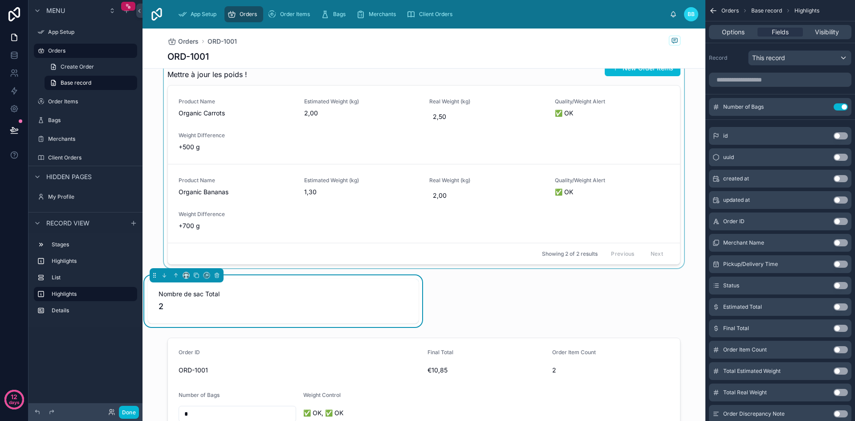
scroll to position [125, 0]
click at [498, 293] on div "1 To Prepare 2 Validated Pickup/Delivery Time [DATE] Estimated Total $85,50 Pro…" at bounding box center [423, 194] width 563 height 480
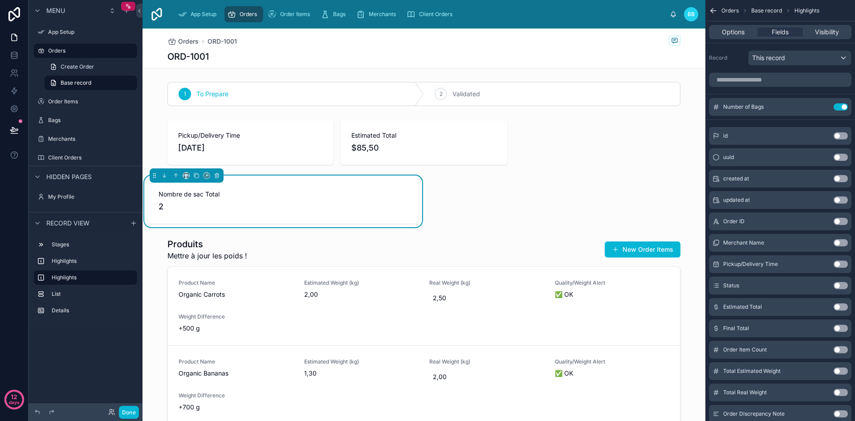
scroll to position [0, 0]
click at [184, 176] on icon at bounding box center [186, 175] width 4 height 2
click at [200, 204] on span "25%" at bounding box center [197, 209] width 14 height 11
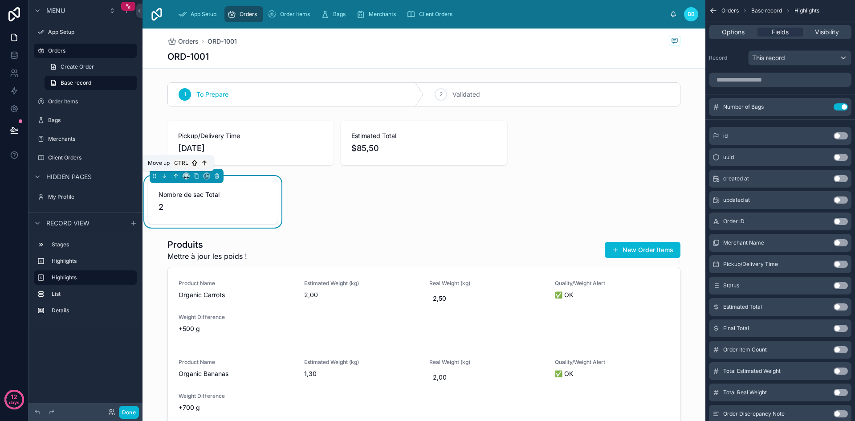
click at [177, 177] on icon at bounding box center [176, 176] width 6 height 6
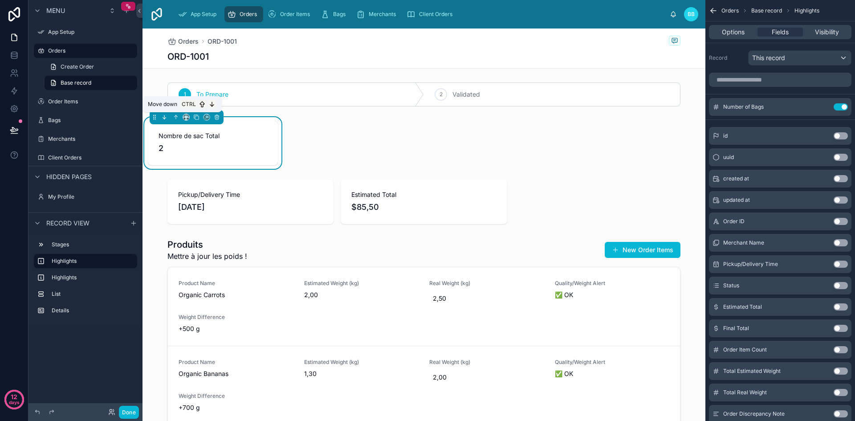
click at [166, 116] on icon at bounding box center [164, 117] width 6 height 6
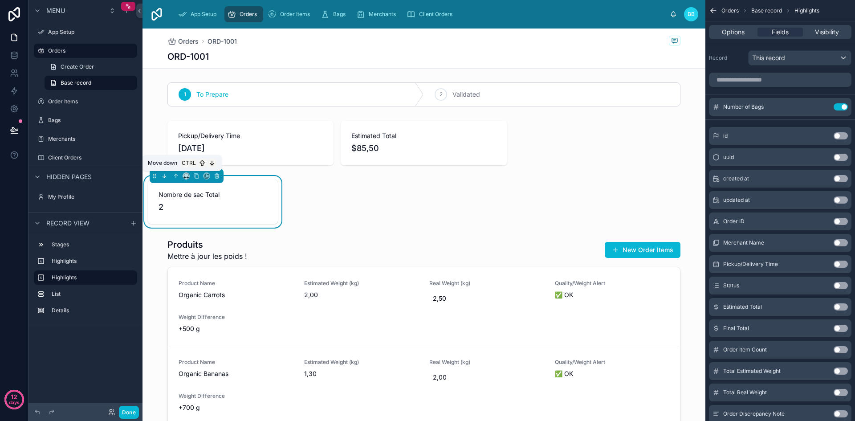
click at [163, 178] on icon at bounding box center [164, 176] width 6 height 6
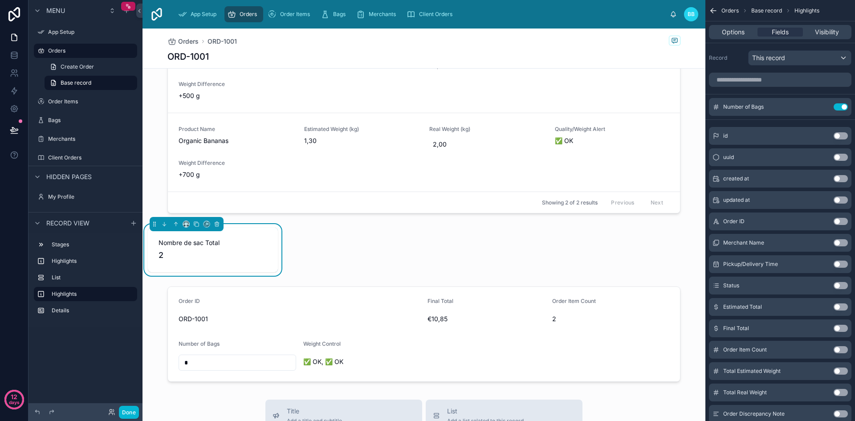
scroll to position [175, 0]
click at [129, 411] on button "Done" at bounding box center [129, 412] width 20 height 13
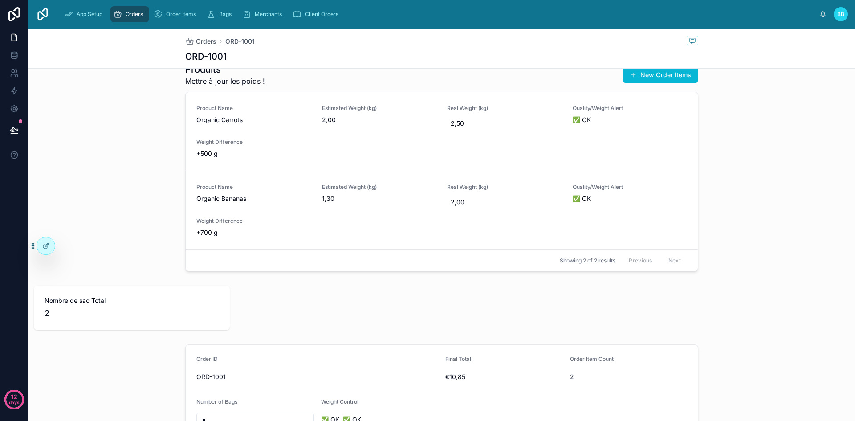
scroll to position [116, 0]
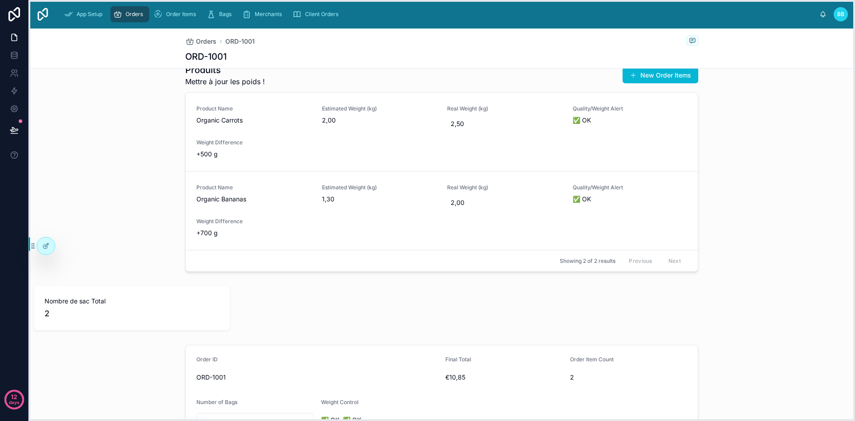
click at [35, 245] on icon at bounding box center [32, 245] width 7 height 7
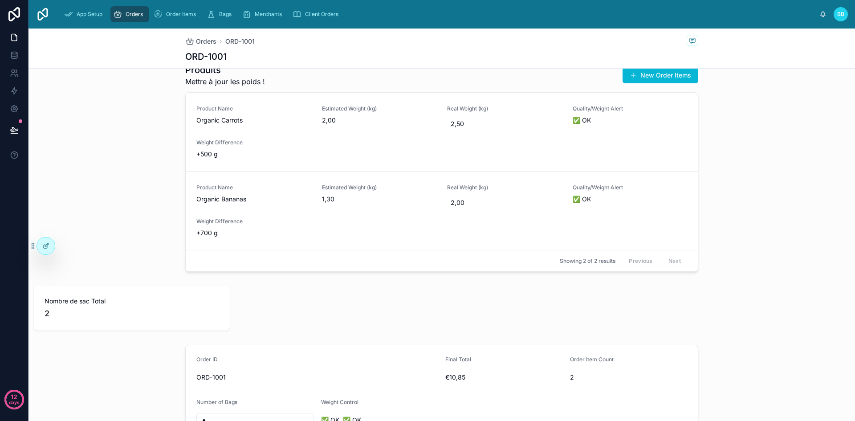
click at [50, 298] on span "Nombre de sac Total" at bounding box center [132, 301] width 175 height 9
click at [43, 245] on icon at bounding box center [45, 246] width 4 height 4
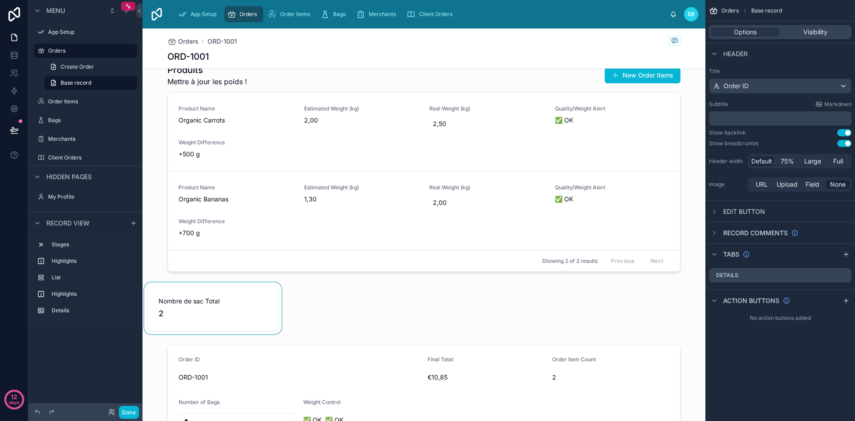
click at [212, 307] on div at bounding box center [212, 308] width 141 height 52
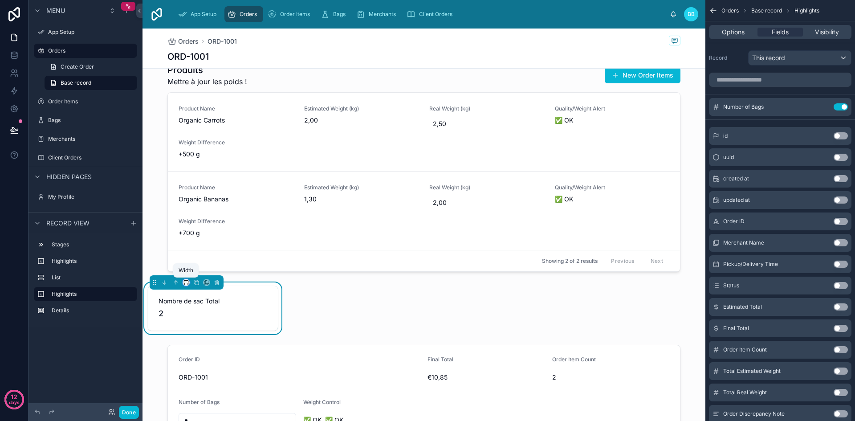
click at [187, 280] on icon at bounding box center [186, 281] width 4 height 2
click at [194, 296] on span "Default" at bounding box center [200, 298] width 21 height 11
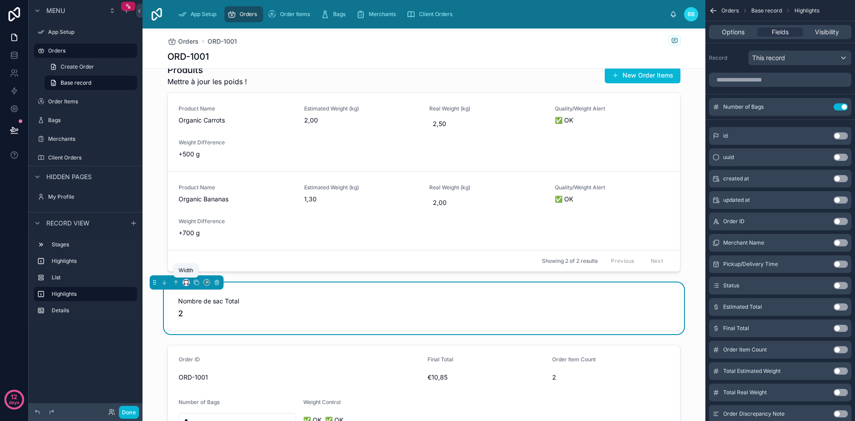
click at [185, 281] on icon at bounding box center [186, 282] width 6 height 6
click at [199, 352] on span "50%" at bounding box center [197, 349] width 14 height 11
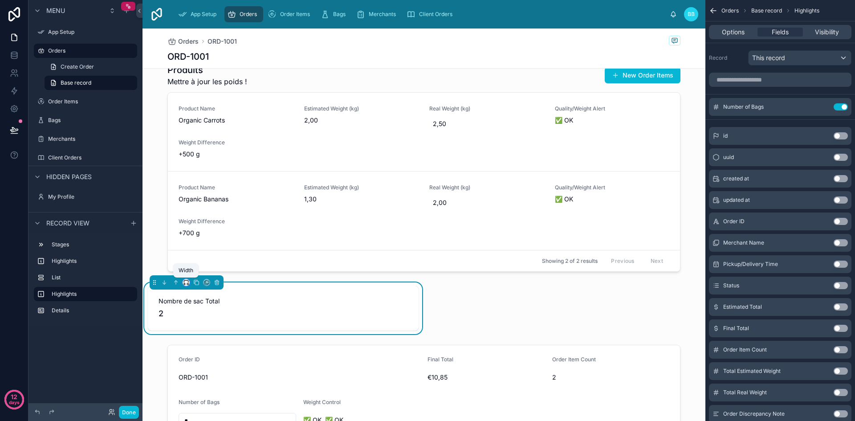
click at [186, 279] on icon at bounding box center [186, 282] width 6 height 6
click at [200, 297] on span "Default" at bounding box center [200, 298] width 21 height 11
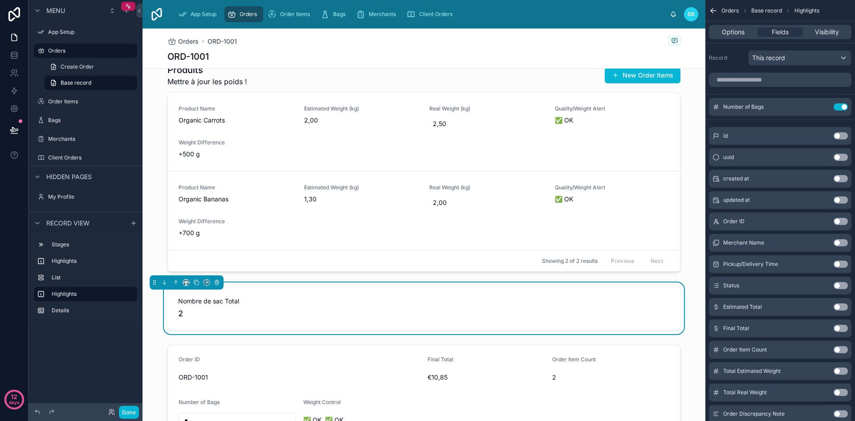
click at [301, 275] on div "1 To Prepare 2 Validated Pickup/Delivery Time [DATE] Estimated Total $85,50 Pro…" at bounding box center [423, 203] width 563 height 480
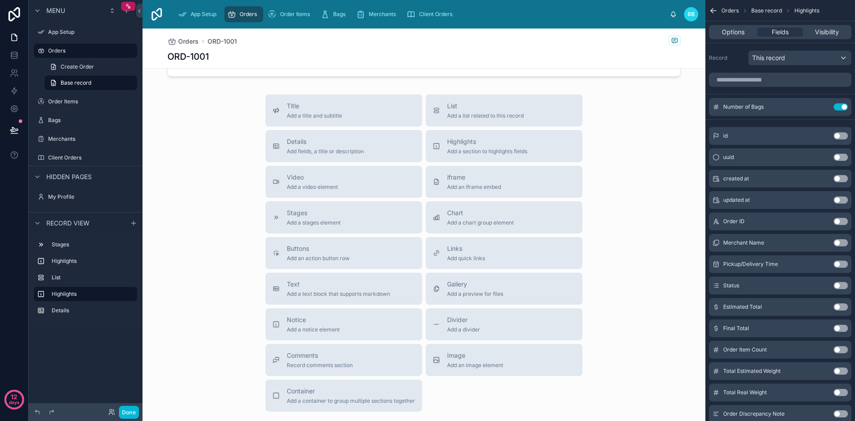
scroll to position [541, 0]
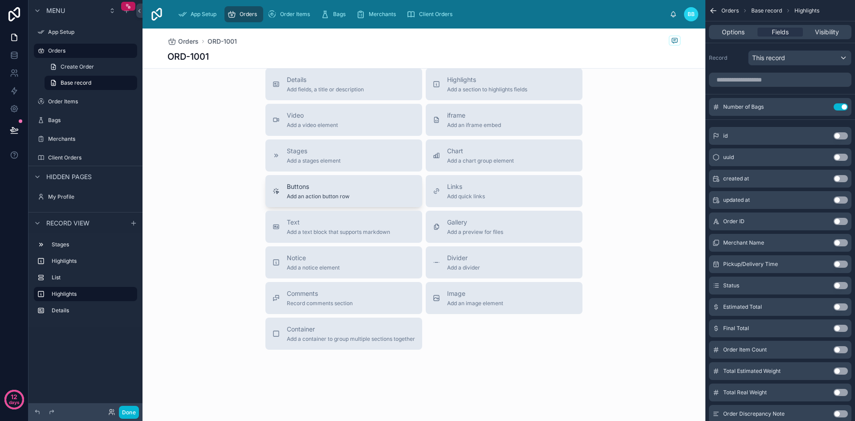
click at [323, 192] on div "Buttons Add an action button row" at bounding box center [318, 191] width 63 height 18
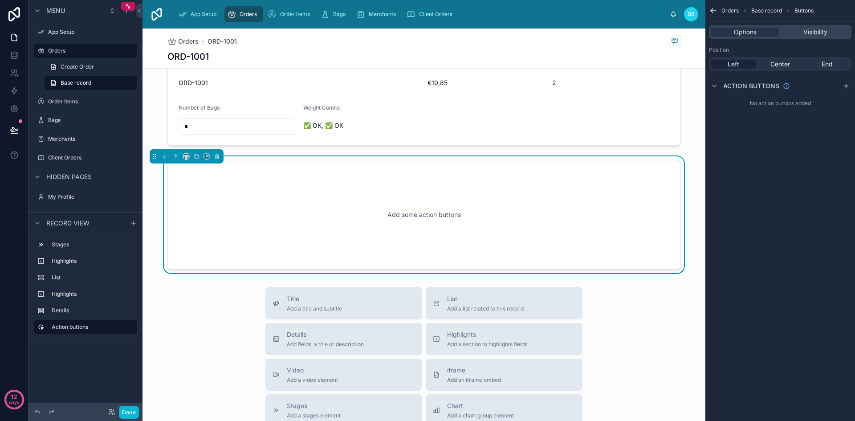
scroll to position [401, 0]
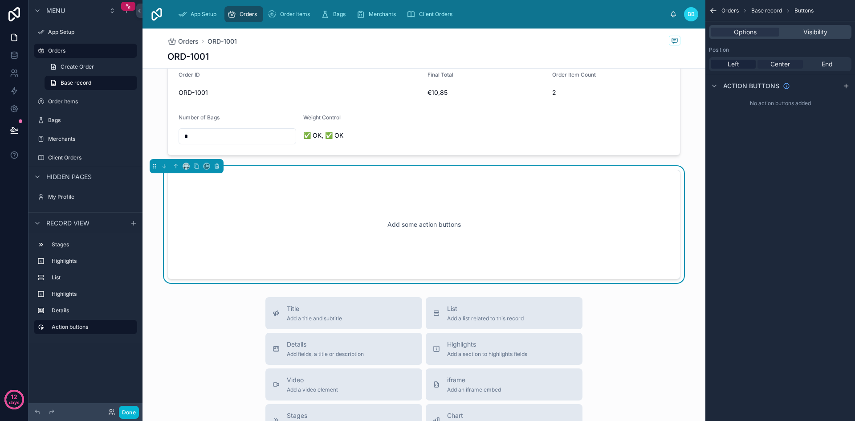
click at [774, 63] on span "Center" at bounding box center [780, 64] width 20 height 9
click at [740, 64] on div "Left" at bounding box center [733, 64] width 45 height 9
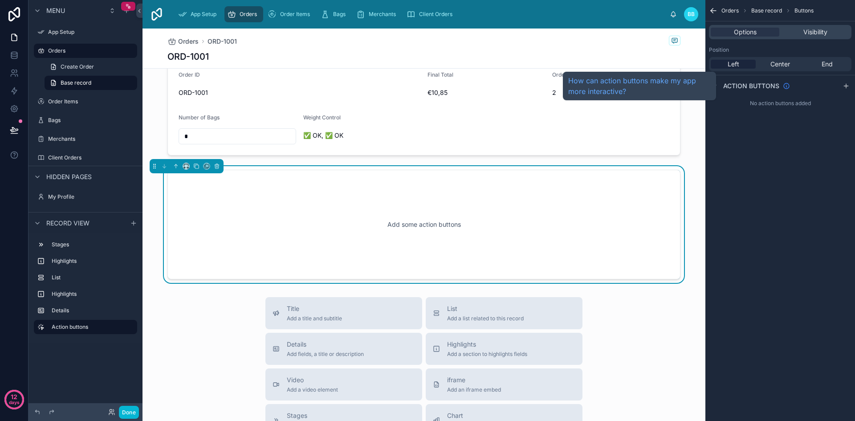
click at [784, 85] on icon "scrollable content" at bounding box center [786, 85] width 7 height 7
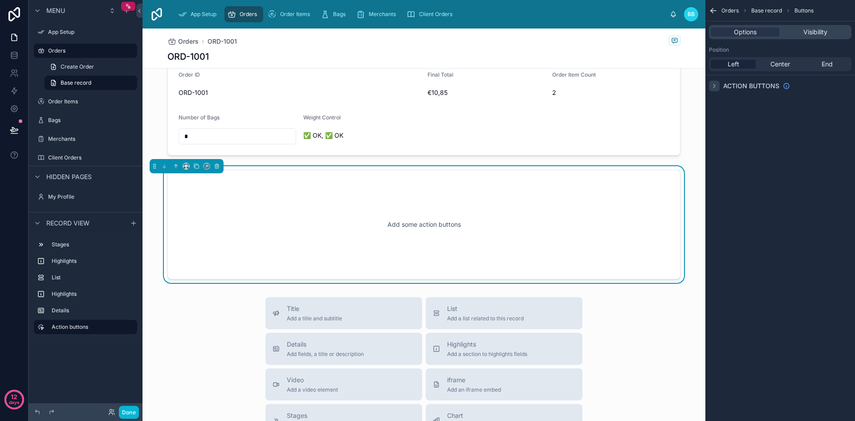
click at [716, 89] on icon "scrollable content" at bounding box center [714, 85] width 7 height 7
click at [841, 87] on div "scrollable content" at bounding box center [846, 86] width 11 height 11
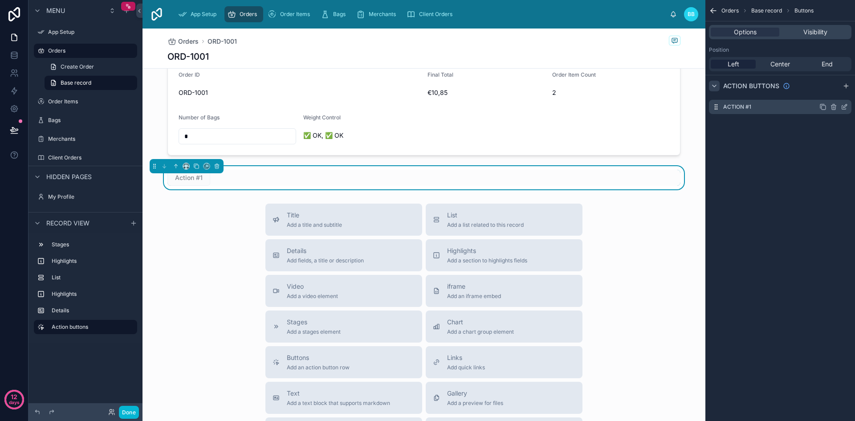
click at [843, 108] on icon "scrollable content" at bounding box center [845, 106] width 4 height 4
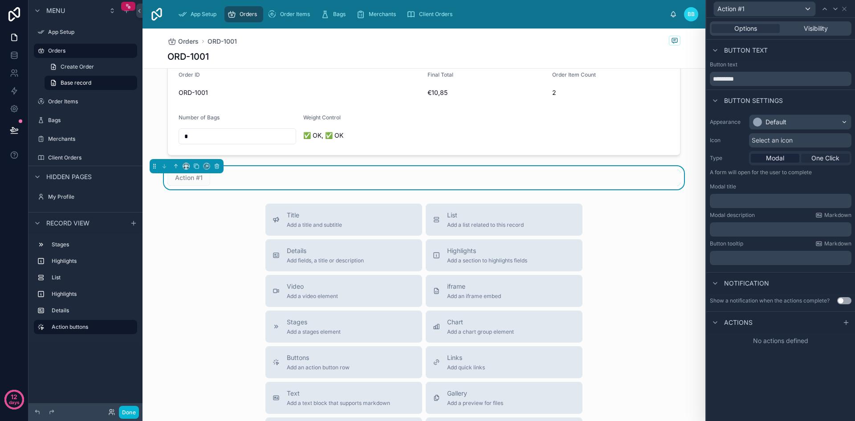
click at [829, 158] on span "One Click" at bounding box center [825, 158] width 28 height 9
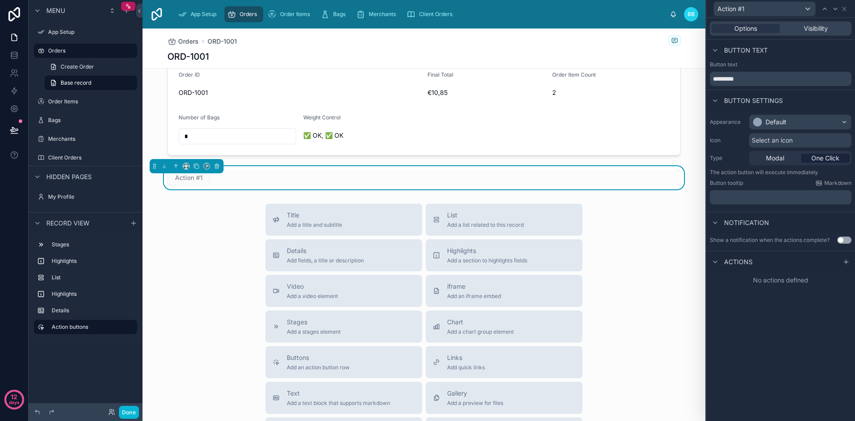
click at [758, 195] on p "﻿" at bounding box center [781, 197] width 136 height 9
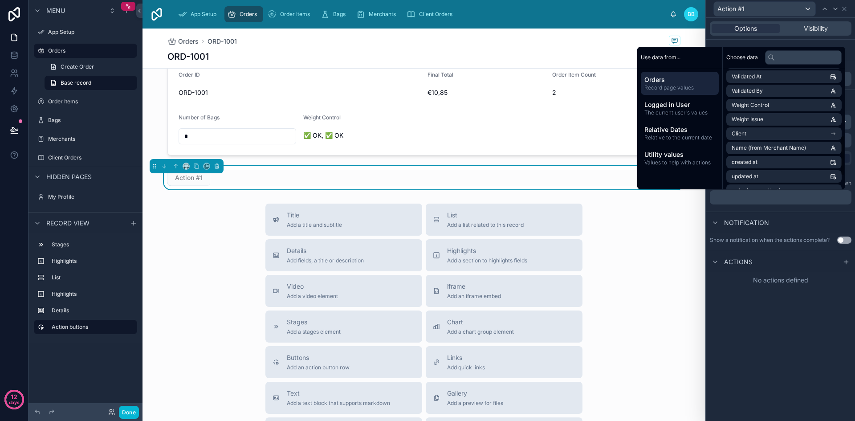
scroll to position [240, 0]
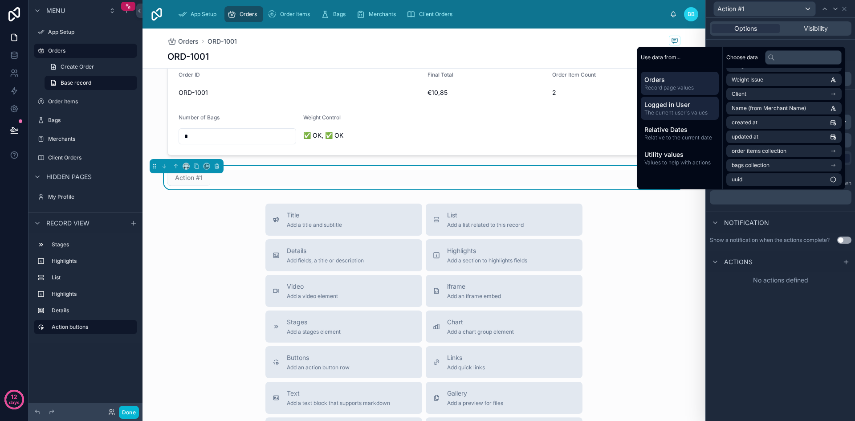
click at [672, 119] on div "Logged in User The current user's values" at bounding box center [680, 108] width 78 height 23
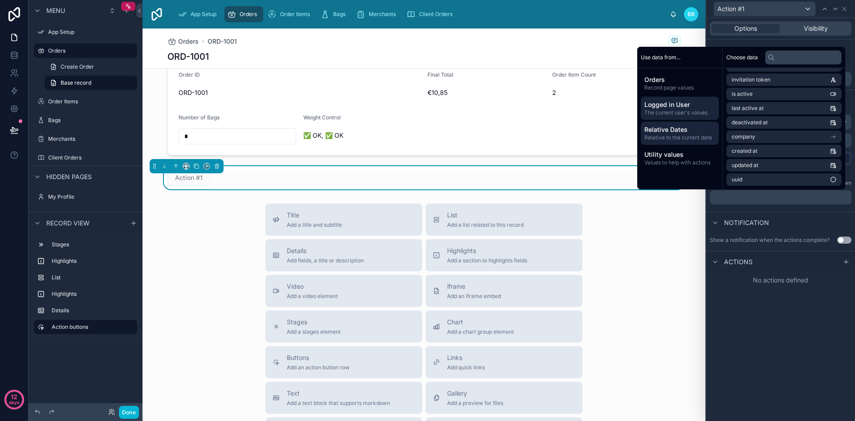
click at [670, 135] on span "Relative to the current date" at bounding box center [679, 137] width 71 height 7
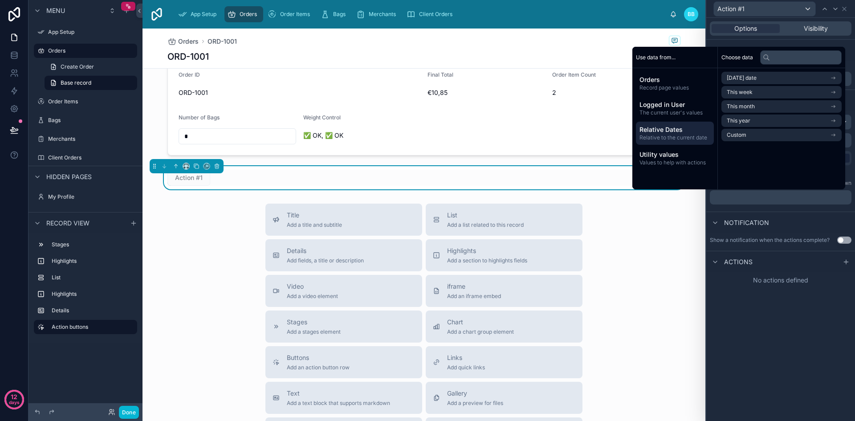
scroll to position [0, 0]
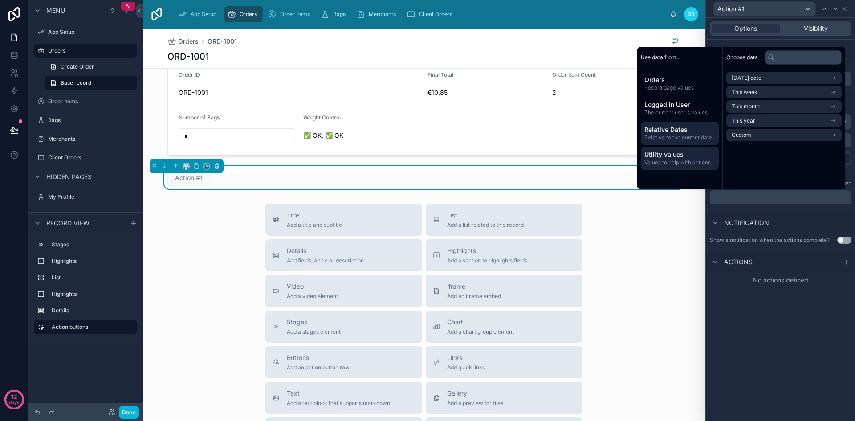
click at [669, 154] on span "Utility values" at bounding box center [679, 154] width 71 height 9
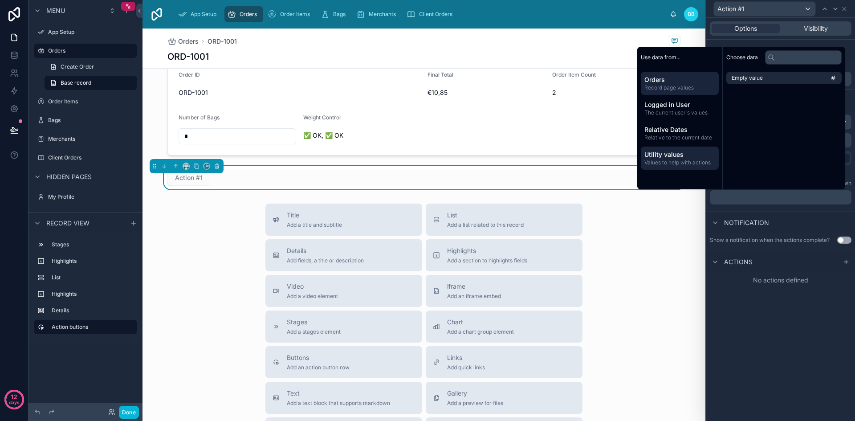
click at [673, 92] on div "Orders Record page values" at bounding box center [680, 83] width 78 height 23
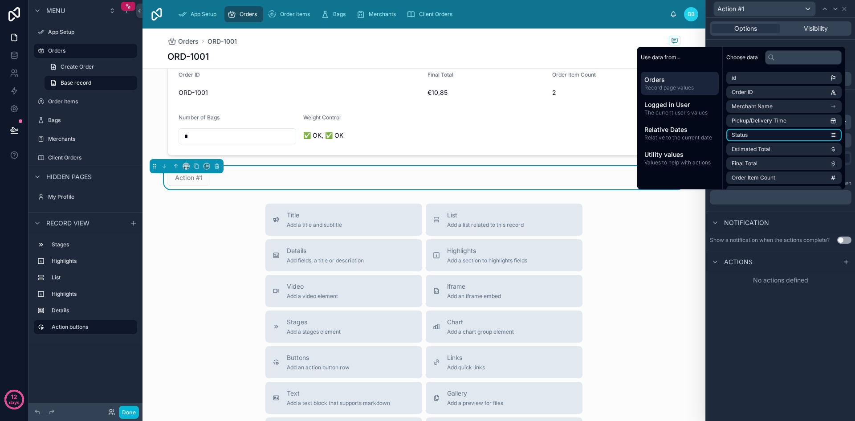
click at [817, 133] on li "Status" at bounding box center [783, 135] width 115 height 12
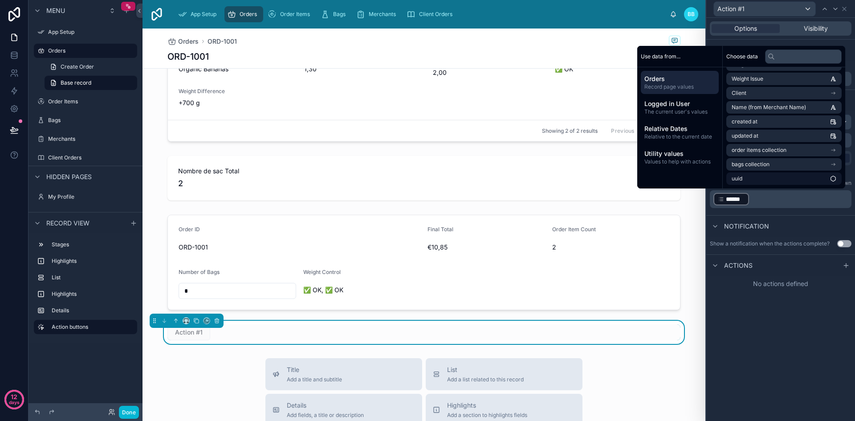
scroll to position [246, 0]
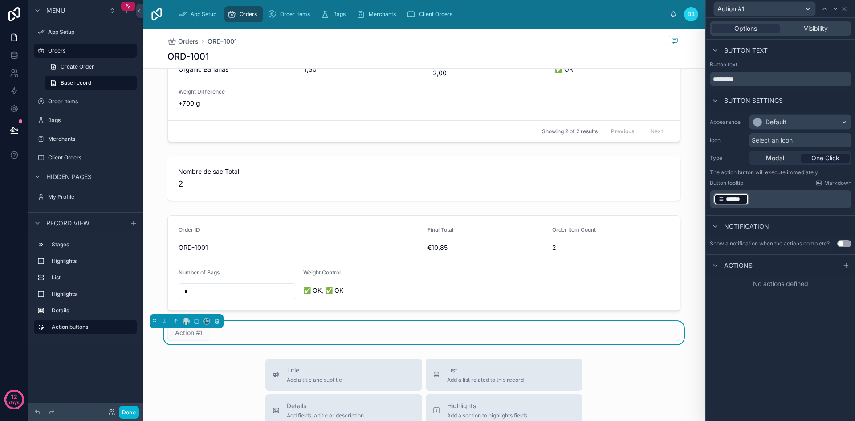
click at [774, 198] on p "﻿ ****** ﻿ ﻿" at bounding box center [781, 199] width 136 height 14
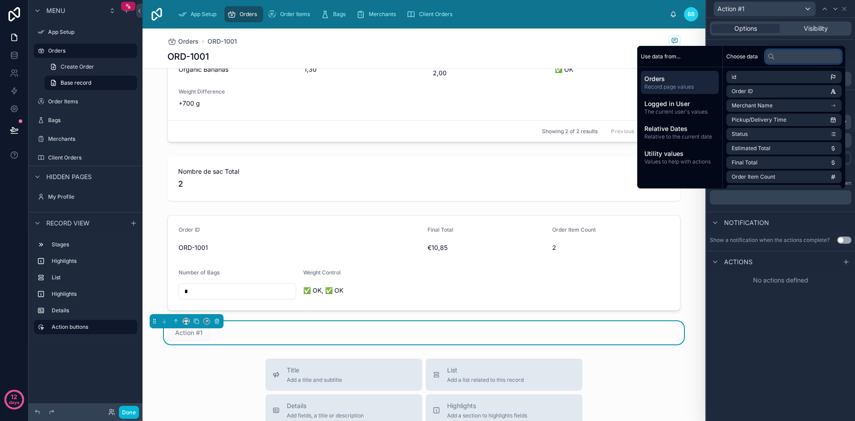
click at [788, 59] on input "text" at bounding box center [803, 56] width 77 height 14
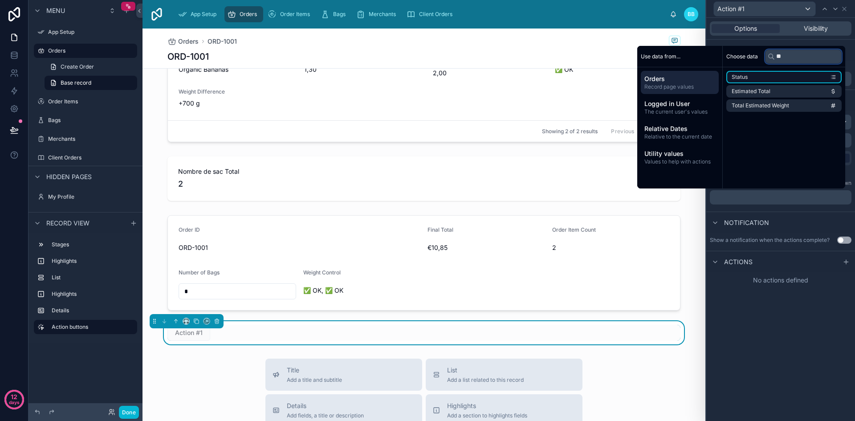
type input "**"
click at [780, 80] on li "Status" at bounding box center [783, 77] width 115 height 12
click at [809, 236] on div "Notification" at bounding box center [780, 225] width 149 height 21
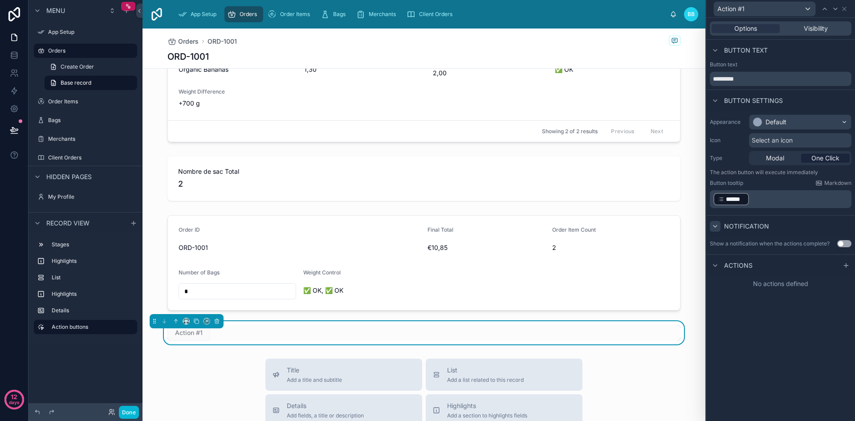
click at [717, 224] on icon at bounding box center [714, 226] width 7 height 7
click at [716, 247] on icon at bounding box center [715, 248] width 4 height 2
click at [716, 247] on icon at bounding box center [715, 248] width 2 height 4
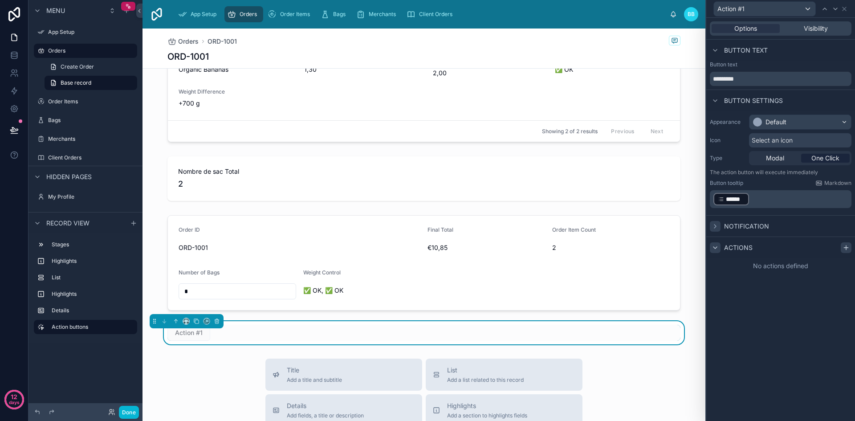
click at [844, 244] on icon at bounding box center [845, 247] width 7 height 7
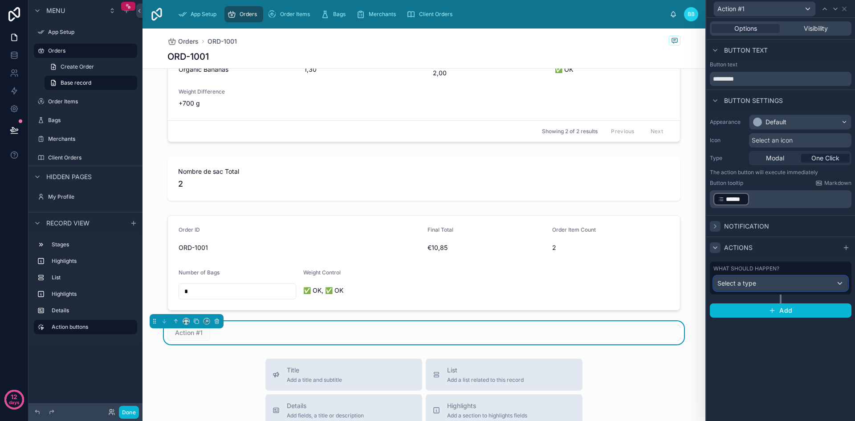
click at [826, 282] on div "Select a type" at bounding box center [781, 283] width 134 height 14
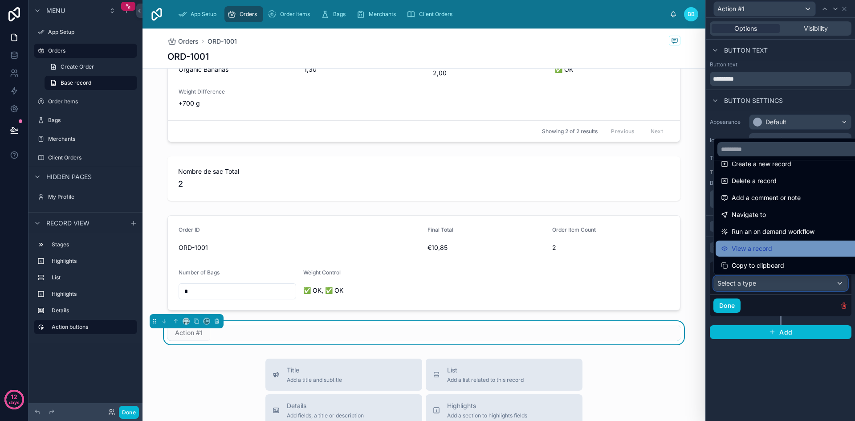
scroll to position [0, 0]
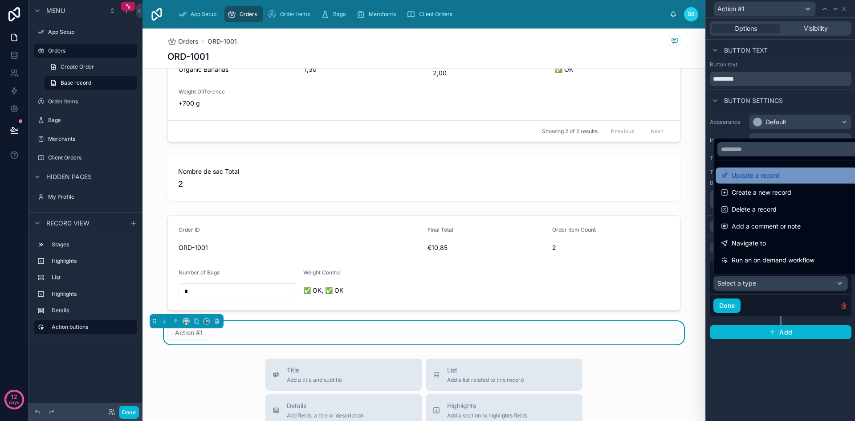
click at [762, 179] on span "Update a record" at bounding box center [756, 175] width 48 height 11
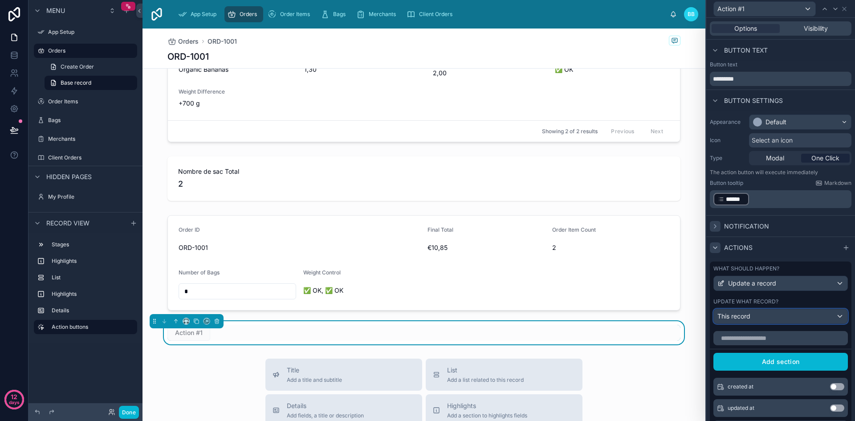
click at [768, 320] on div "This record" at bounding box center [781, 316] width 134 height 14
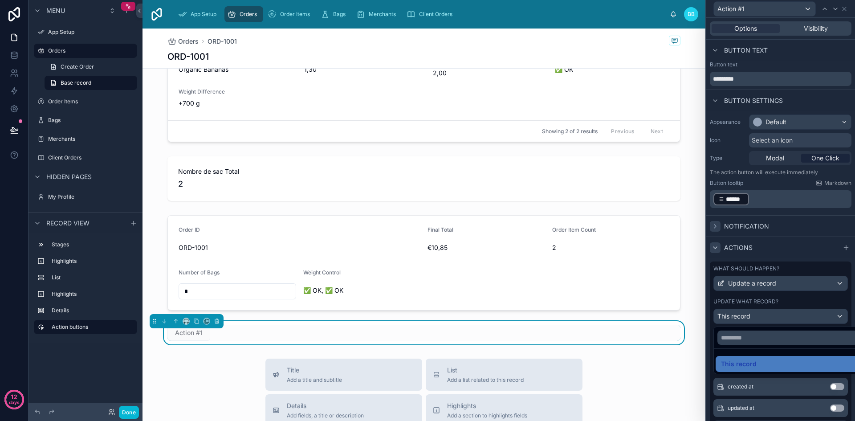
click at [768, 320] on div at bounding box center [780, 210] width 149 height 421
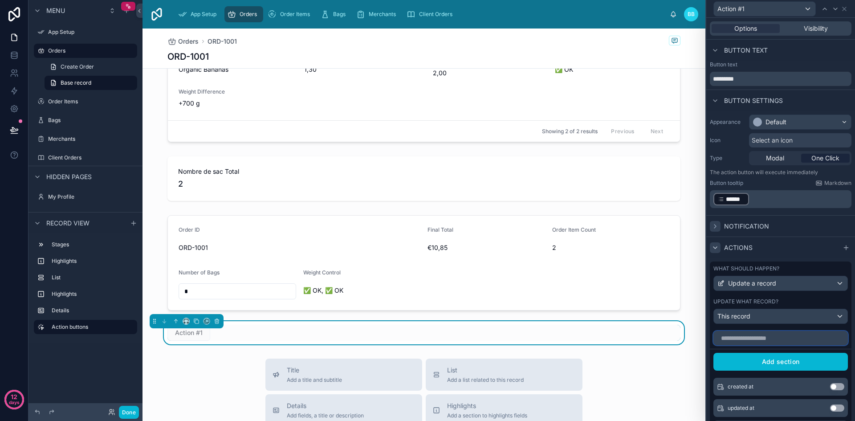
click at [768, 337] on input "text" at bounding box center [780, 338] width 134 height 14
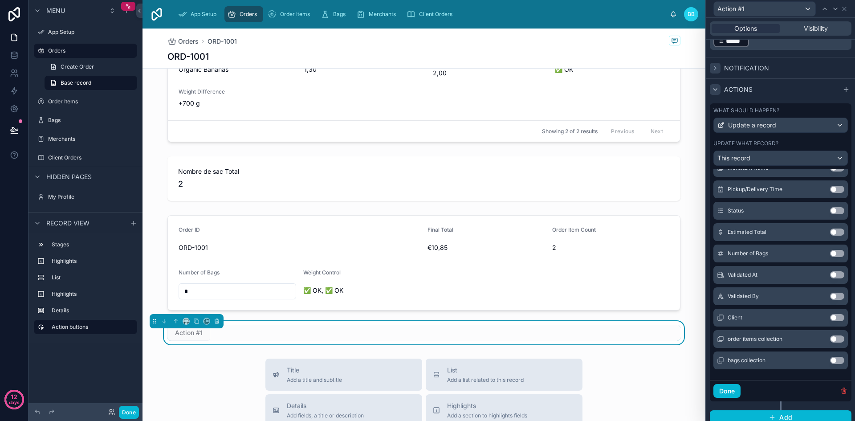
scroll to position [159, 0]
click at [830, 294] on button "Use setting" at bounding box center [837, 295] width 14 height 7
click at [733, 389] on button "Done" at bounding box center [726, 390] width 27 height 14
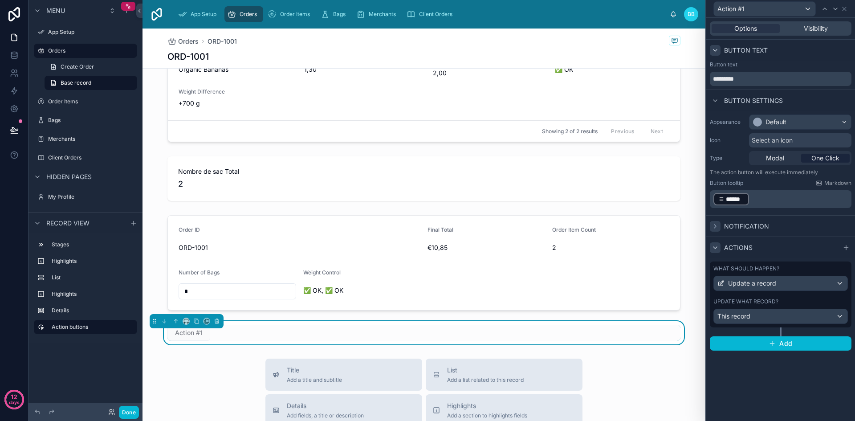
click at [719, 48] on div at bounding box center [715, 50] width 11 height 11
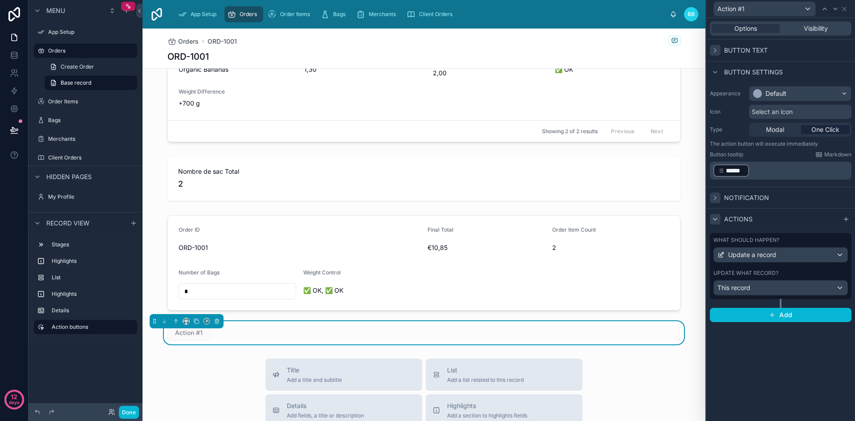
click at [719, 48] on div at bounding box center [715, 50] width 11 height 11
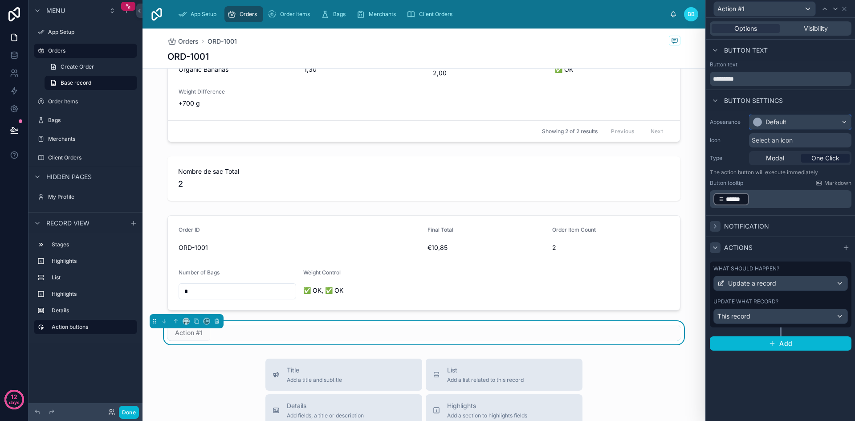
click at [804, 126] on div "Default" at bounding box center [800, 122] width 102 height 14
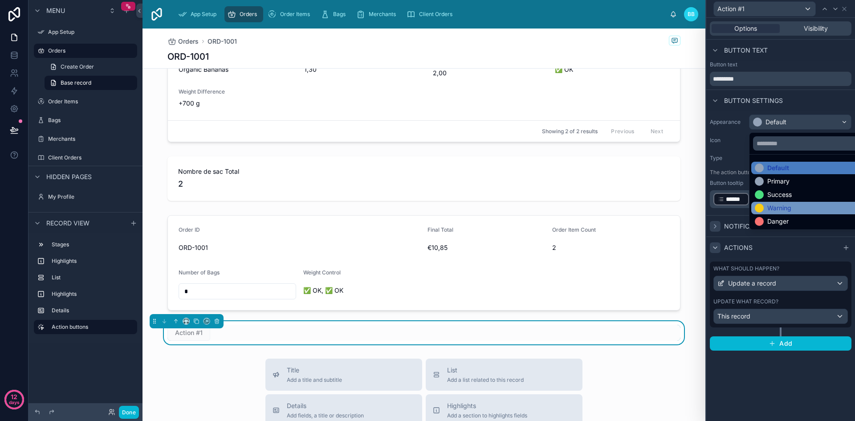
click at [791, 204] on div "Warning" at bounding box center [779, 207] width 24 height 9
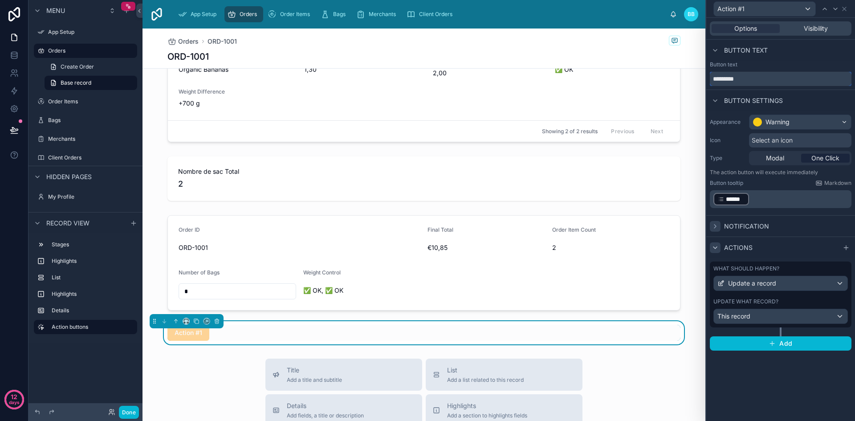
click at [750, 85] on input "*********" at bounding box center [781, 79] width 142 height 14
type input "*******"
click at [805, 27] on span "Visibility" at bounding box center [816, 28] width 24 height 9
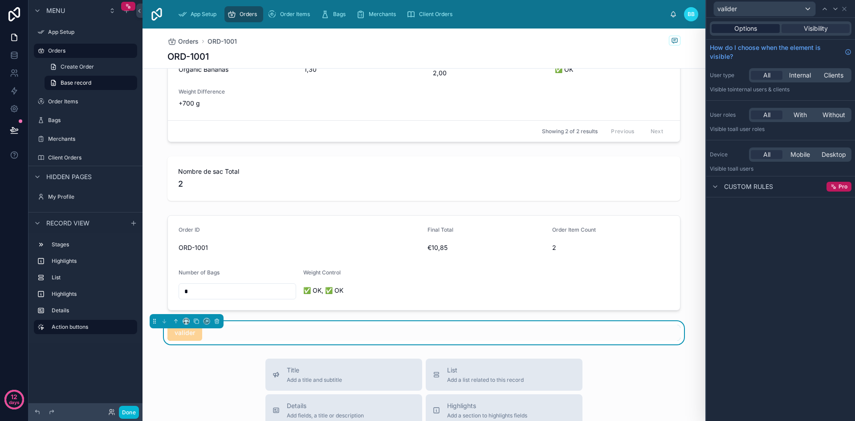
click at [752, 28] on span "Options" at bounding box center [745, 28] width 23 height 9
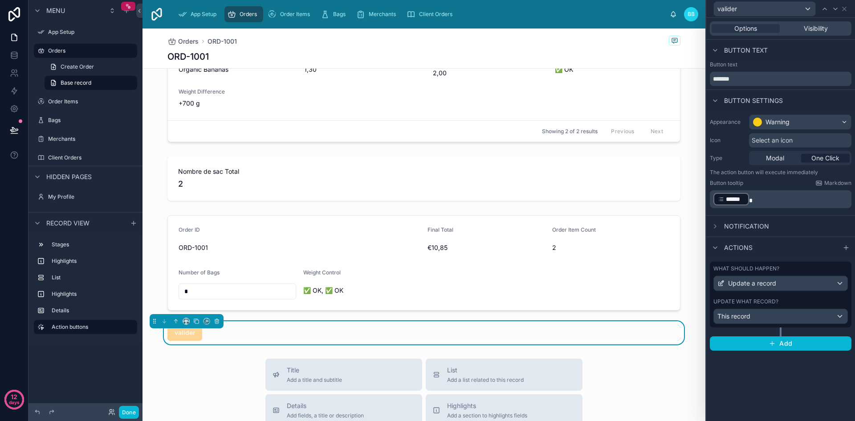
click at [728, 228] on span "Notification" at bounding box center [746, 226] width 45 height 9
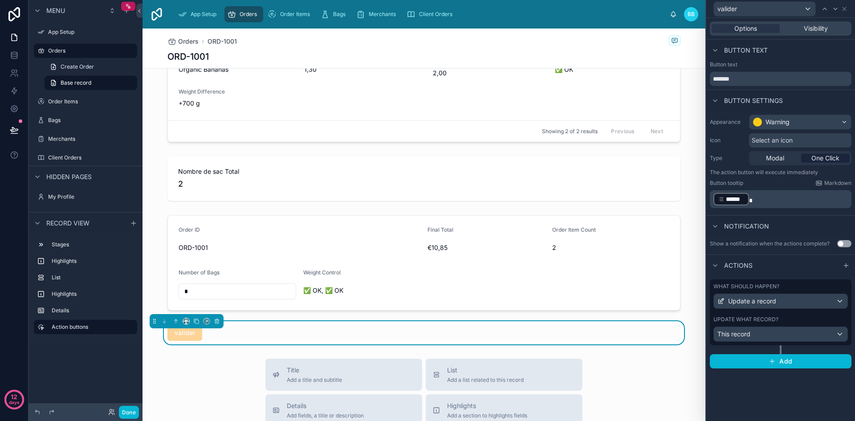
click at [728, 228] on span "Notification" at bounding box center [746, 226] width 45 height 9
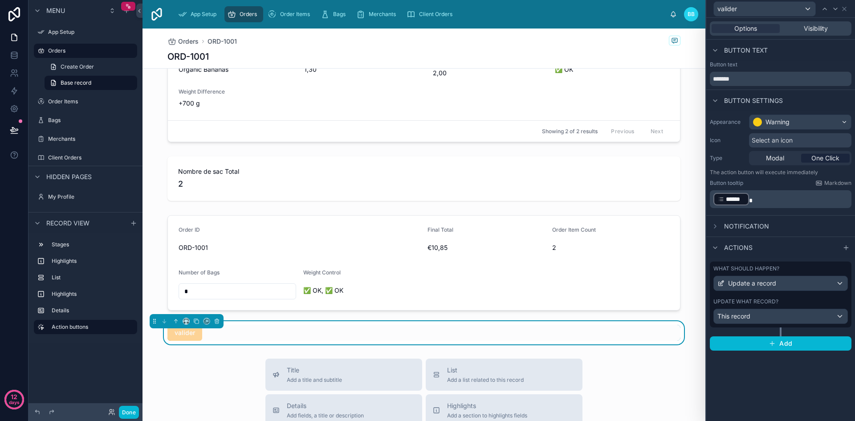
click at [728, 228] on span "Notification" at bounding box center [746, 226] width 45 height 9
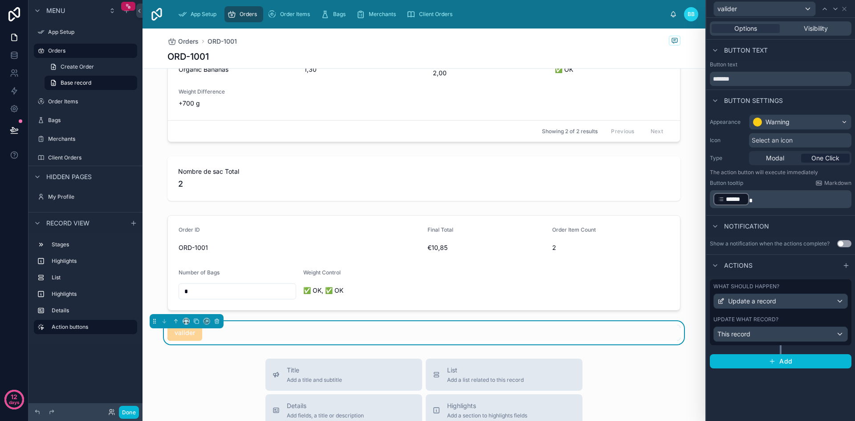
click at [728, 228] on span "Notification" at bounding box center [746, 226] width 45 height 9
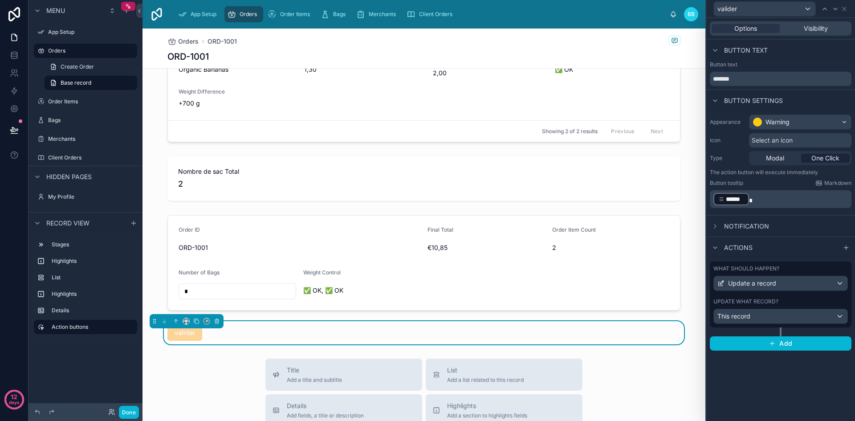
click at [728, 247] on span "Actions" at bounding box center [738, 247] width 28 height 9
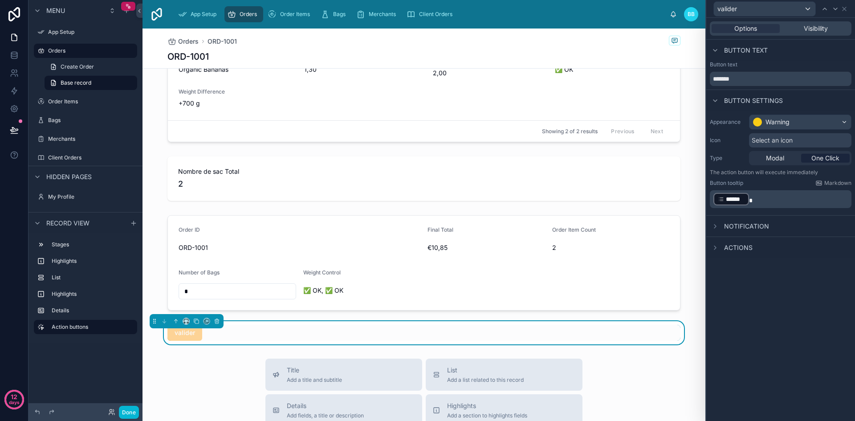
click at [728, 247] on span "Actions" at bounding box center [738, 247] width 28 height 9
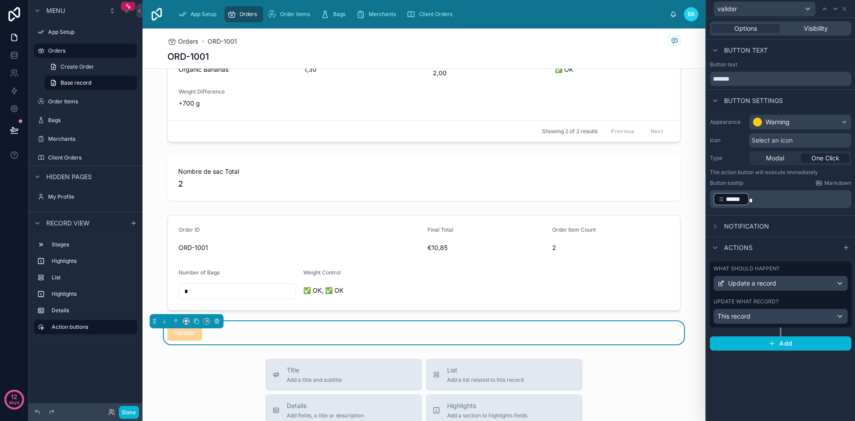
click at [729, 102] on span "Button settings" at bounding box center [753, 100] width 59 height 9
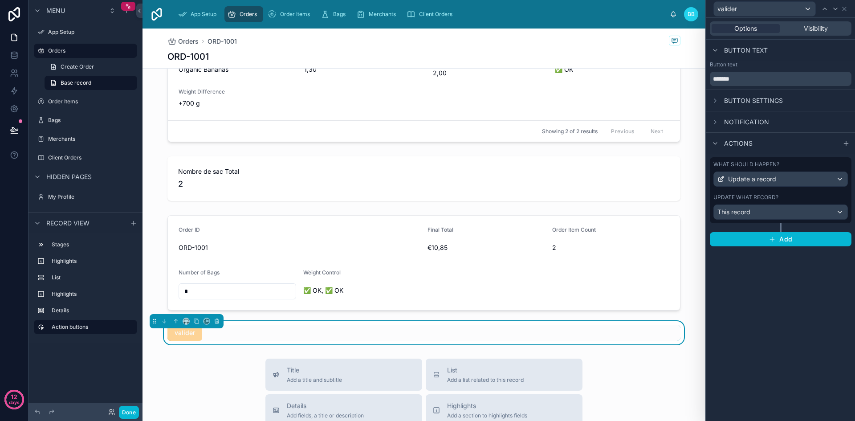
click at [729, 102] on span "Button settings" at bounding box center [753, 100] width 59 height 9
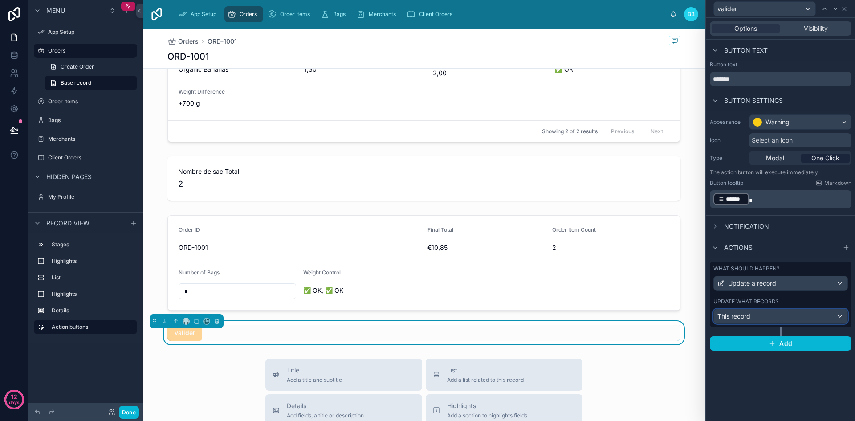
click at [799, 313] on div "This record" at bounding box center [781, 316] width 134 height 14
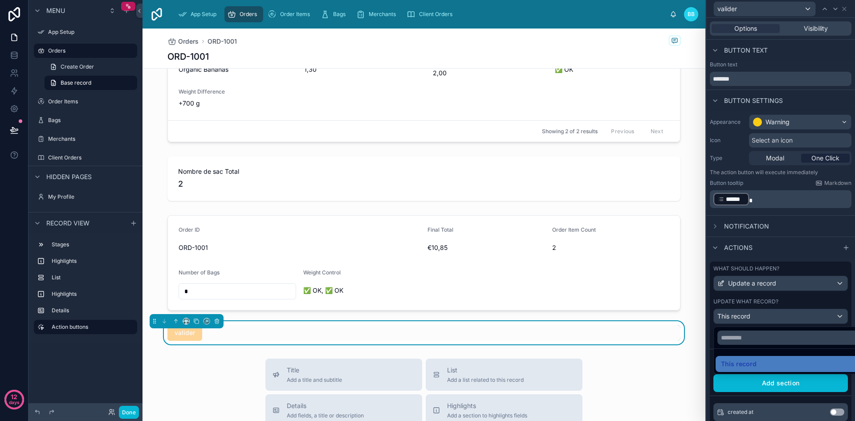
click at [799, 313] on div at bounding box center [780, 210] width 149 height 421
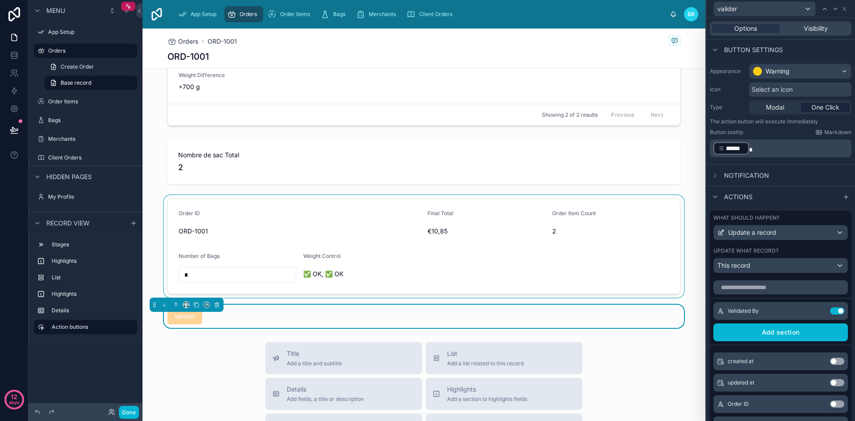
scroll to position [261, 0]
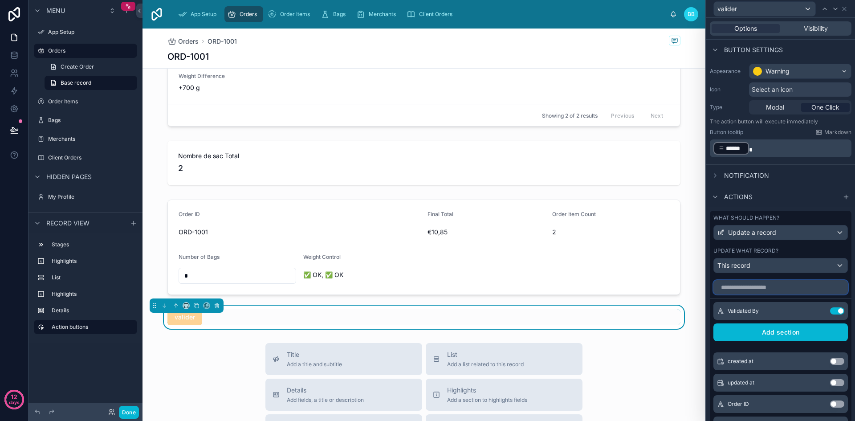
click at [751, 291] on input "text" at bounding box center [780, 287] width 134 height 14
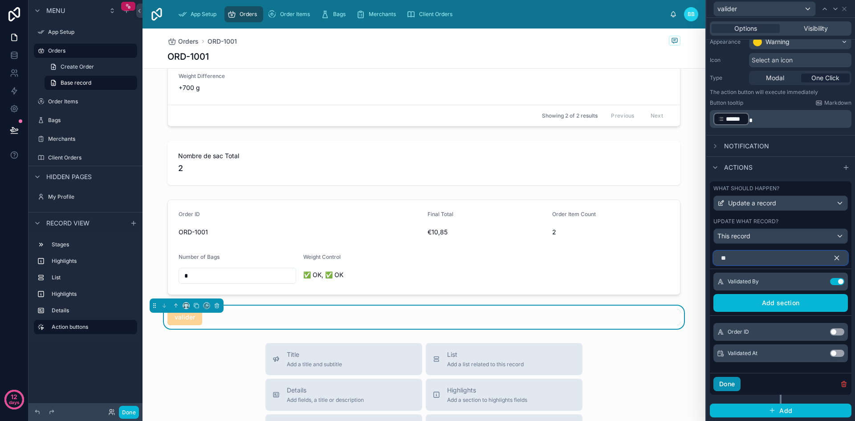
type input "**"
click at [731, 385] on button "Done" at bounding box center [726, 384] width 27 height 14
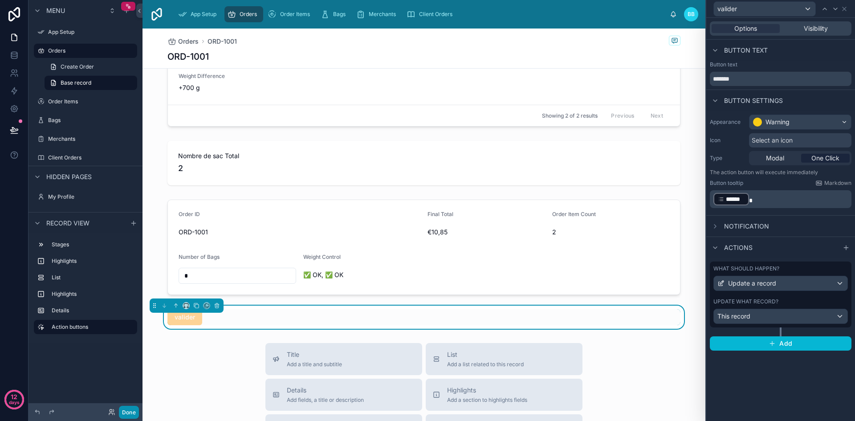
click at [128, 412] on button "Done" at bounding box center [129, 412] width 20 height 13
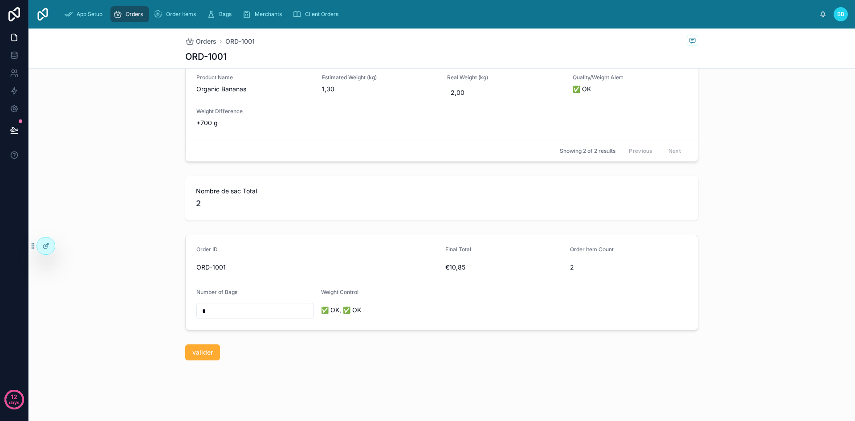
scroll to position [226, 0]
click at [193, 352] on span "valider" at bounding box center [202, 352] width 20 height 9
click at [205, 351] on span "valider" at bounding box center [202, 352] width 20 height 9
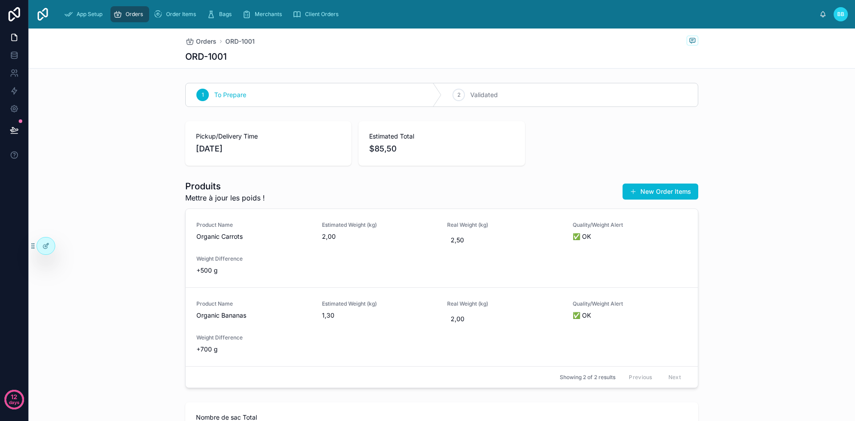
click at [136, 13] on span "Orders" at bounding box center [134, 14] width 17 height 7
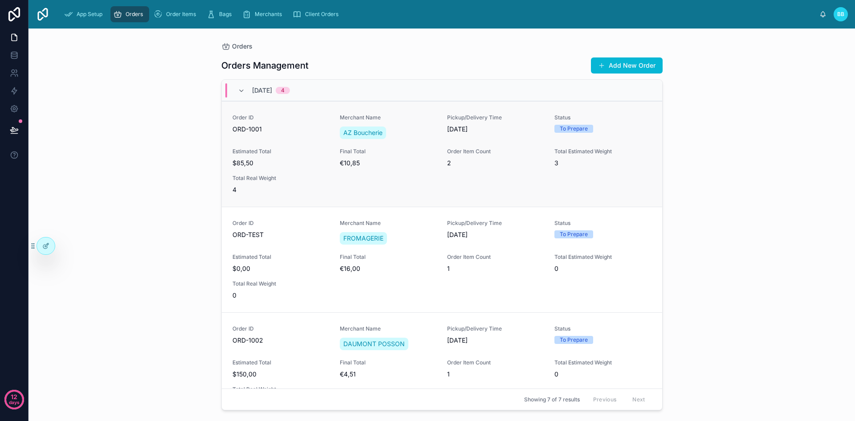
click at [369, 179] on div "Order ID ORD-1001 Merchant Name AZ Boucherie Pickup/Delivery Time [DATE] Status…" at bounding box center [441, 154] width 419 height 80
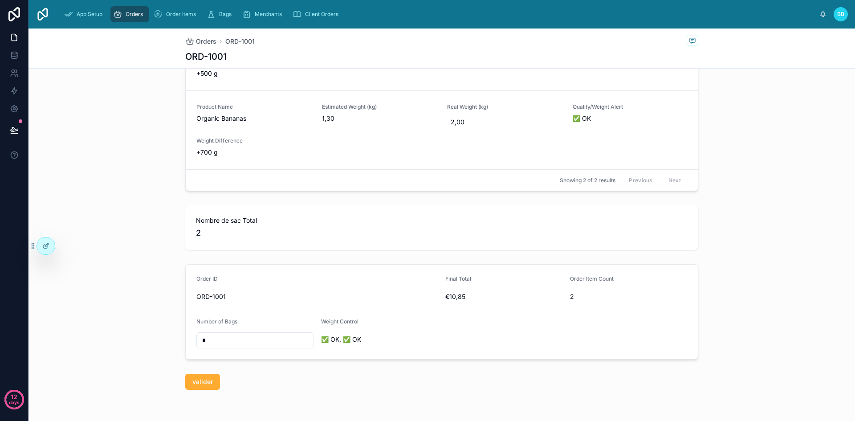
scroll to position [226, 0]
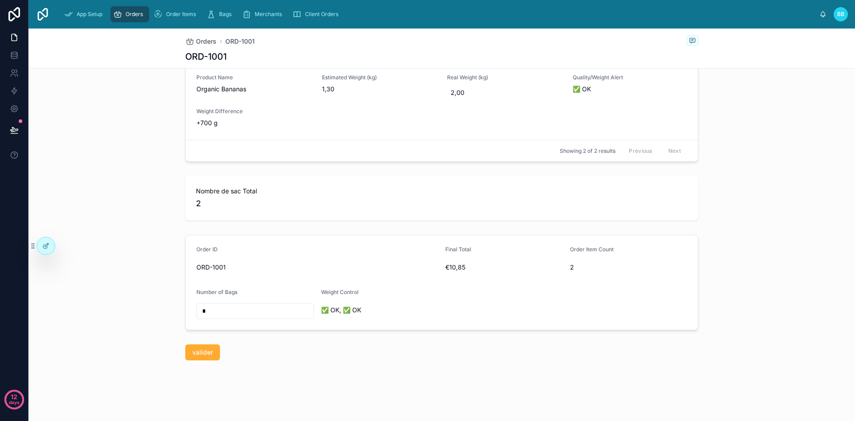
click at [202, 382] on div "Orders ORD-1001 ORD-1001 1 To Prepare 2 Validated Pickup/Delivery Time [DATE] E…" at bounding box center [441, 111] width 826 height 618
click at [199, 387] on div "Orders ORD-1001 ORD-1001 1 To Prepare 2 Validated Pickup/Delivery Time [DATE] E…" at bounding box center [441, 111] width 826 height 618
click at [194, 355] on span "valider" at bounding box center [202, 352] width 20 height 9
click at [44, 244] on icon at bounding box center [45, 245] width 7 height 7
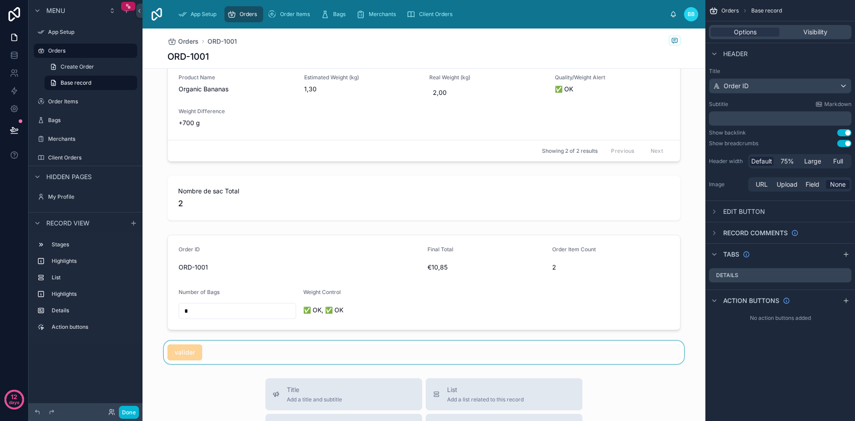
click at [187, 351] on div at bounding box center [423, 352] width 563 height 23
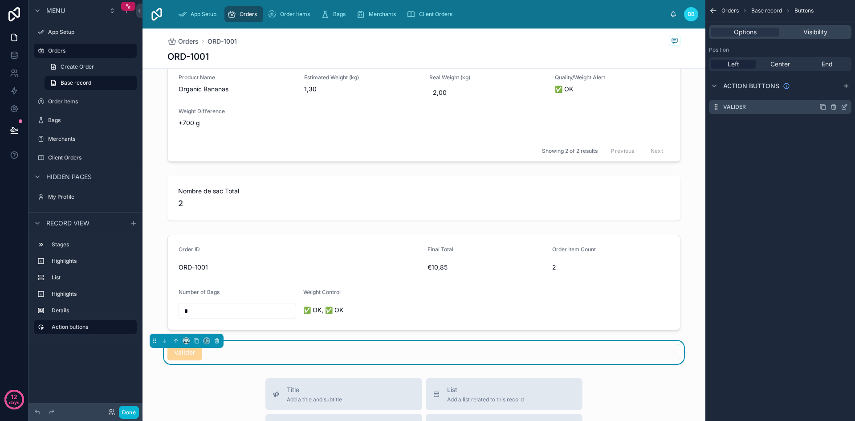
click at [845, 104] on icon "scrollable content" at bounding box center [844, 106] width 7 height 7
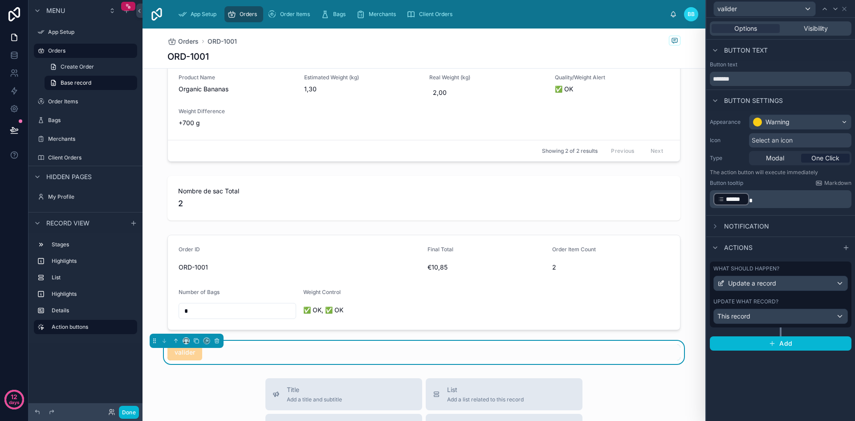
click at [741, 199] on span "******" at bounding box center [735, 199] width 19 height 9
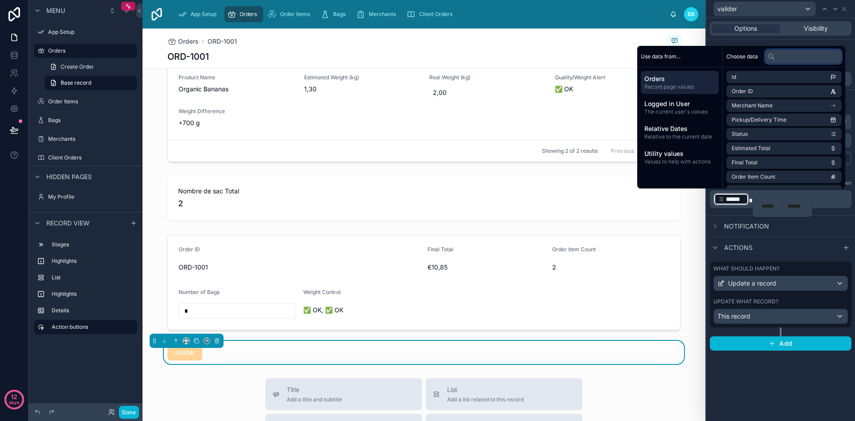
click at [788, 62] on input "text" at bounding box center [803, 56] width 77 height 14
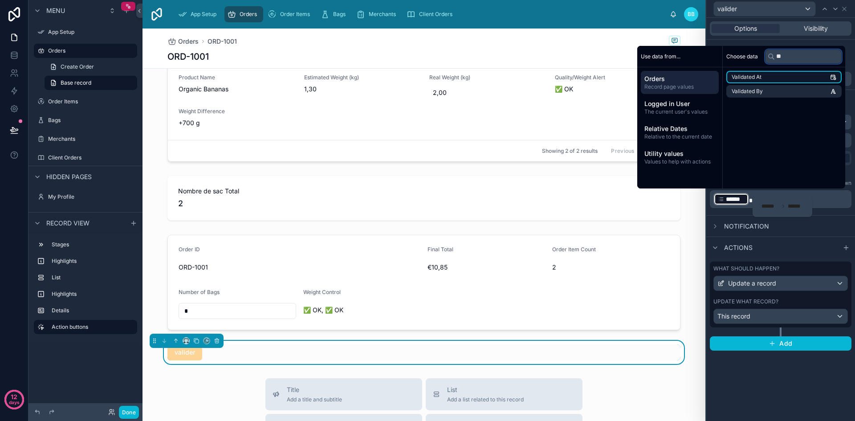
type input "**"
click at [784, 74] on li "Validated At" at bounding box center [783, 77] width 115 height 12
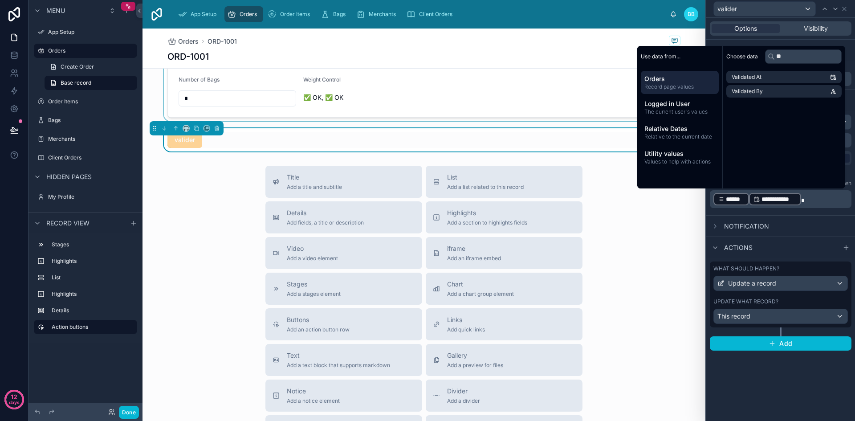
scroll to position [441, 0]
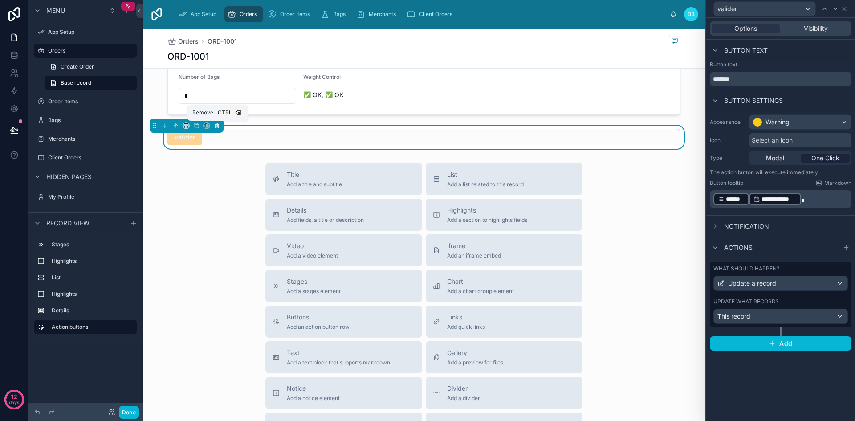
click at [217, 126] on icon at bounding box center [217, 125] width 6 height 6
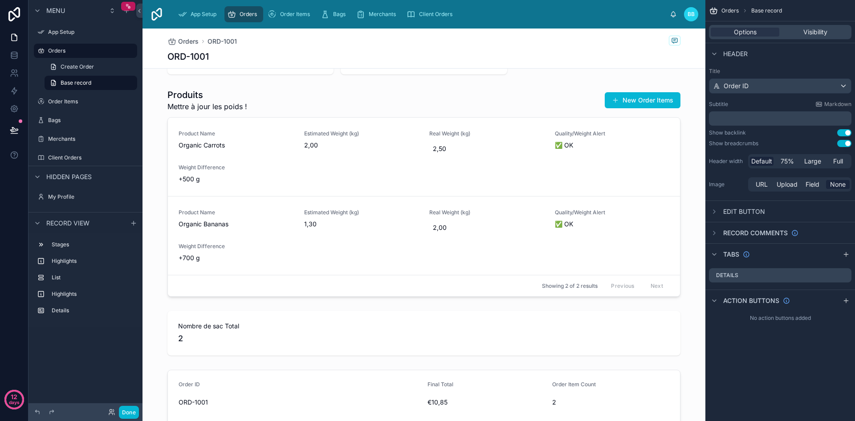
scroll to position [0, 0]
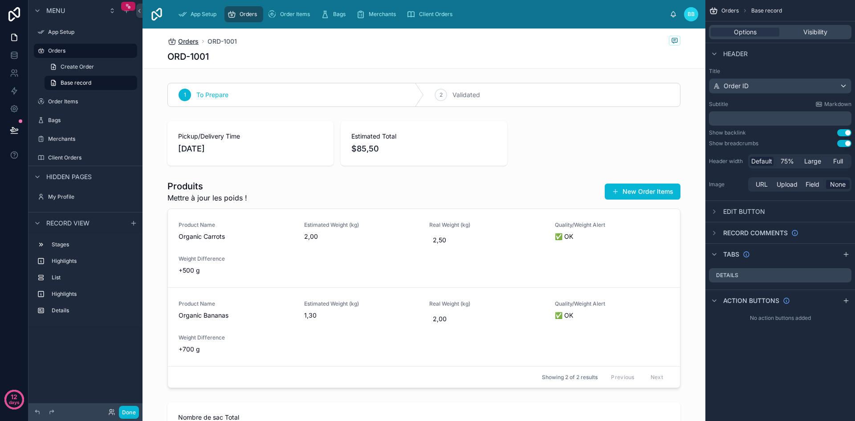
click at [190, 41] on span "Orders" at bounding box center [188, 41] width 20 height 9
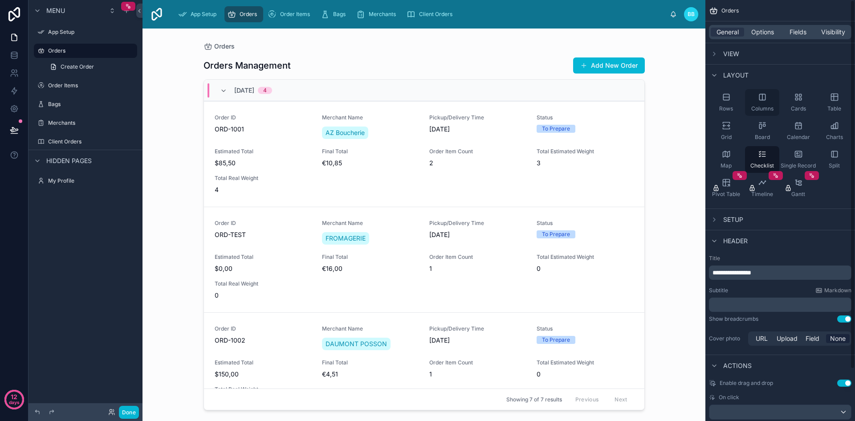
click at [762, 99] on icon "scrollable content" at bounding box center [762, 97] width 0 height 6
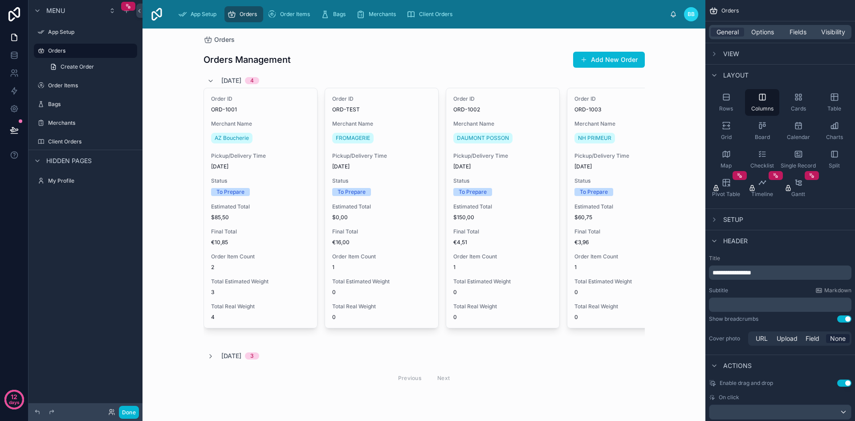
click at [262, 57] on h1 "Orders Management" at bounding box center [246, 59] width 87 height 12
click at [715, 53] on icon "scrollable content" at bounding box center [714, 53] width 7 height 7
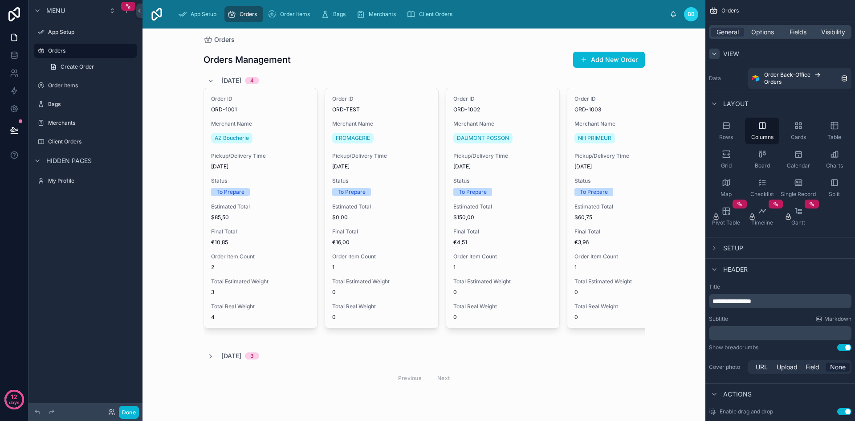
click at [715, 53] on icon "scrollable content" at bounding box center [714, 53] width 7 height 7
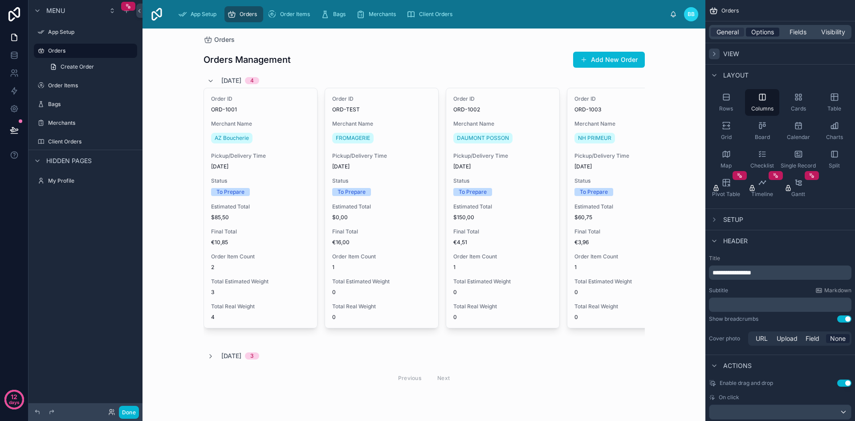
click at [762, 32] on span "Options" at bounding box center [762, 32] width 23 height 9
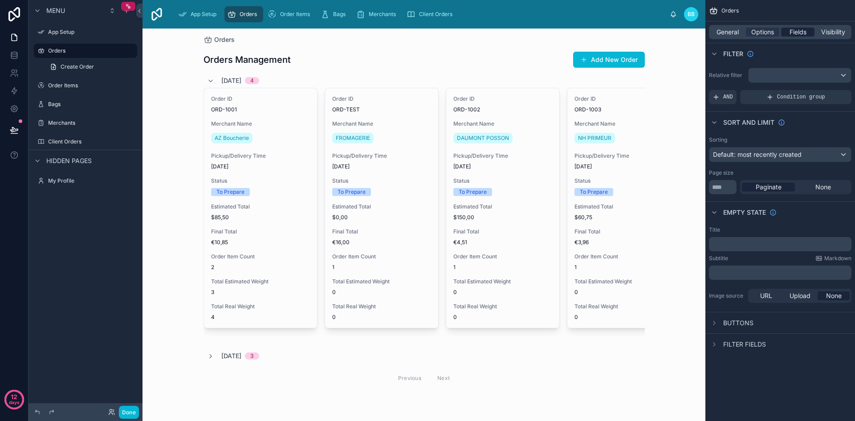
click at [805, 33] on span "Fields" at bounding box center [797, 32] width 17 height 9
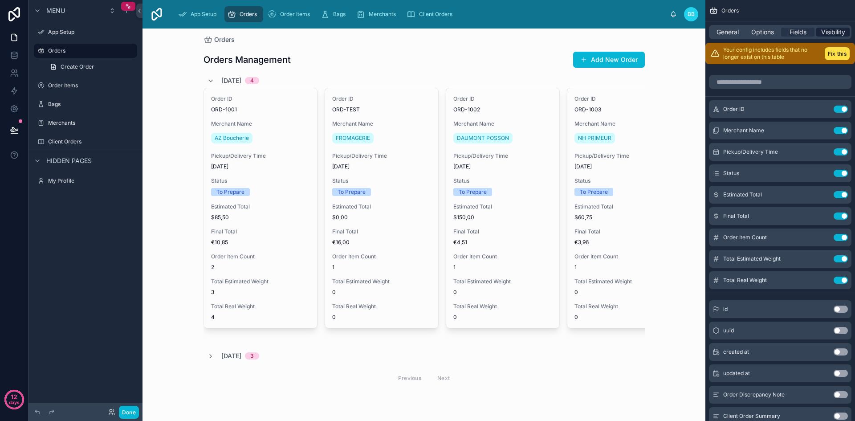
click at [835, 32] on span "Visibility" at bounding box center [833, 32] width 24 height 9
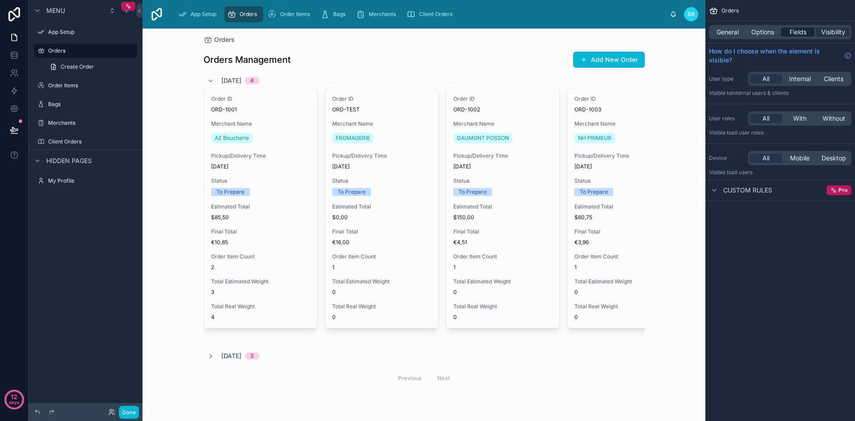
click at [807, 28] on div "Fields" at bounding box center [797, 32] width 33 height 9
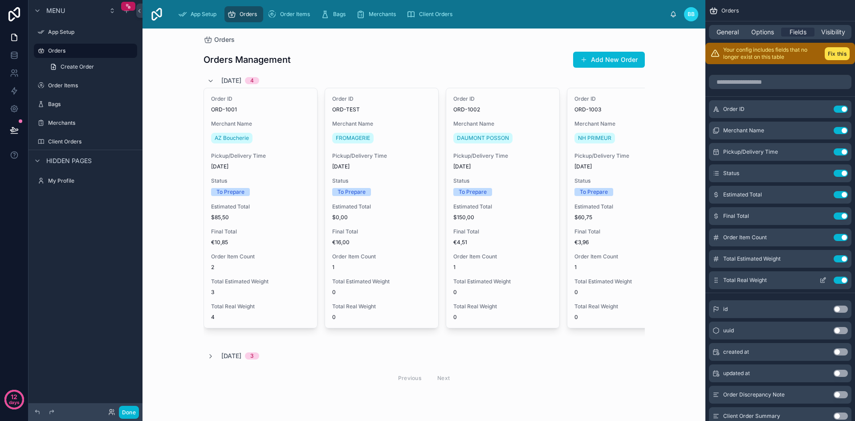
click at [837, 281] on button "Use setting" at bounding box center [840, 279] width 14 height 7
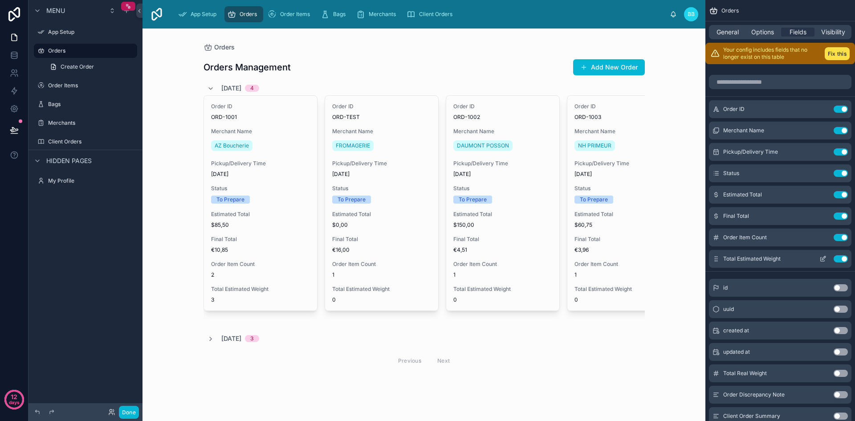
click at [838, 259] on button "Use setting" at bounding box center [840, 258] width 14 height 7
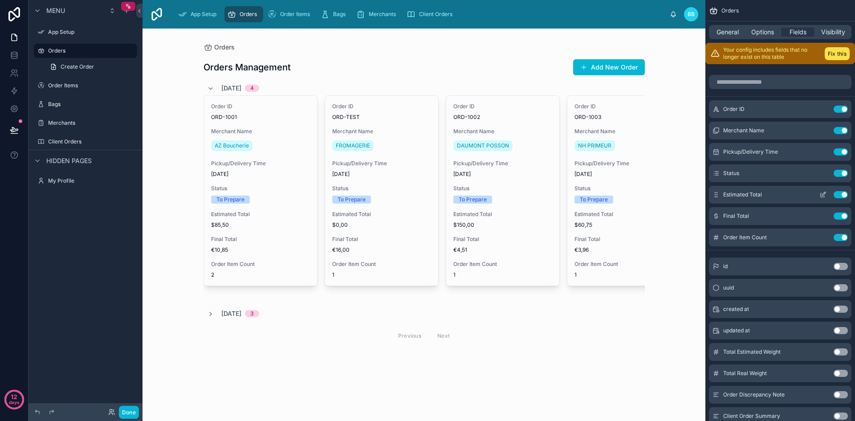
click at [841, 195] on button "Use setting" at bounding box center [840, 194] width 14 height 7
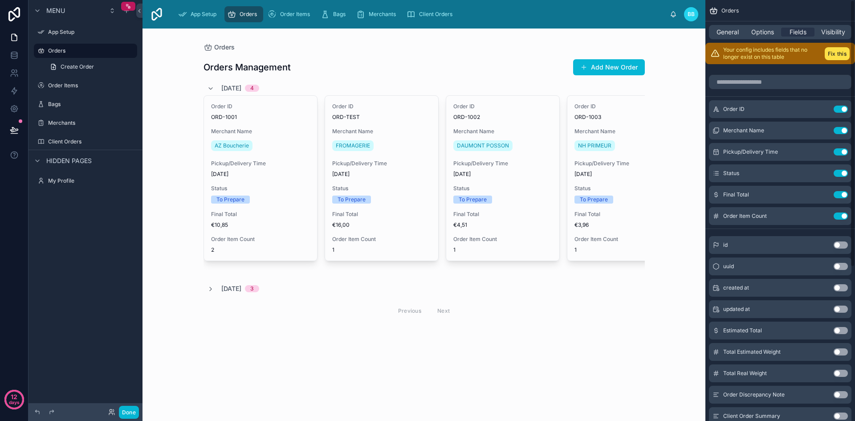
click at [717, 25] on div "General Options Fields Visibility" at bounding box center [780, 32] width 142 height 14
click at [724, 9] on span "Orders" at bounding box center [729, 10] width 17 height 7
click at [721, 28] on span "General" at bounding box center [727, 32] width 22 height 9
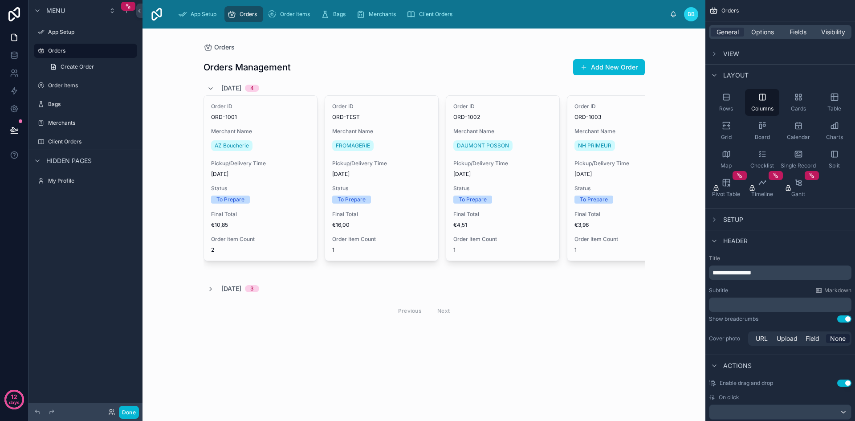
click at [751, 275] on span "**********" at bounding box center [731, 272] width 39 height 6
click at [746, 292] on div "Subtitle Markdown" at bounding box center [780, 290] width 142 height 7
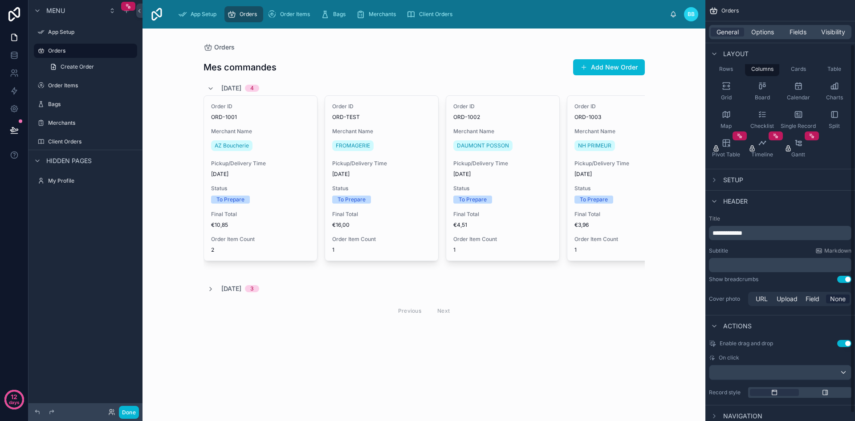
scroll to position [12, 0]
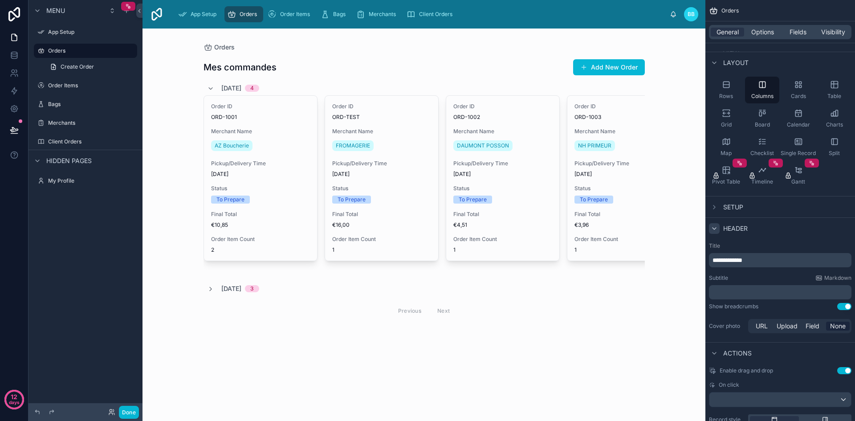
click at [714, 229] on icon "scrollable content" at bounding box center [714, 229] width 4 height 2
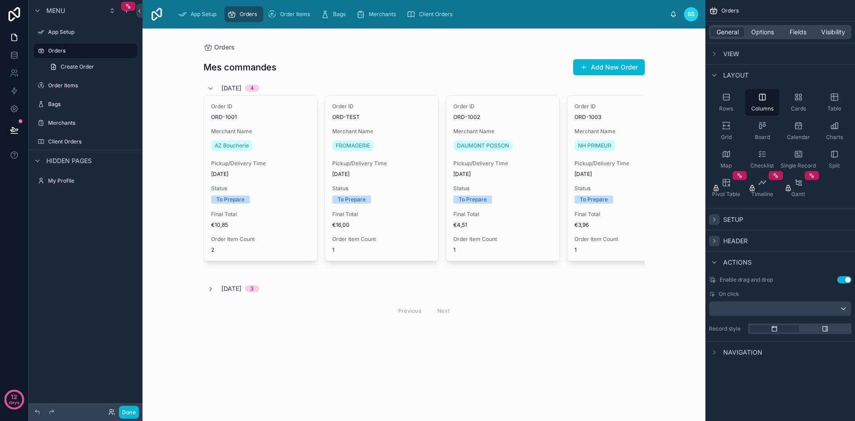
click at [714, 222] on icon "scrollable content" at bounding box center [714, 219] width 7 height 7
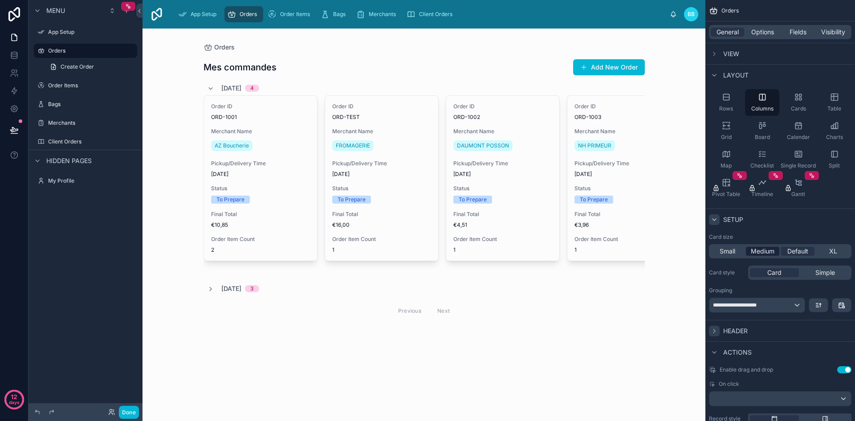
click at [764, 253] on span "Medium" at bounding box center [763, 251] width 24 height 9
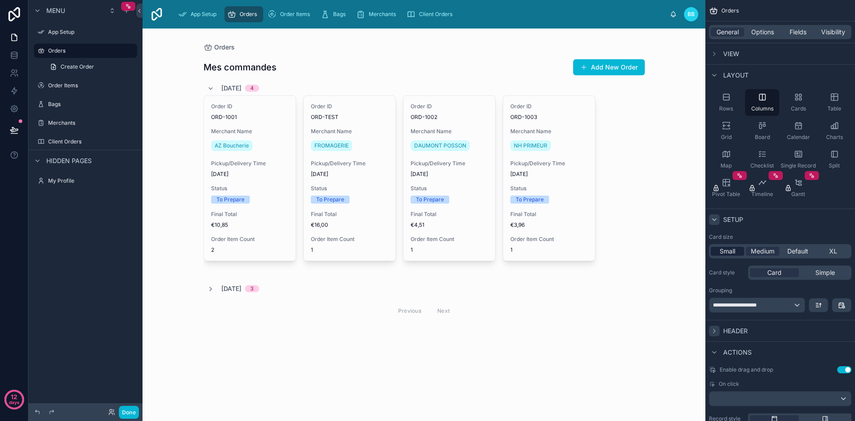
click at [732, 252] on span "Small" at bounding box center [727, 251] width 16 height 9
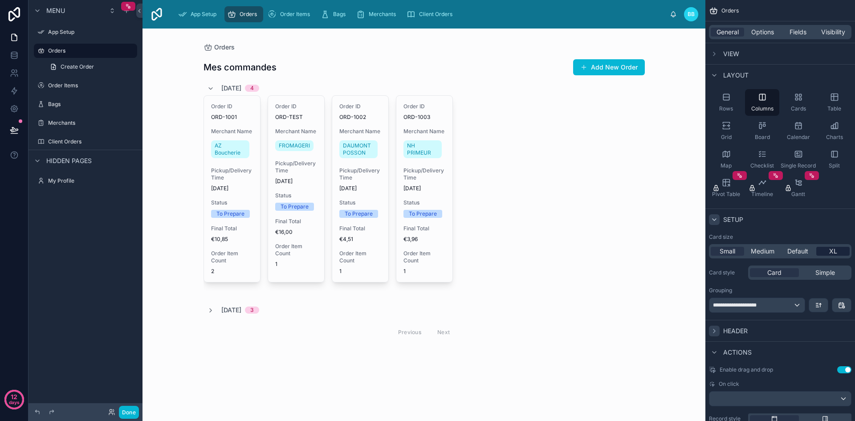
click at [827, 248] on div "XL" at bounding box center [832, 251] width 33 height 9
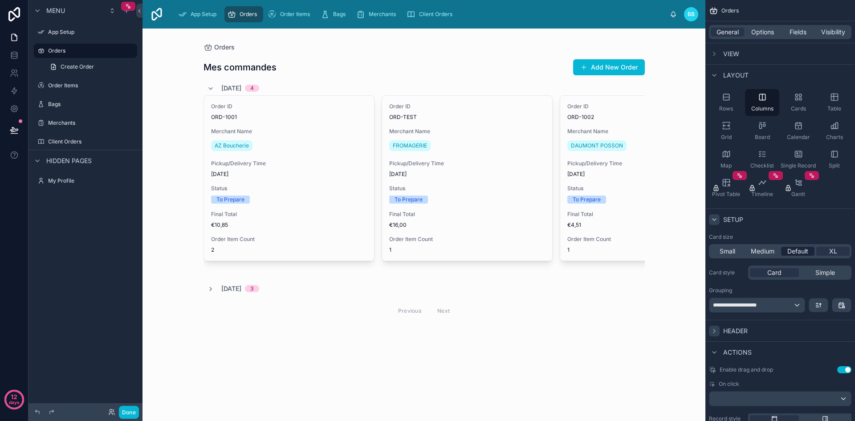
click at [801, 254] on span "Default" at bounding box center [797, 251] width 21 height 9
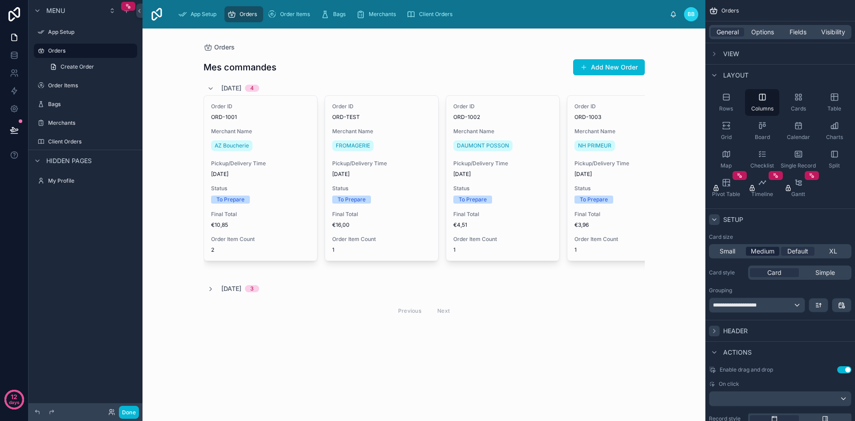
click at [776, 254] on div "Medium" at bounding box center [762, 251] width 33 height 9
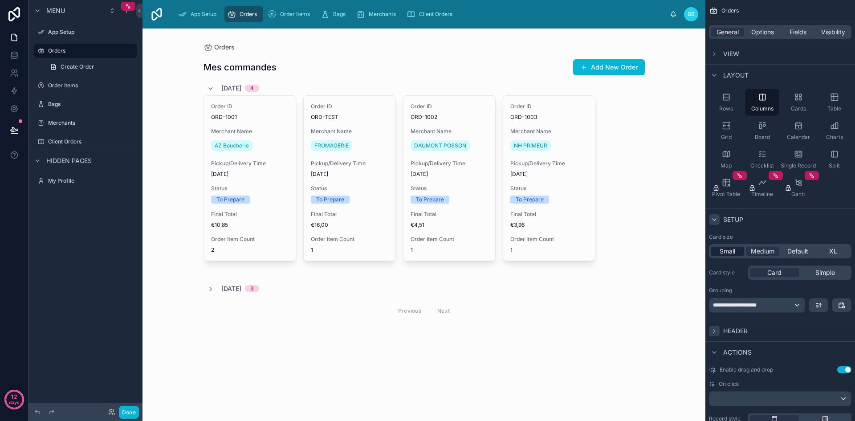
click at [741, 254] on div "Small" at bounding box center [727, 251] width 33 height 9
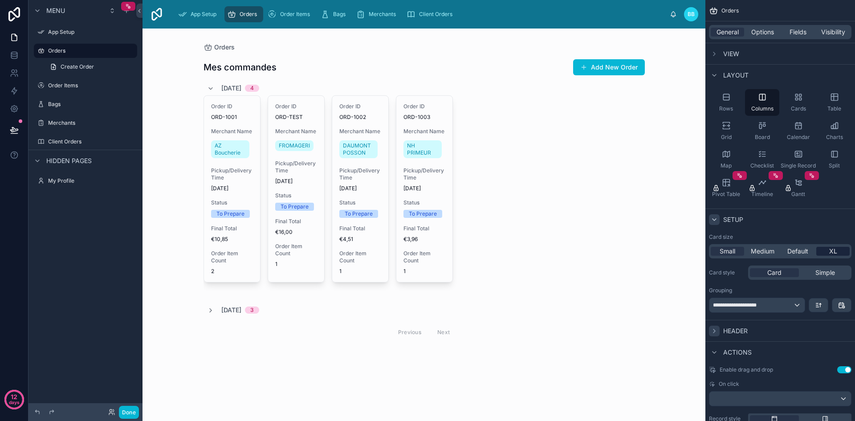
click at [829, 250] on span "XL" at bounding box center [833, 251] width 8 height 9
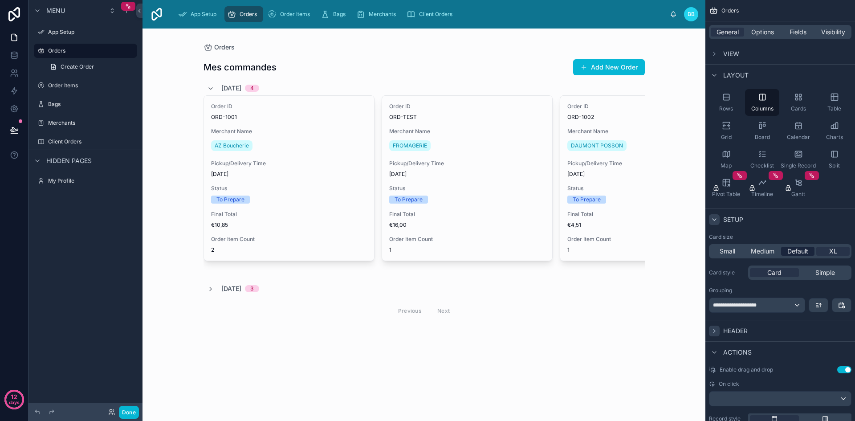
click at [798, 248] on span "Default" at bounding box center [797, 251] width 21 height 9
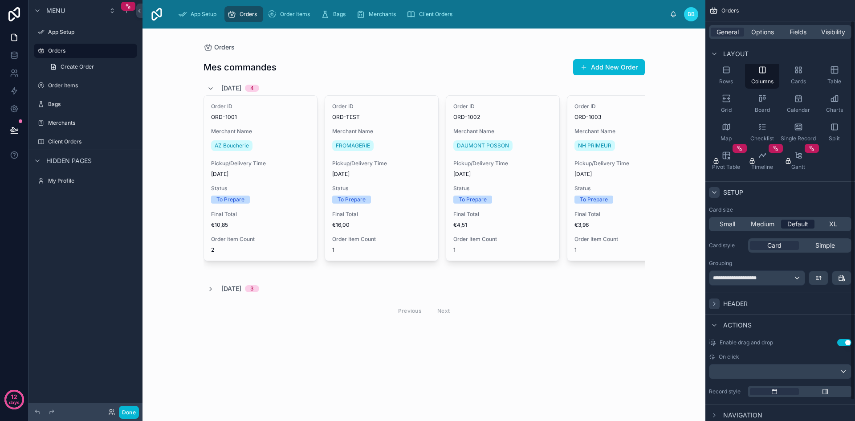
scroll to position [29, 0]
click at [822, 240] on span "Simple" at bounding box center [825, 243] width 20 height 9
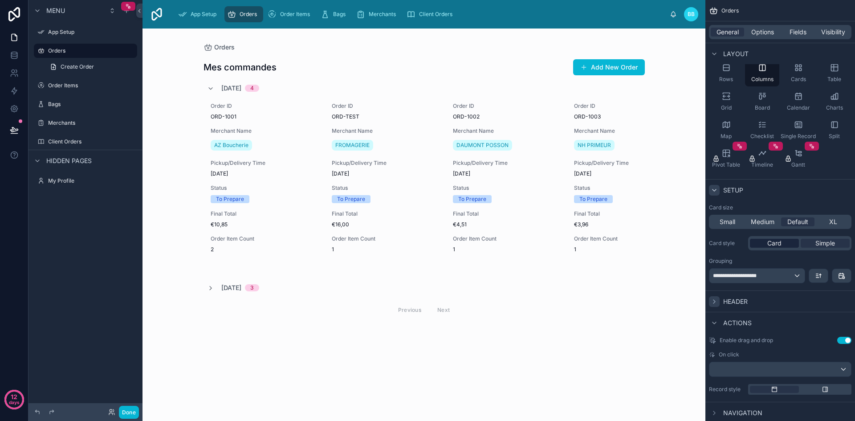
click at [781, 247] on span "Card" at bounding box center [774, 243] width 14 height 9
click at [815, 276] on icon "scrollable content" at bounding box center [818, 275] width 7 height 7
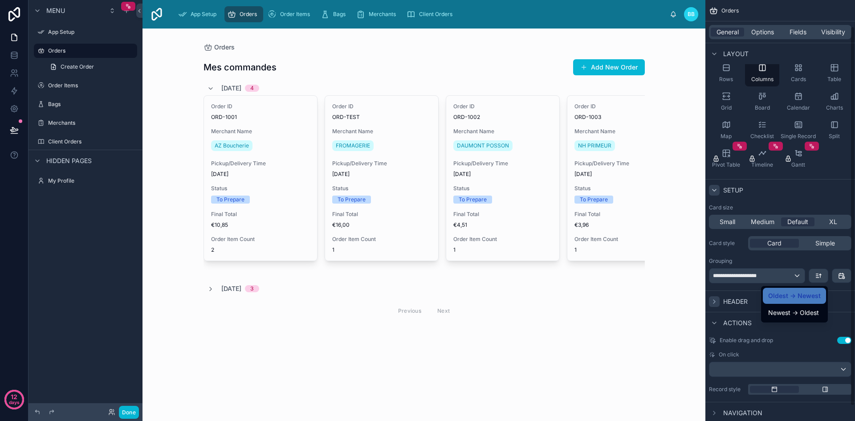
click at [840, 276] on div "scrollable content" at bounding box center [427, 210] width 855 height 421
click at [840, 275] on icon "scrollable content" at bounding box center [841, 275] width 5 height 0
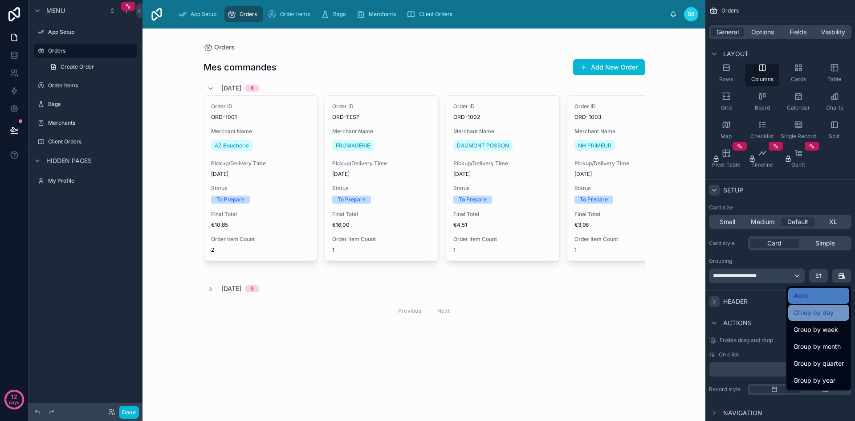
click at [825, 310] on span "Group by day" at bounding box center [813, 312] width 40 height 11
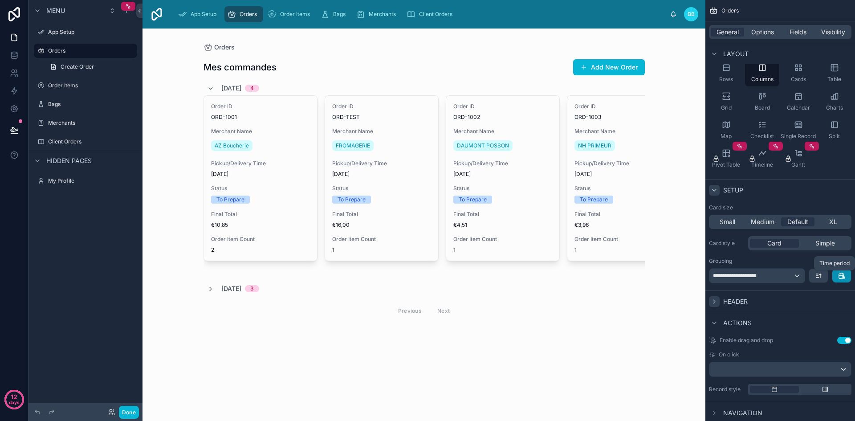
click at [842, 277] on icon "scrollable content" at bounding box center [843, 277] width 2 height 2
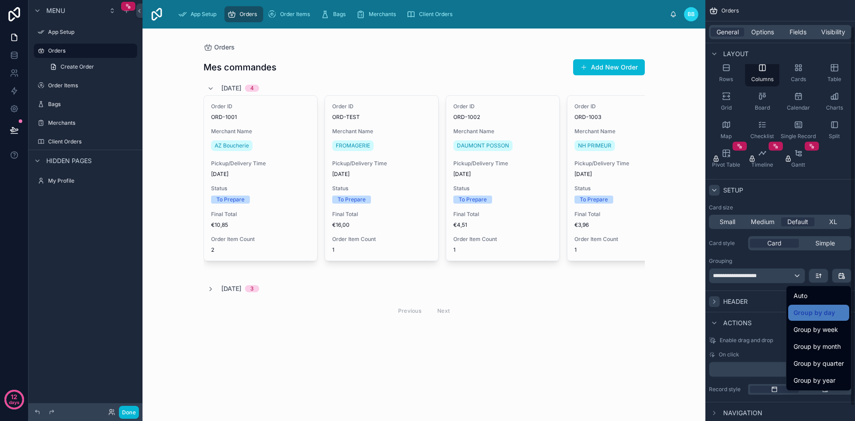
click at [834, 262] on div "scrollable content" at bounding box center [427, 210] width 855 height 421
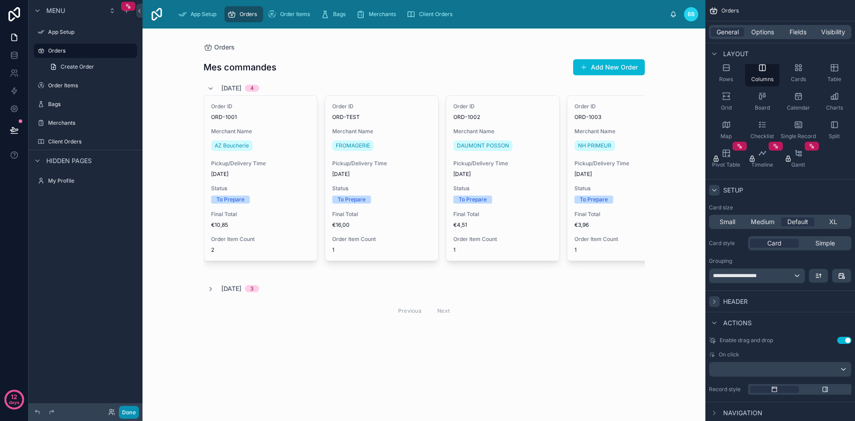
click at [133, 414] on button "Done" at bounding box center [129, 412] width 20 height 13
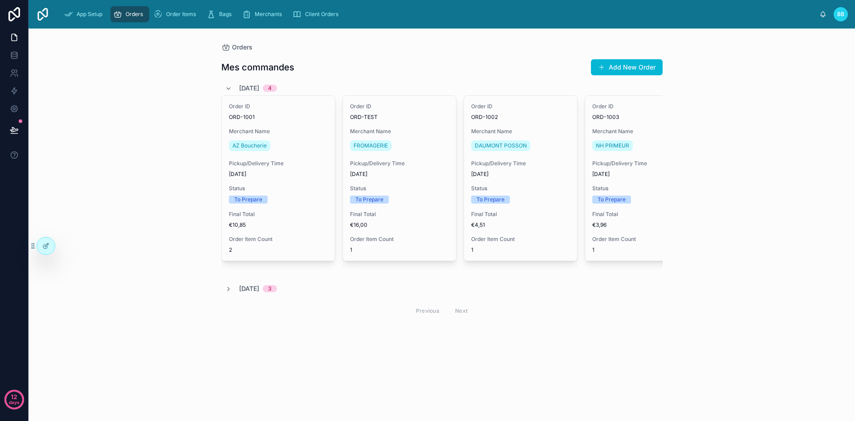
click at [233, 293] on div "[DATE] 3" at bounding box center [251, 288] width 52 height 9
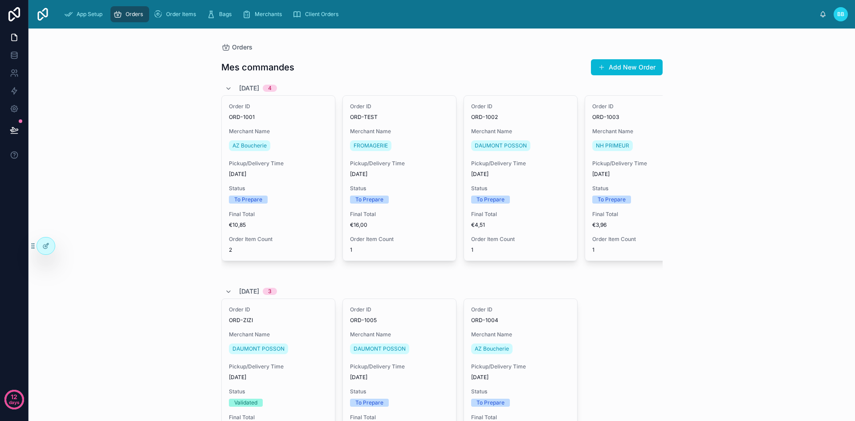
click at [233, 296] on div "[DATE] 3" at bounding box center [251, 291] width 52 height 14
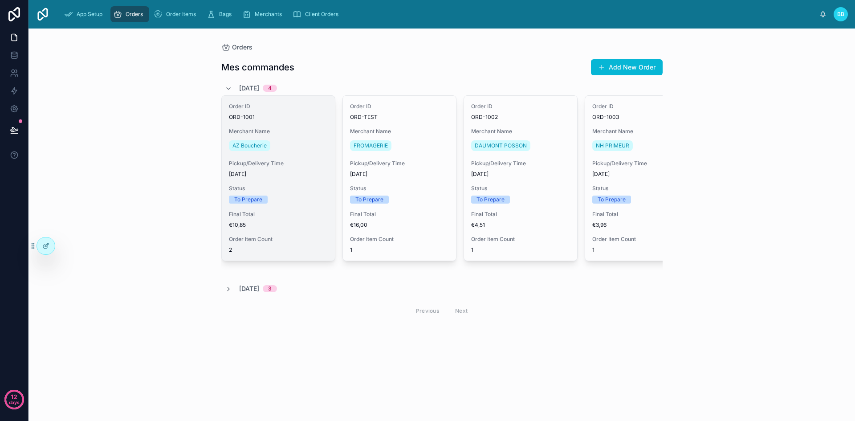
click at [314, 198] on div "To Prepare" at bounding box center [278, 199] width 99 height 8
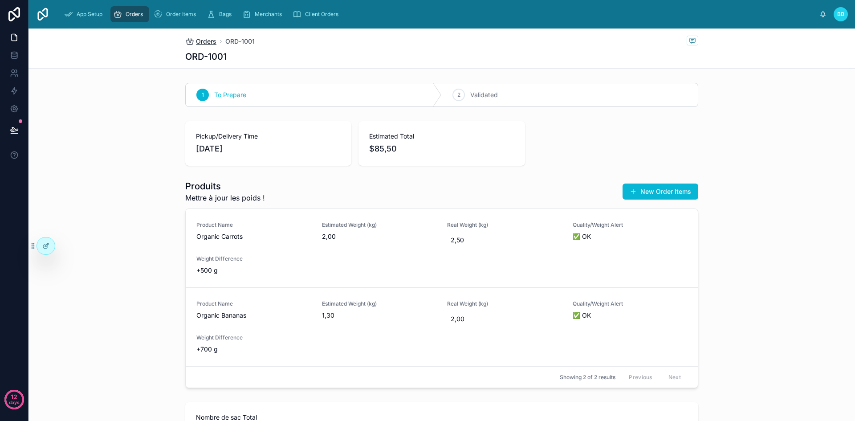
click at [199, 40] on span "Orders" at bounding box center [206, 41] width 20 height 9
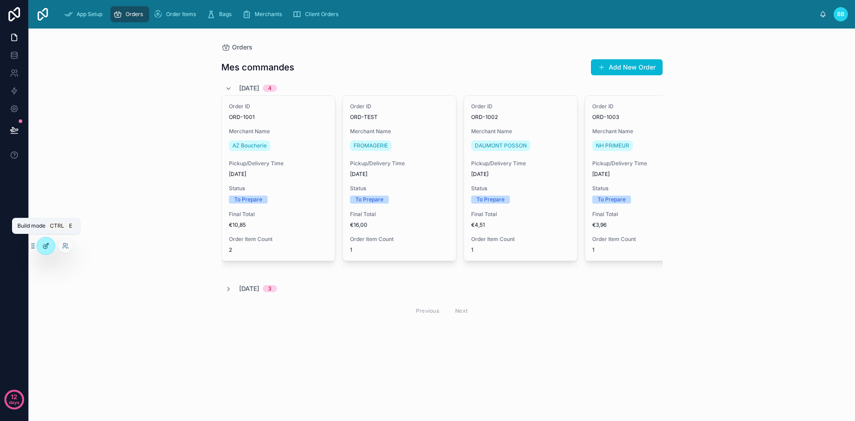
click at [48, 252] on div at bounding box center [46, 245] width 18 height 17
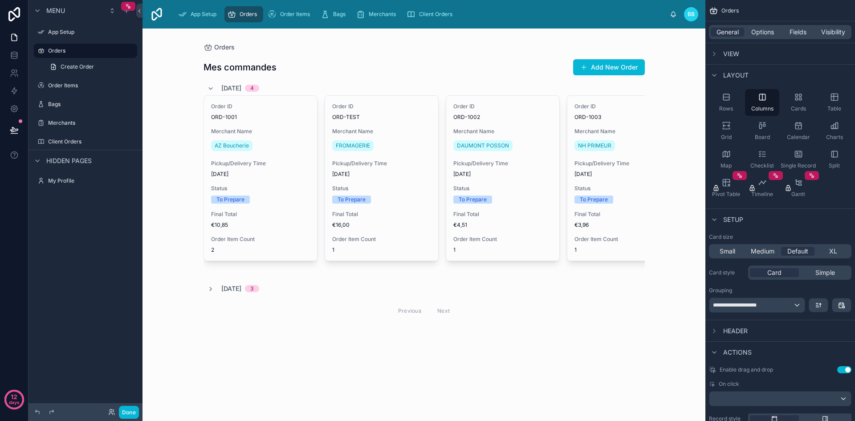
click at [425, 191] on div at bounding box center [423, 188] width 455 height 321
click at [530, 369] on div "Orders Mes commandes Add New Order [DATE] 4 Order ID ORD-1001 Merchant Name AZ …" at bounding box center [423, 224] width 563 height 392
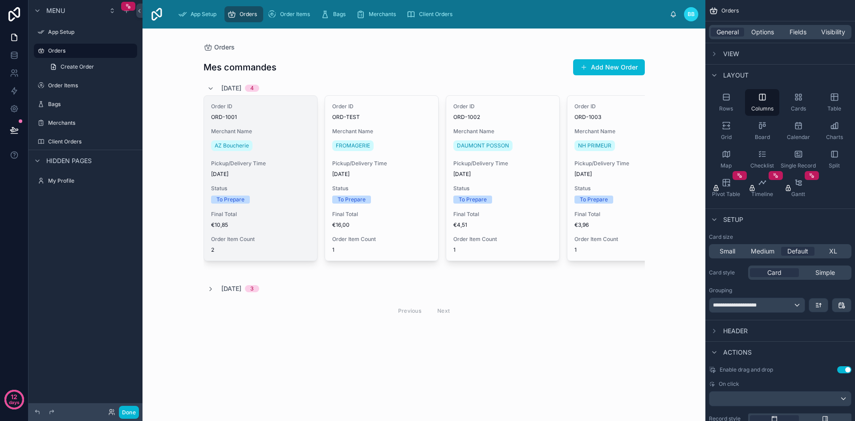
click at [297, 124] on div "Order ID ORD-1001 Merchant Name AZ Boucherie Pickup/Delivery Time [DATE] Status…" at bounding box center [260, 178] width 113 height 165
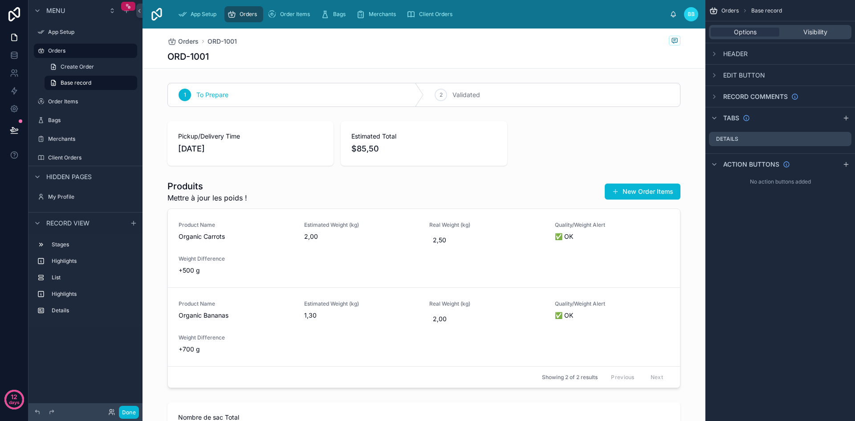
scroll to position [0, 0]
click at [237, 14] on div "Orders" at bounding box center [243, 14] width 33 height 14
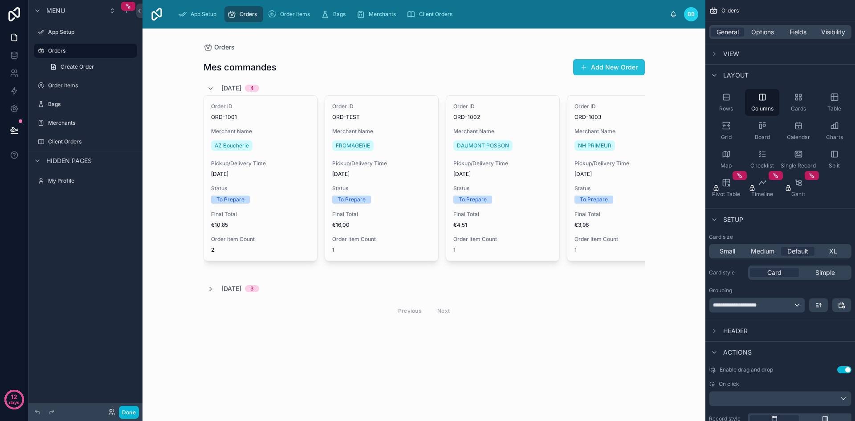
click at [589, 66] on button "Add New Order" at bounding box center [609, 67] width 72 height 16
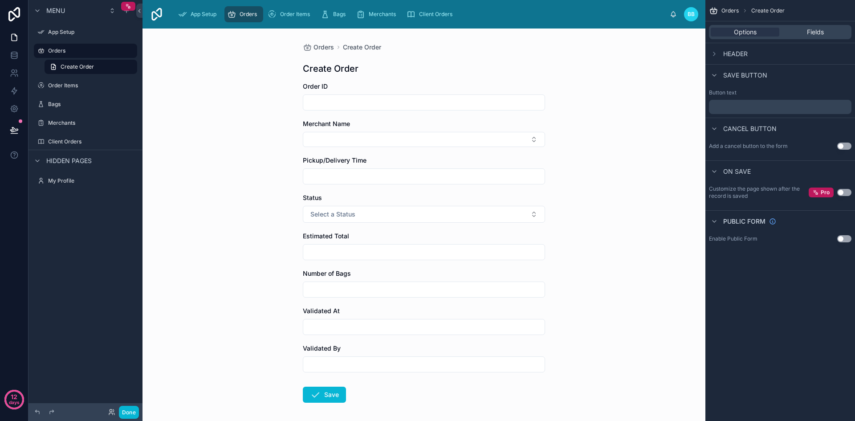
scroll to position [39, 0]
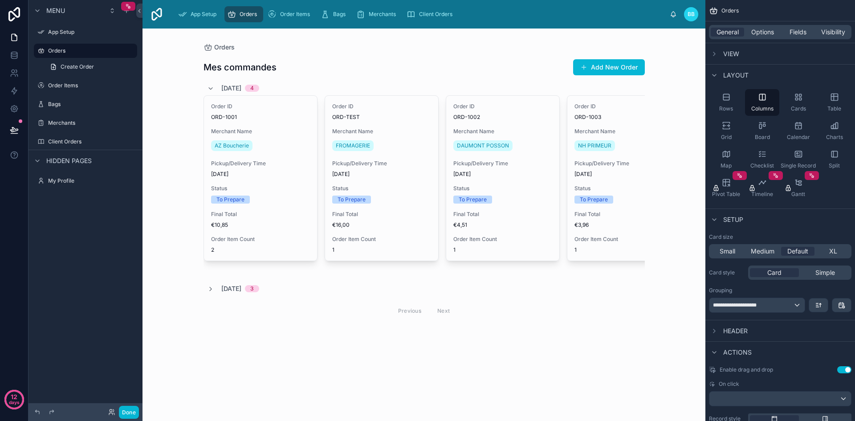
click at [465, 84] on div "[DATE] 4" at bounding box center [423, 88] width 441 height 14
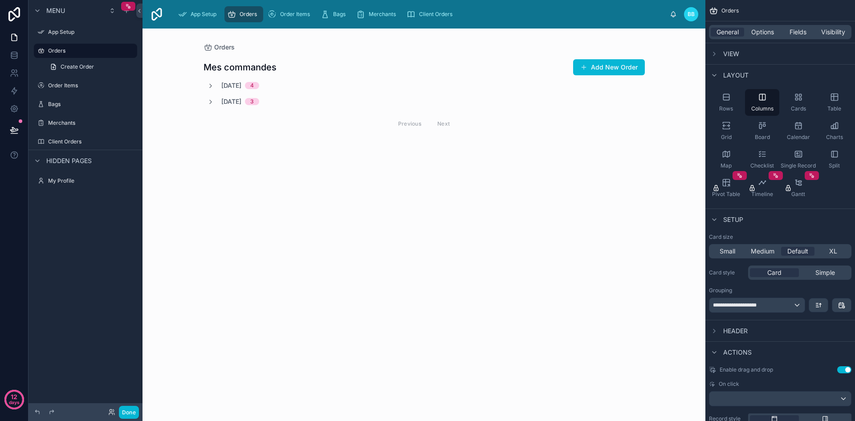
click at [465, 84] on div "[DATE] 4" at bounding box center [423, 85] width 441 height 9
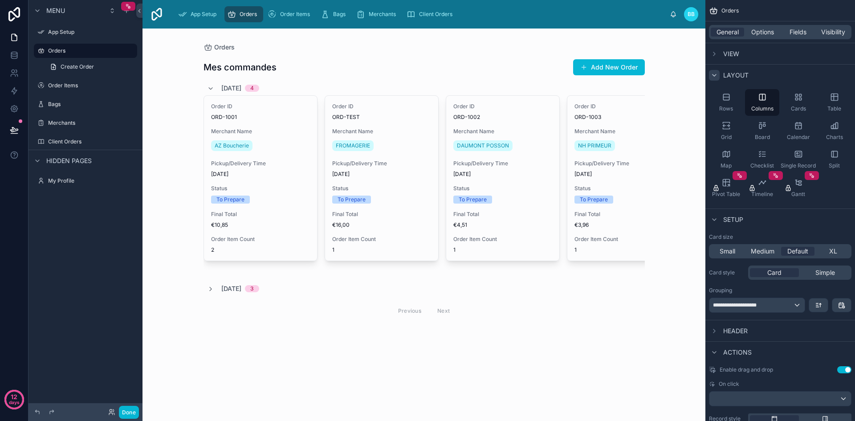
click at [714, 75] on icon "scrollable content" at bounding box center [714, 75] width 7 height 7
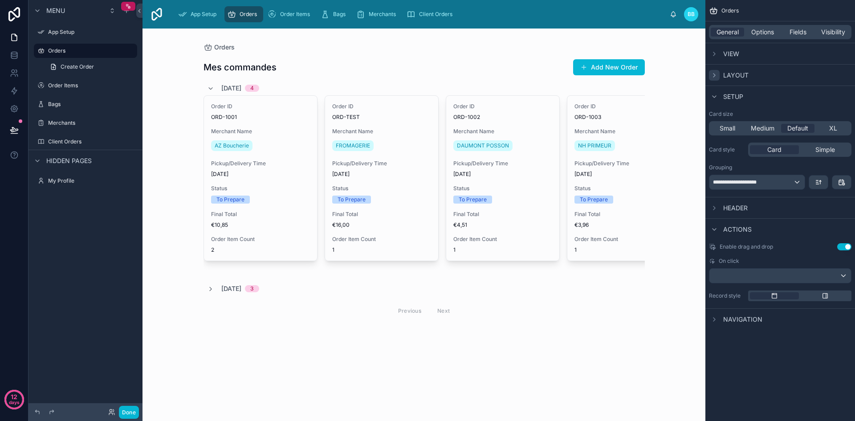
click at [724, 50] on span "View" at bounding box center [731, 53] width 16 height 9
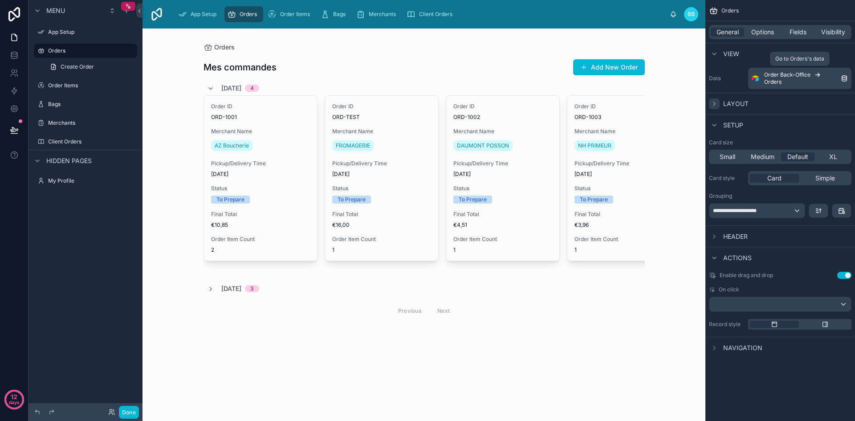
click at [810, 76] on div "Order Back-Office Orders" at bounding box center [802, 78] width 77 height 14
click at [715, 258] on icon "scrollable content" at bounding box center [714, 257] width 7 height 7
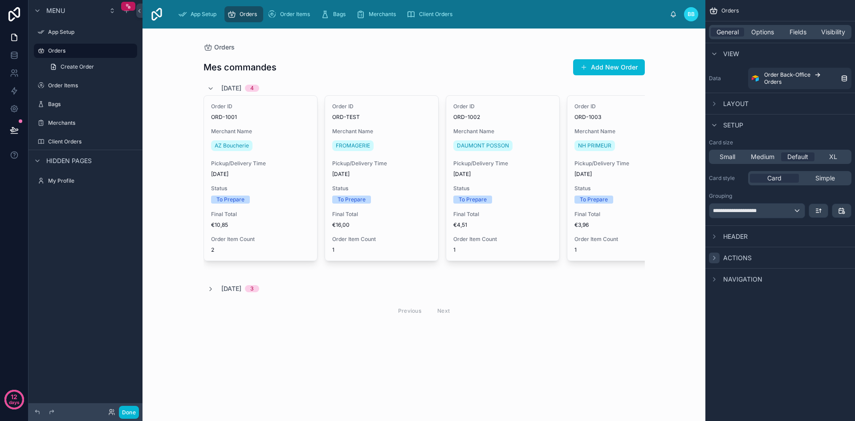
click at [715, 258] on icon "scrollable content" at bounding box center [714, 257] width 7 height 7
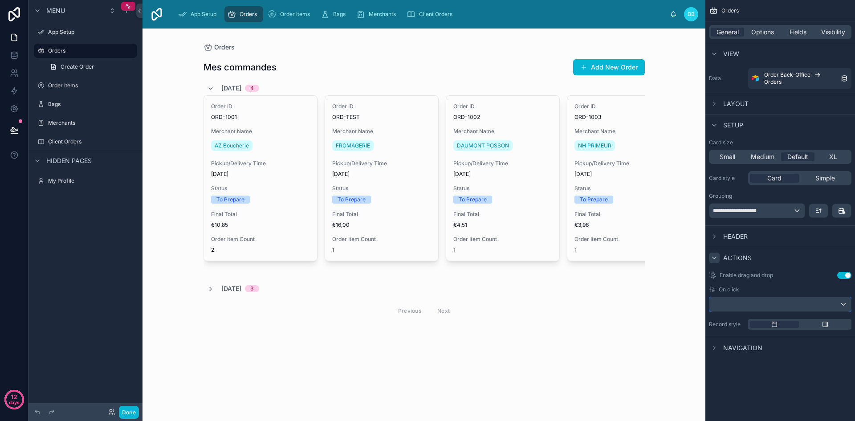
click at [750, 297] on div "scrollable content" at bounding box center [780, 304] width 142 height 14
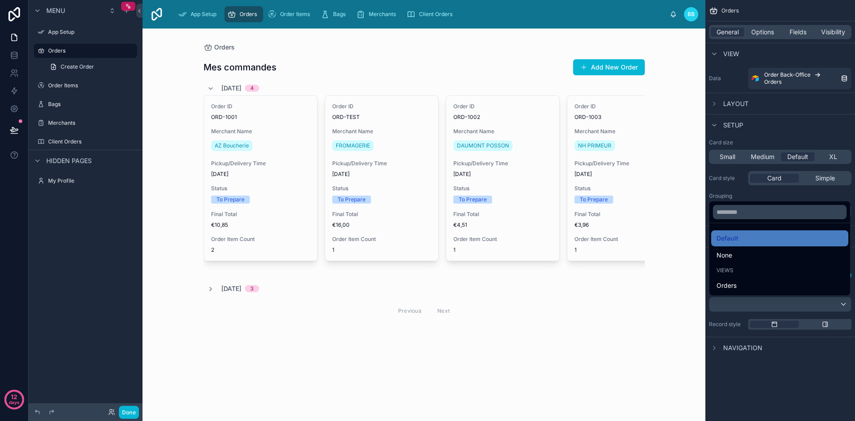
click at [782, 378] on div "scrollable content" at bounding box center [427, 210] width 855 height 421
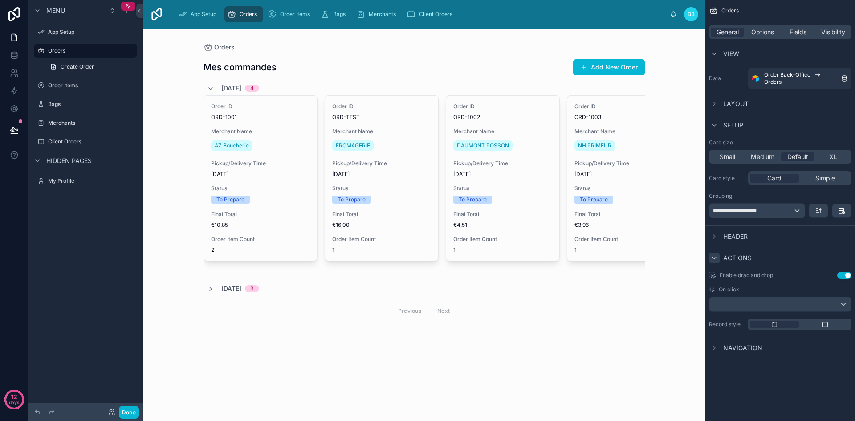
click at [730, 347] on span "Navigation" at bounding box center [742, 347] width 39 height 9
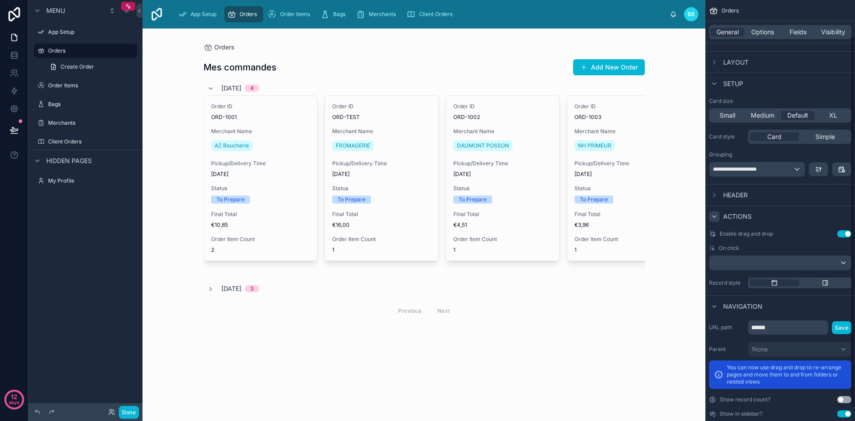
scroll to position [56, 0]
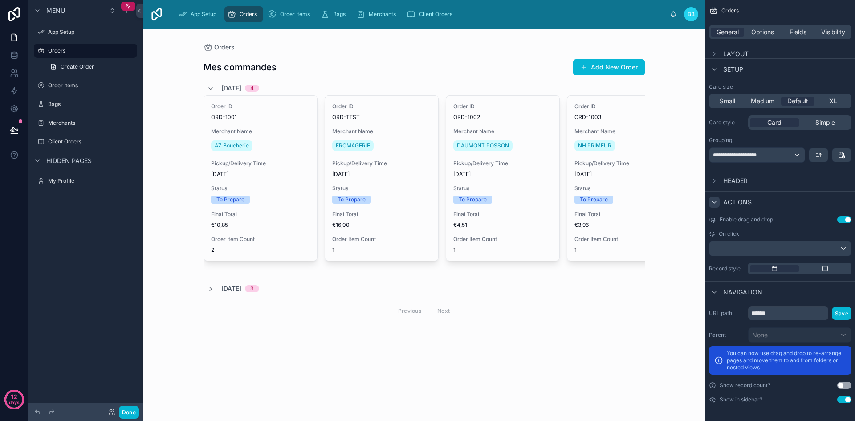
click at [842, 386] on button "Use setting" at bounding box center [844, 385] width 14 height 7
click at [717, 358] on icon "scrollable content" at bounding box center [718, 360] width 9 height 9
click at [719, 360] on icon "scrollable content" at bounding box center [718, 360] width 9 height 9
click at [842, 386] on button "Use setting" at bounding box center [844, 385] width 14 height 7
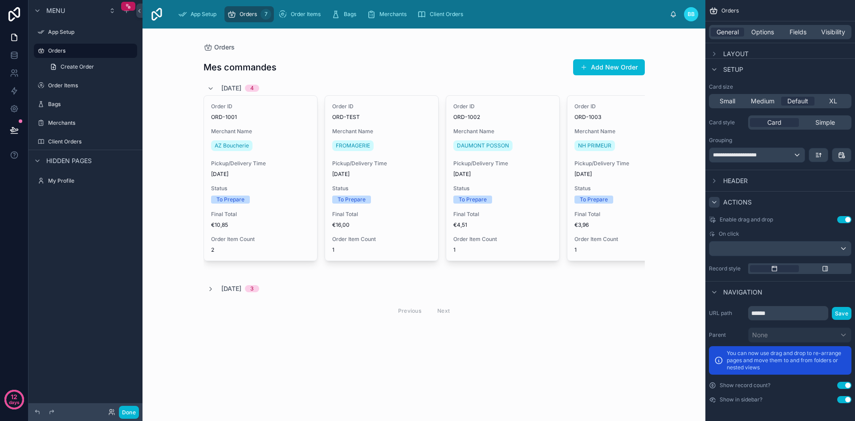
click at [842, 386] on button "Use setting" at bounding box center [844, 385] width 14 height 7
click at [842, 401] on button "Use setting" at bounding box center [844, 399] width 14 height 7
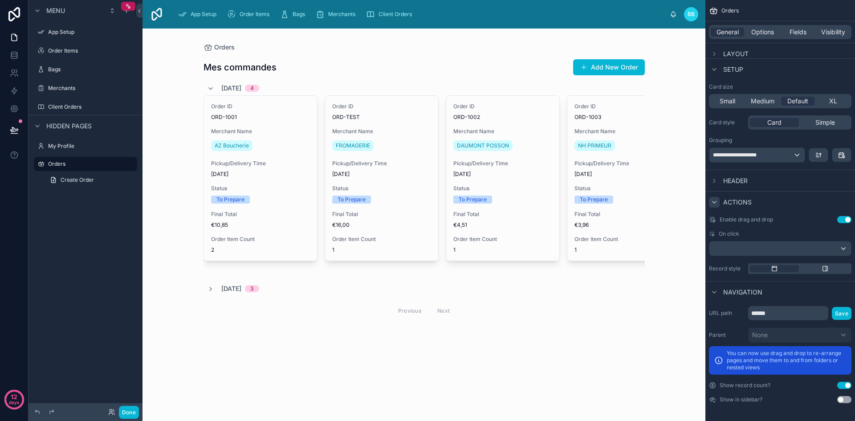
click at [842, 401] on button "Use setting" at bounding box center [844, 399] width 14 height 7
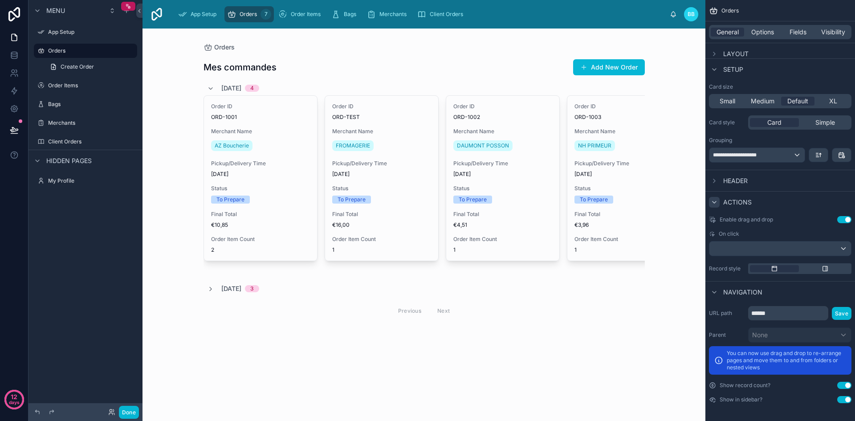
click at [842, 401] on button "Use setting" at bounding box center [844, 399] width 14 height 7
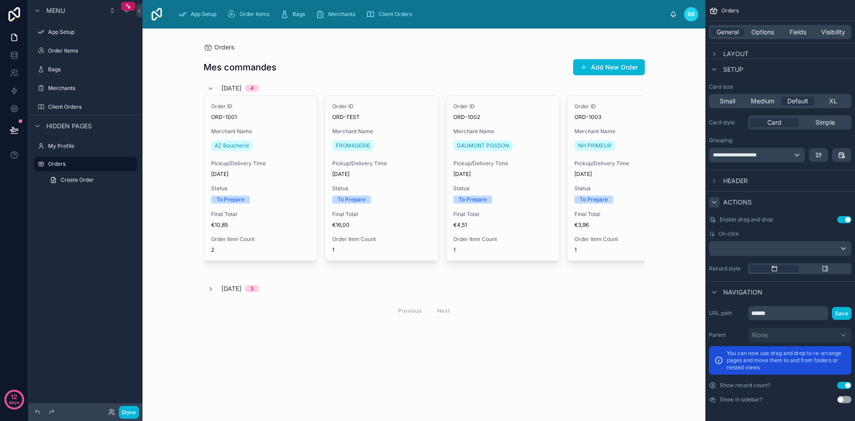
click at [842, 401] on button "Use setting" at bounding box center [844, 399] width 14 height 7
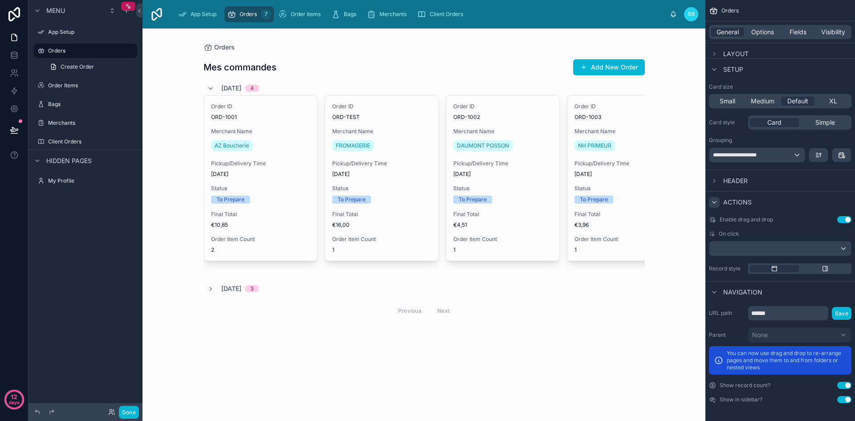
click at [842, 401] on button "Use setting" at bounding box center [844, 399] width 14 height 7
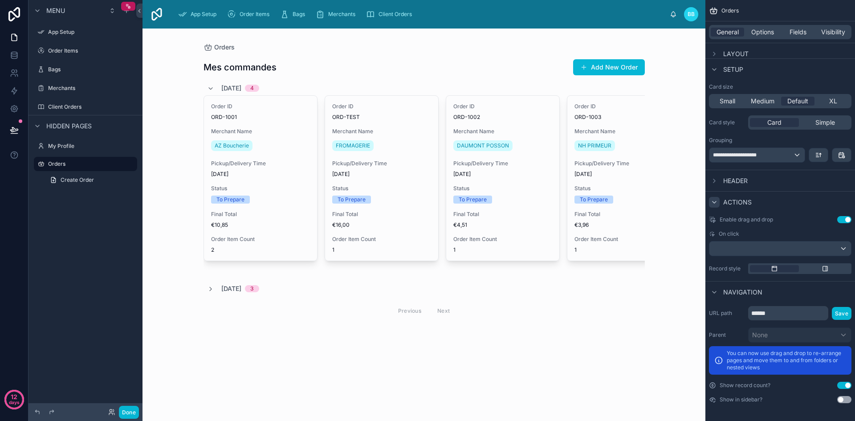
click at [842, 401] on button "Use setting" at bounding box center [844, 399] width 14 height 7
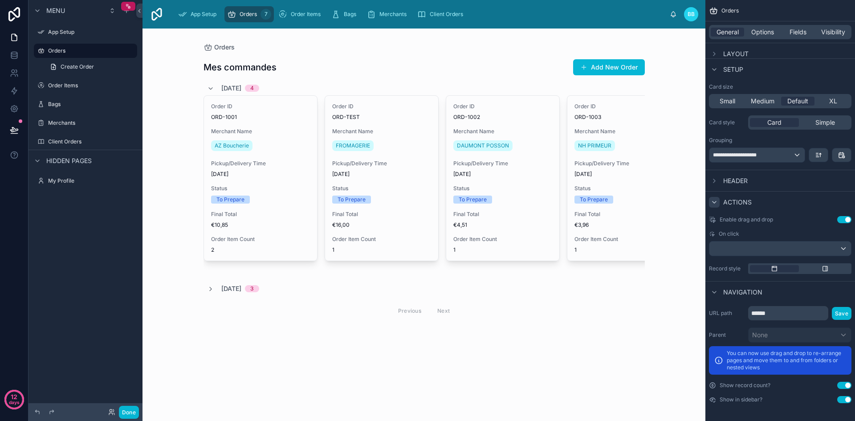
click at [842, 401] on button "Use setting" at bounding box center [844, 399] width 14 height 7
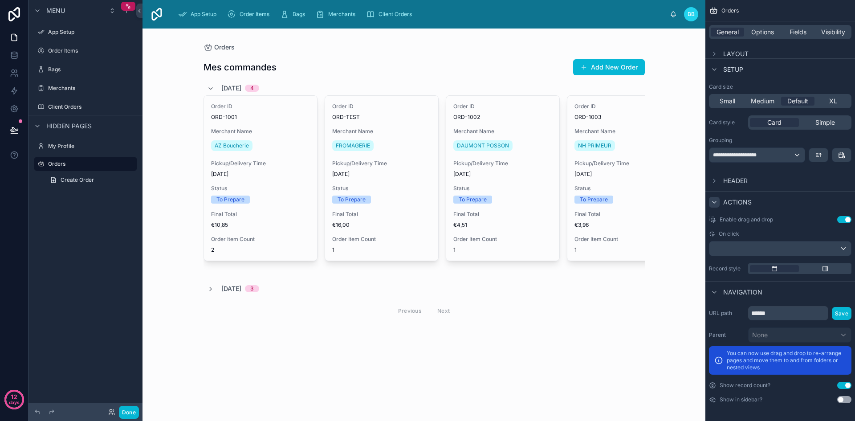
click at [842, 401] on button "Use setting" at bounding box center [844, 399] width 14 height 7
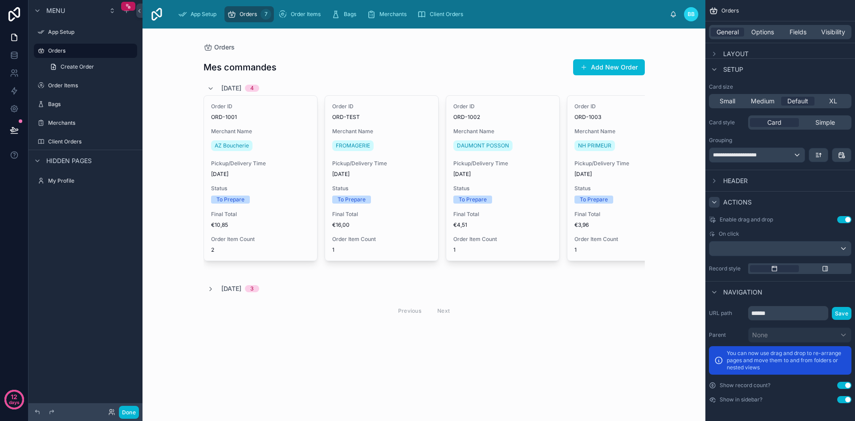
click at [842, 401] on button "Use setting" at bounding box center [844, 399] width 14 height 7
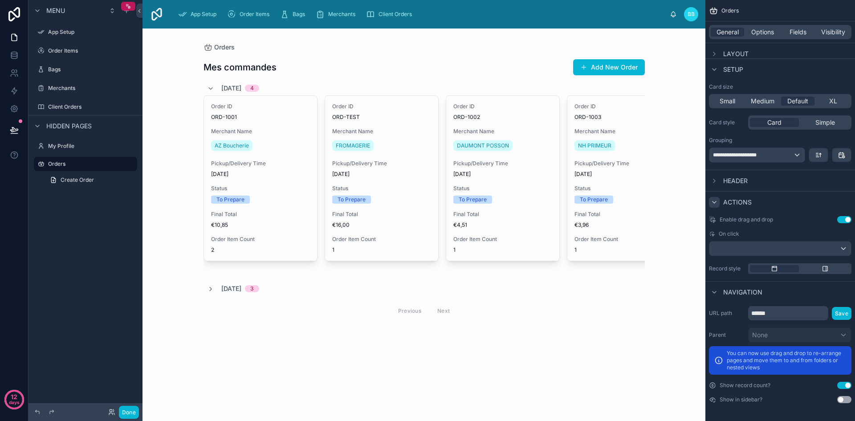
click at [842, 401] on button "Use setting" at bounding box center [844, 399] width 14 height 7
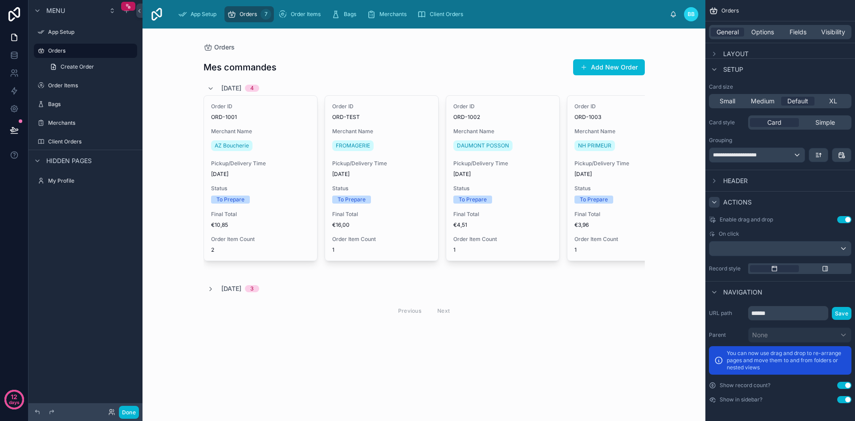
click at [668, 397] on div "Orders Mes commandes Add New Order [DATE] 4 Order ID ORD-1001 Merchant Name AZ …" at bounding box center [423, 224] width 563 height 392
click at [128, 411] on button "Done" at bounding box center [129, 412] width 20 height 13
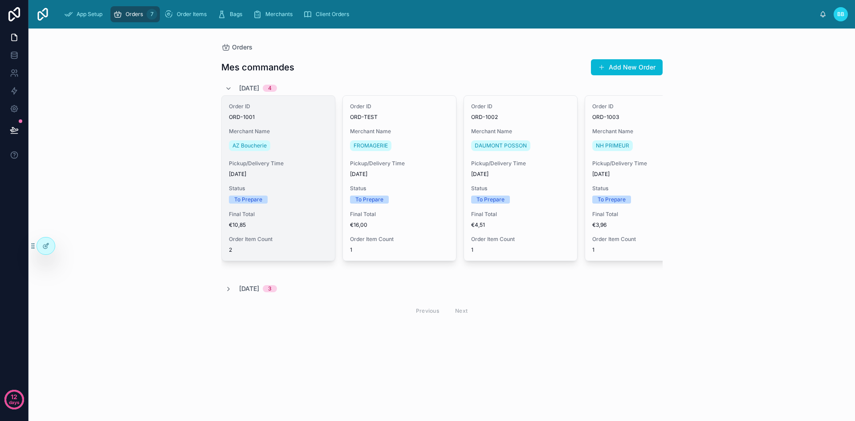
click at [313, 158] on div "Order ID ORD-1001 Merchant Name AZ Boucherie Pickup/Delivery Time [DATE] Status…" at bounding box center [278, 178] width 113 height 165
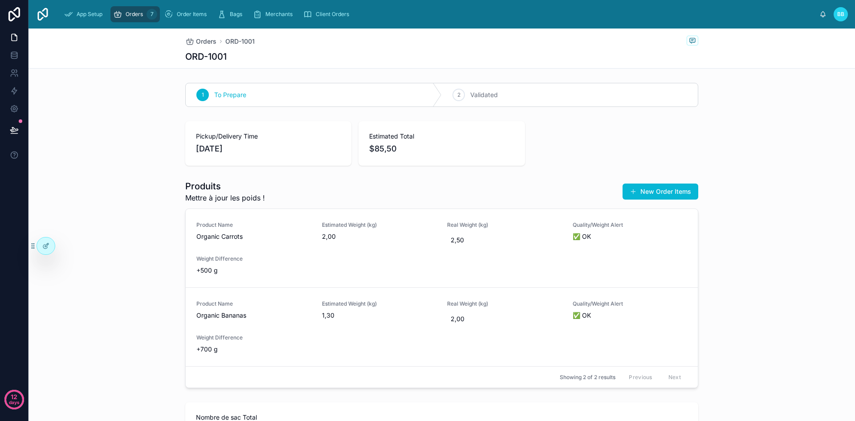
click at [135, 13] on span "Orders" at bounding box center [134, 14] width 17 height 7
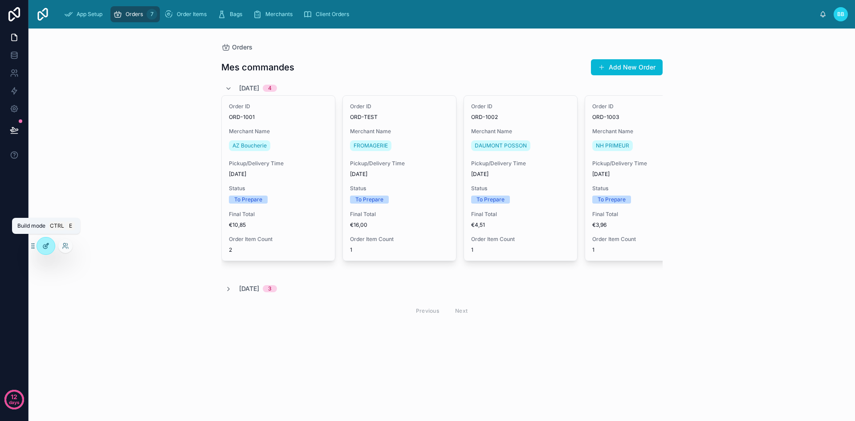
click at [49, 248] on icon at bounding box center [45, 245] width 7 height 7
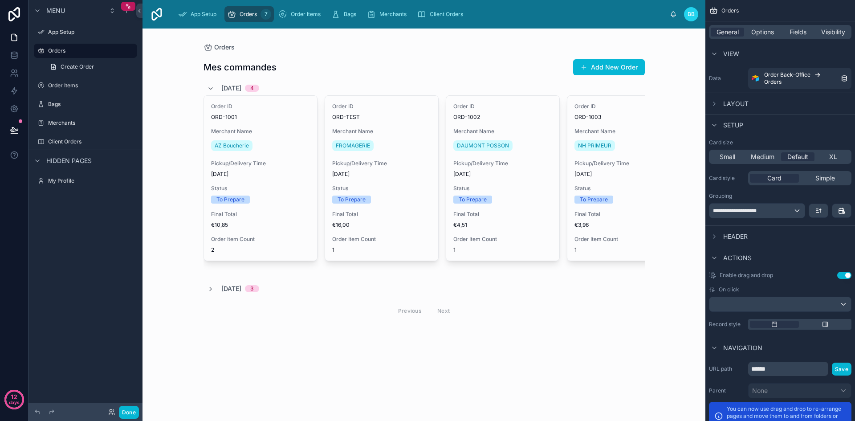
click at [299, 181] on div at bounding box center [423, 188] width 455 height 321
click at [760, 34] on span "Options" at bounding box center [762, 32] width 23 height 9
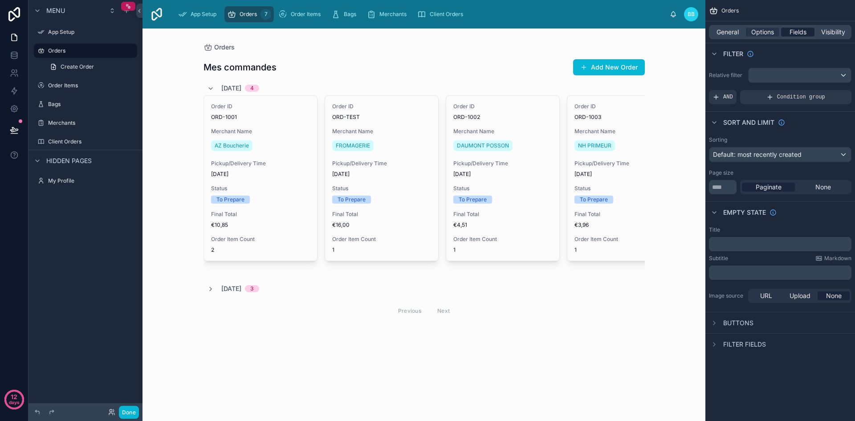
click at [793, 35] on span "Fields" at bounding box center [797, 32] width 17 height 9
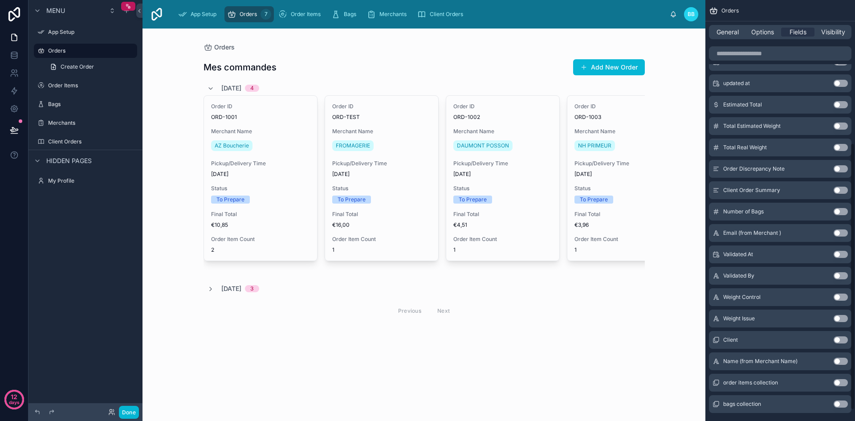
scroll to position [243, 0]
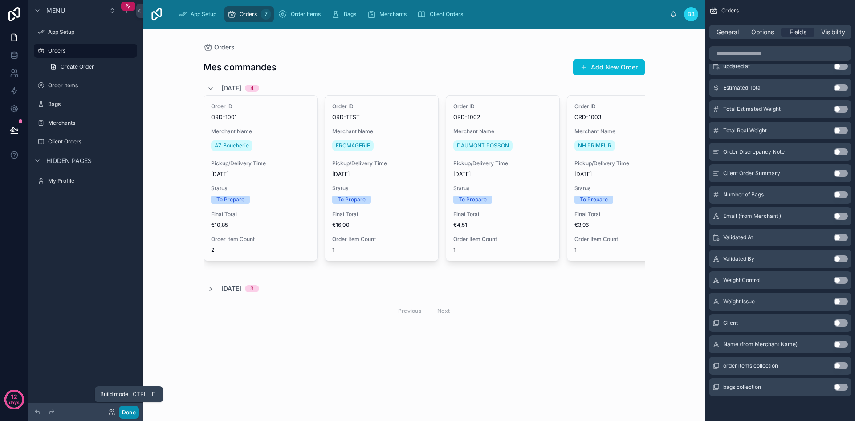
click at [129, 410] on button "Done" at bounding box center [129, 412] width 20 height 13
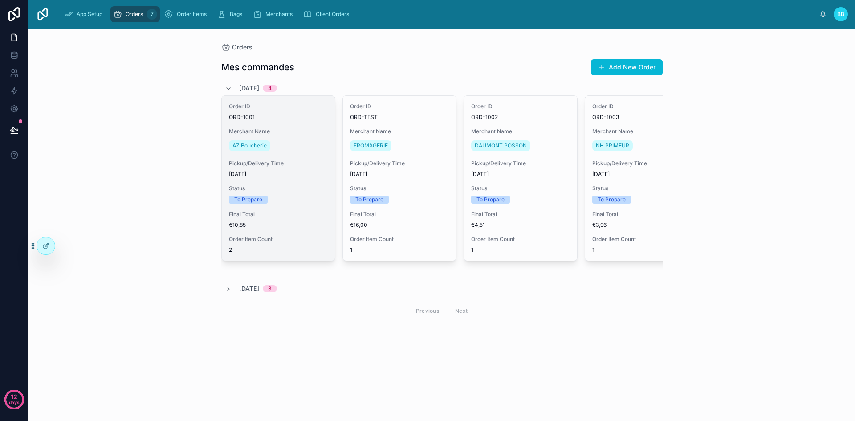
click at [297, 172] on span "[DATE]" at bounding box center [278, 174] width 99 height 7
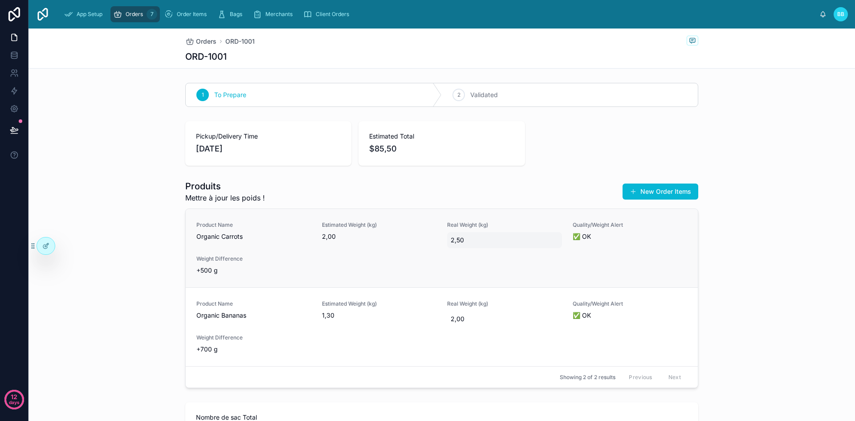
click at [461, 240] on span "2,50" at bounding box center [505, 240] width 108 height 9
click at [761, 283] on div "Produits Mettre à jour les poids ! New Order Items Product Name Organic Carrots…" at bounding box center [441, 283] width 826 height 215
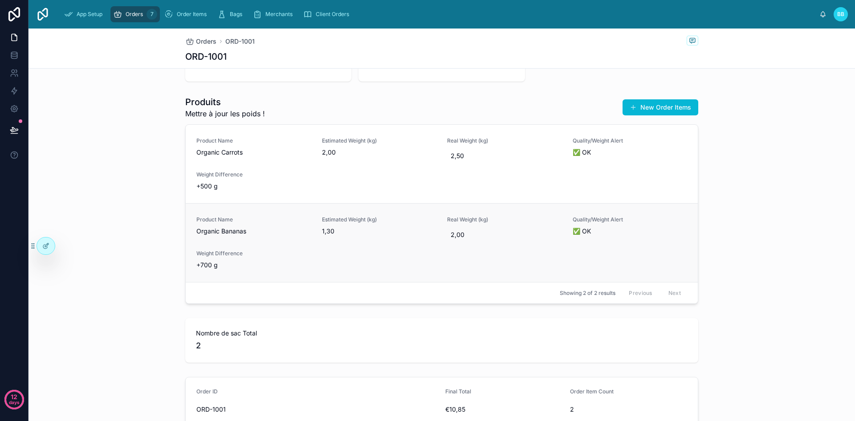
scroll to position [85, 0]
click at [463, 152] on span "2,50" at bounding box center [505, 155] width 108 height 9
type input "****"
click at [556, 169] on icon "submit" at bounding box center [556, 166] width 7 height 7
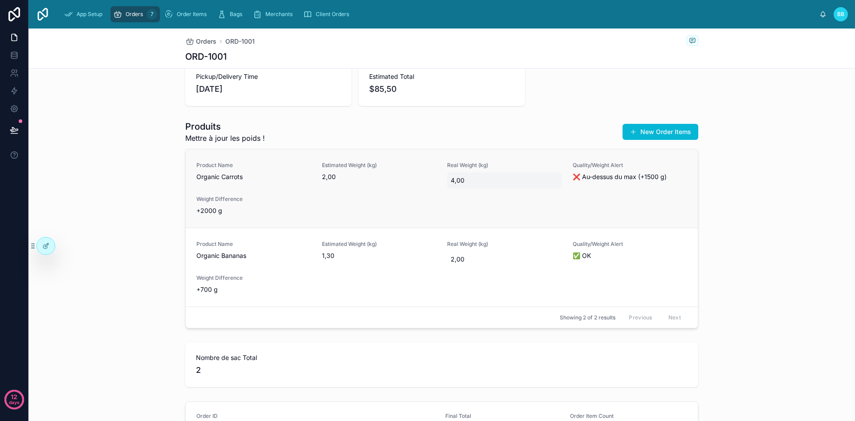
scroll to position [203, 0]
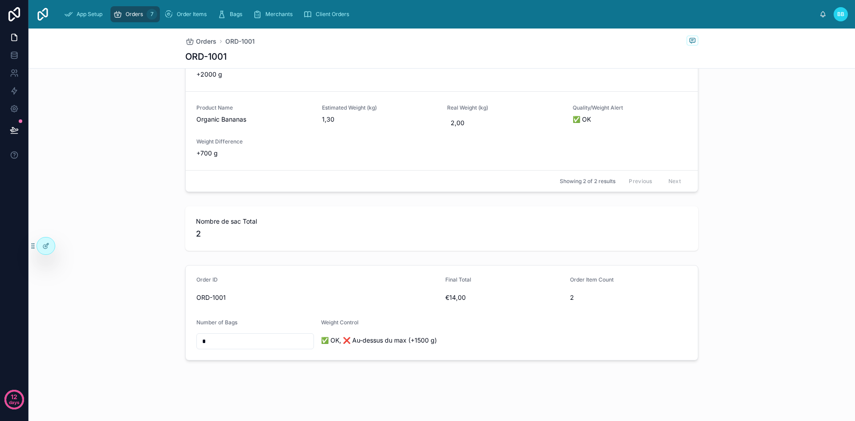
click at [196, 228] on span "2" at bounding box center [442, 234] width 492 height 12
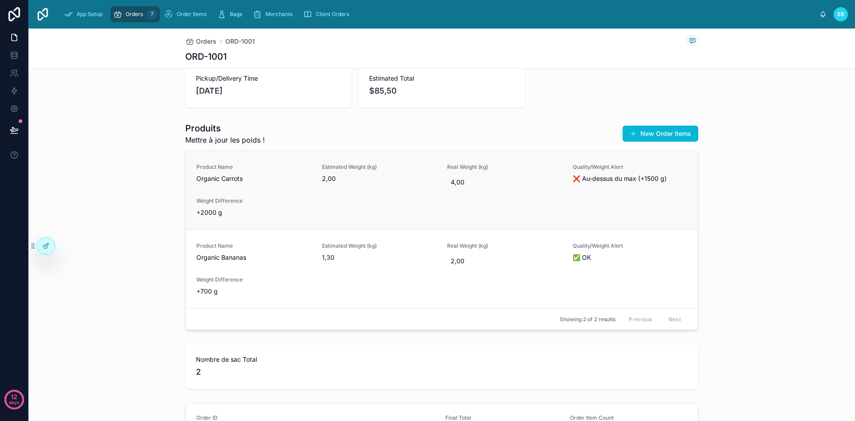
scroll to position [57, 0]
click at [132, 10] on div "Orders 7" at bounding box center [135, 14] width 44 height 14
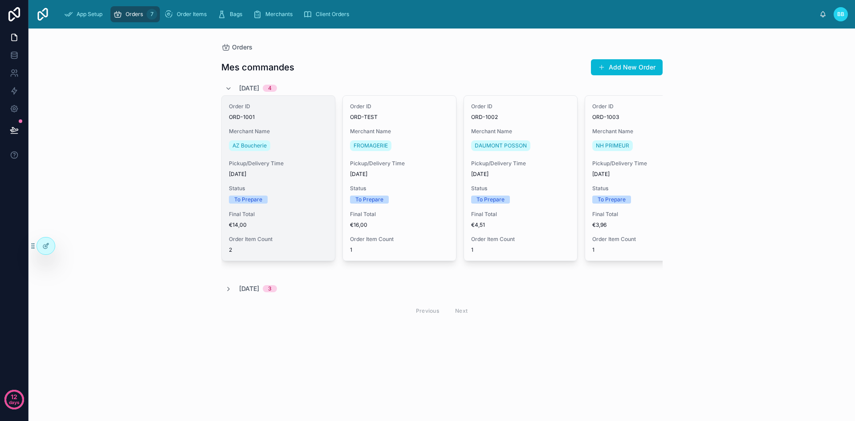
click at [288, 164] on span "Pickup/Delivery Time" at bounding box center [278, 163] width 99 height 7
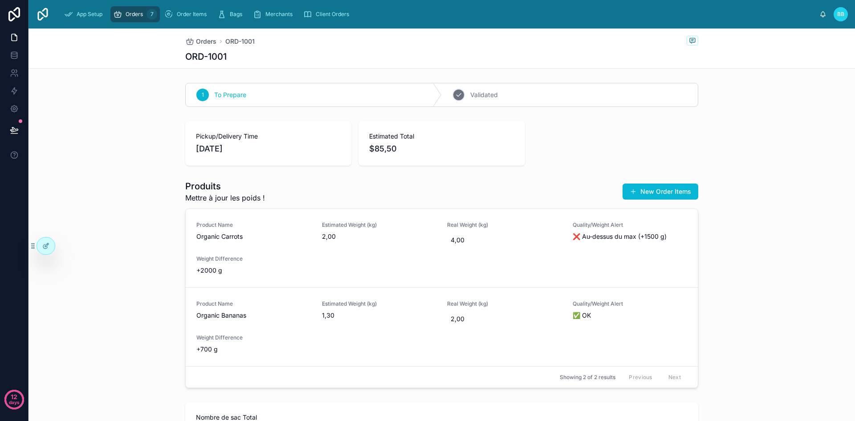
click at [518, 97] on div "2 Validated" at bounding box center [570, 94] width 256 height 23
click at [143, 13] on span "Orders" at bounding box center [134, 14] width 17 height 7
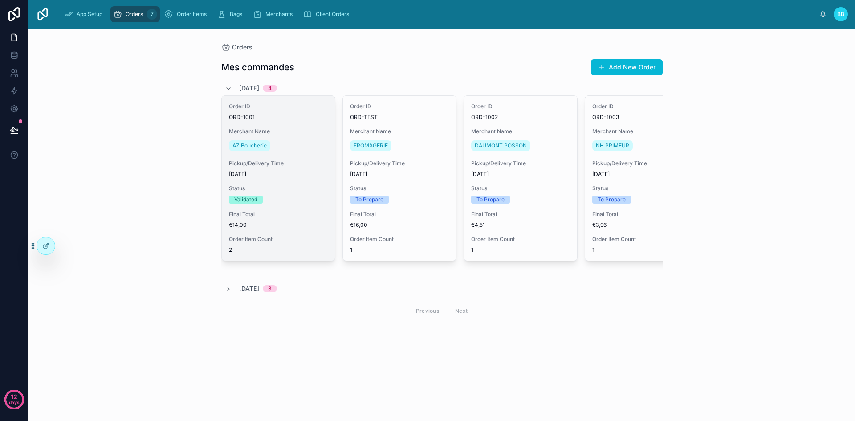
click at [299, 189] on span "Status" at bounding box center [278, 188] width 99 height 7
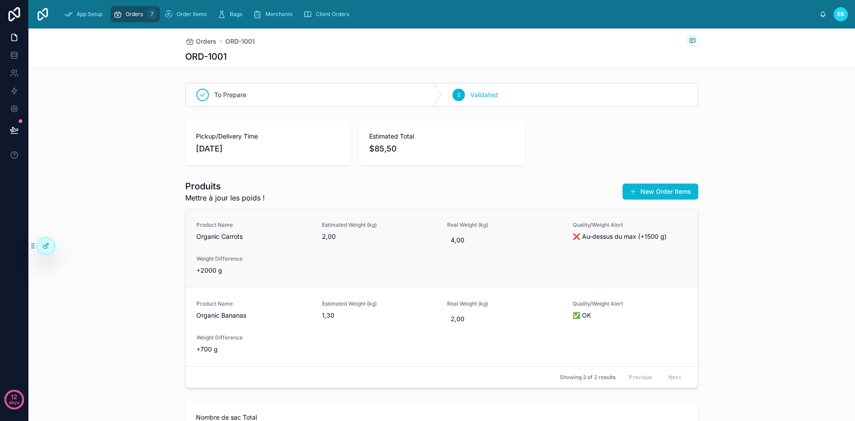
click at [322, 236] on span "2,00" at bounding box center [379, 236] width 115 height 9
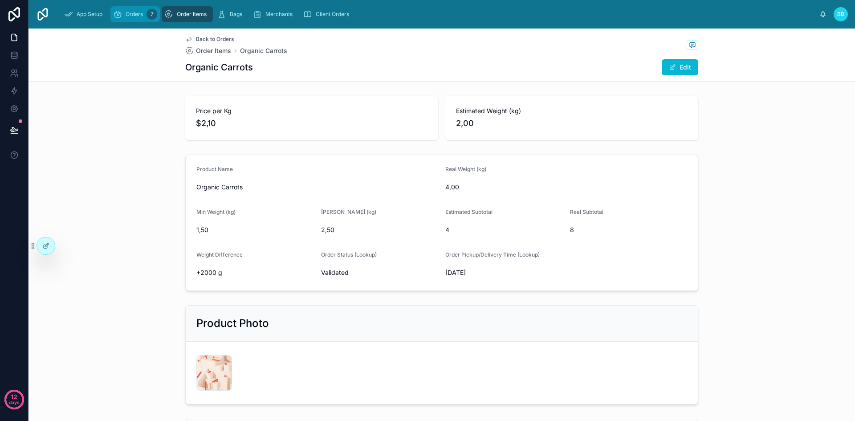
click at [141, 18] on div "Orders 7" at bounding box center [135, 14] width 44 height 14
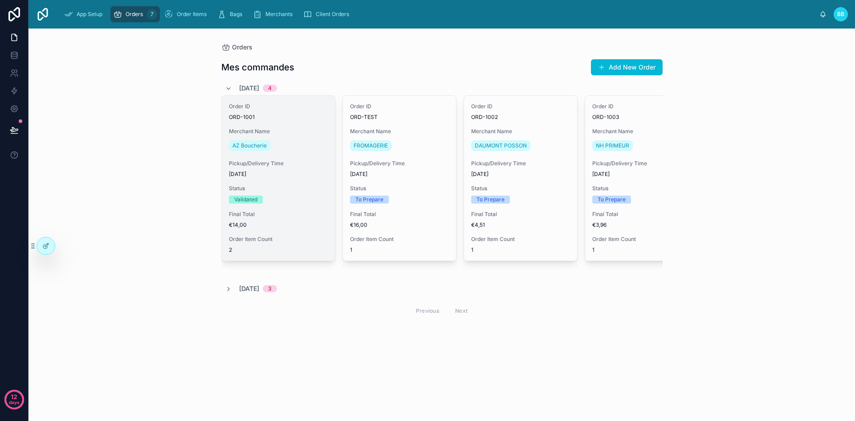
click at [290, 117] on span "ORD-1001" at bounding box center [278, 117] width 99 height 7
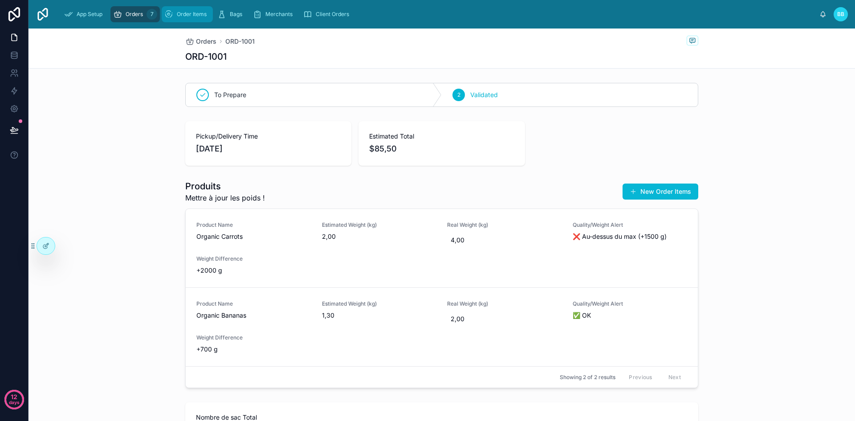
click at [189, 13] on span "Order Items" at bounding box center [192, 14] width 30 height 7
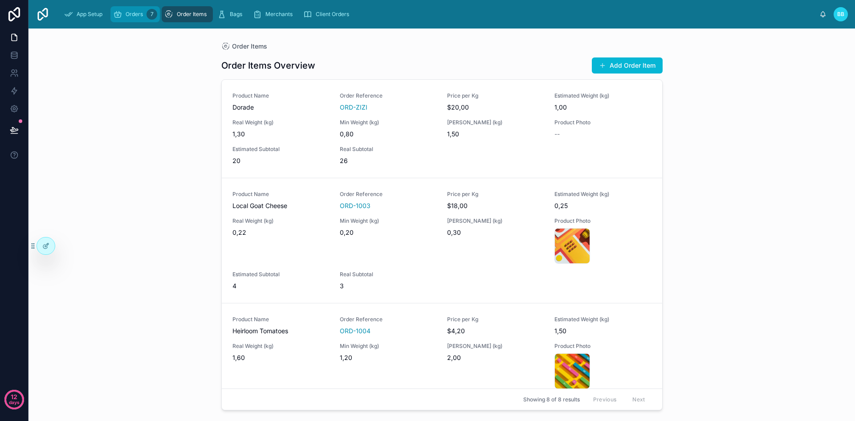
click at [127, 9] on div "Orders 7" at bounding box center [135, 14] width 44 height 14
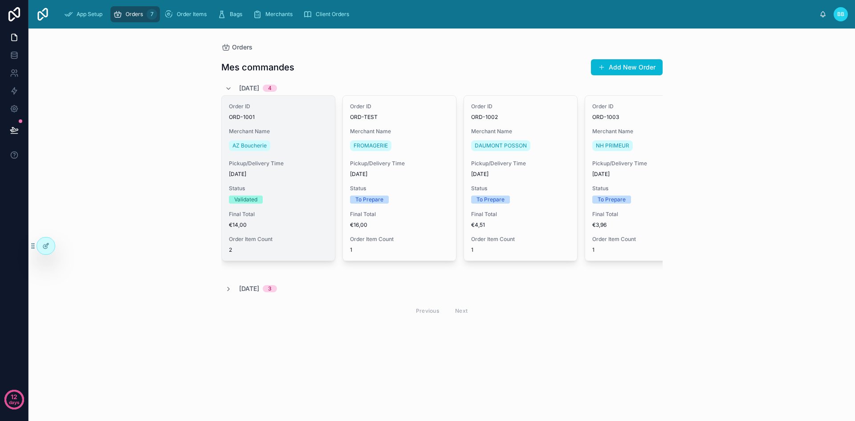
click at [294, 132] on span "Merchant Name" at bounding box center [278, 131] width 99 height 7
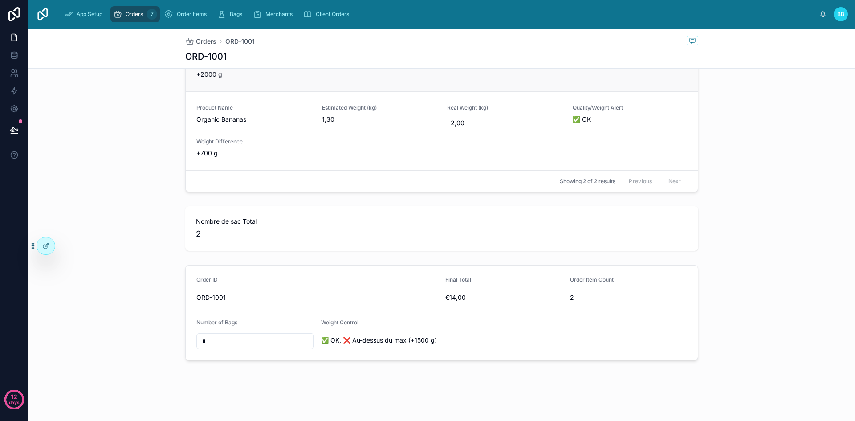
scroll to position [203, 0]
click at [200, 228] on span "2" at bounding box center [442, 234] width 492 height 12
click at [47, 247] on icon at bounding box center [45, 245] width 7 height 7
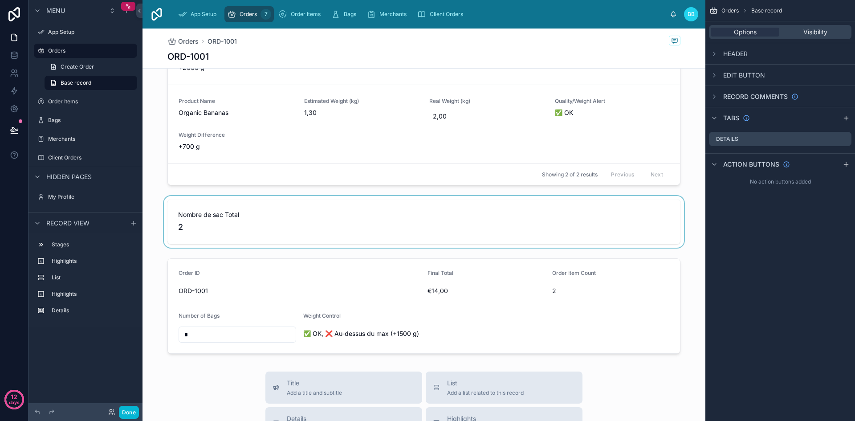
click at [197, 226] on div at bounding box center [423, 222] width 563 height 52
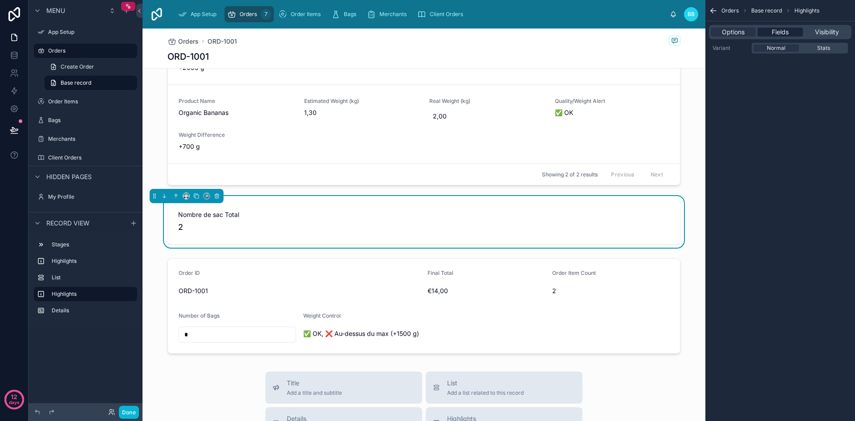
click at [781, 30] on span "Fields" at bounding box center [780, 32] width 17 height 9
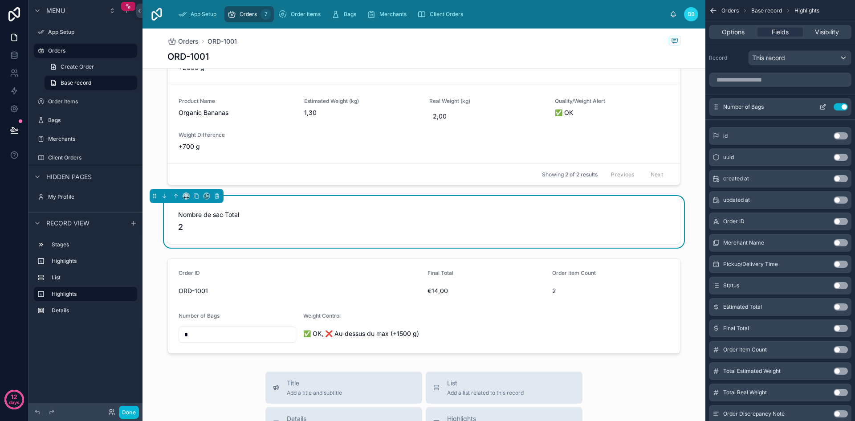
click at [823, 109] on icon "scrollable content" at bounding box center [822, 106] width 7 height 7
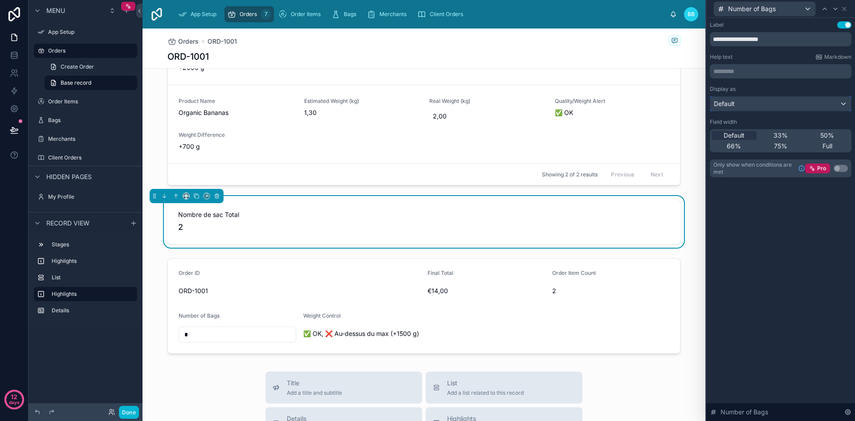
click at [804, 105] on div "Default" at bounding box center [780, 104] width 141 height 14
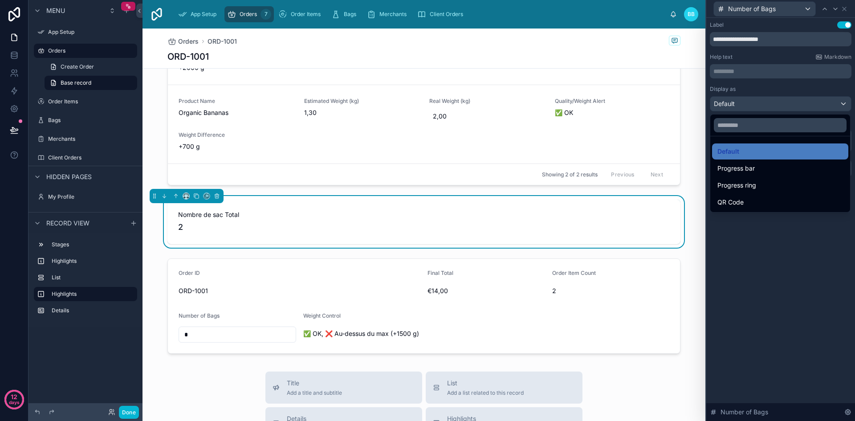
click at [804, 105] on div at bounding box center [780, 210] width 149 height 421
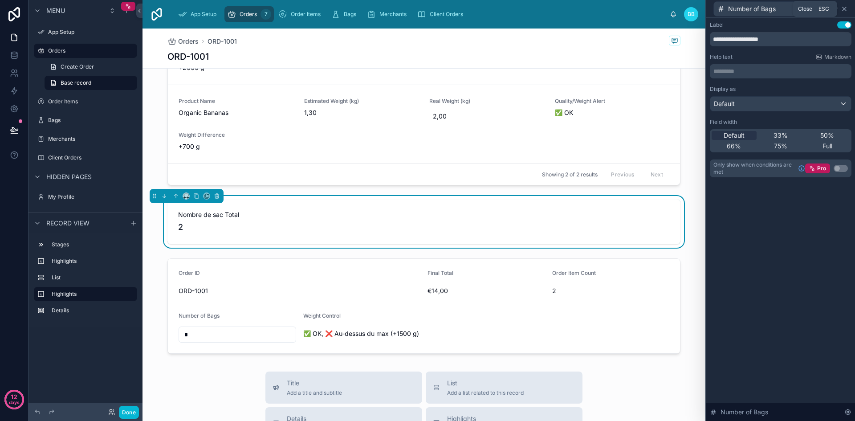
click at [843, 10] on icon at bounding box center [844, 8] width 7 height 7
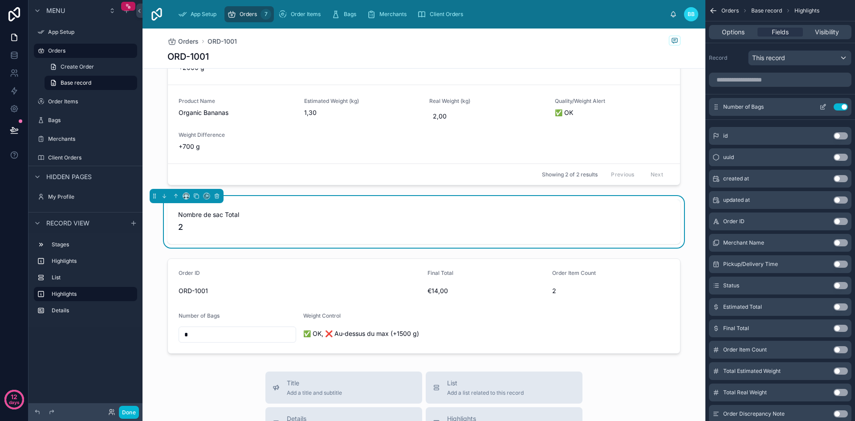
click at [823, 106] on icon "scrollable content" at bounding box center [824, 106] width 4 height 4
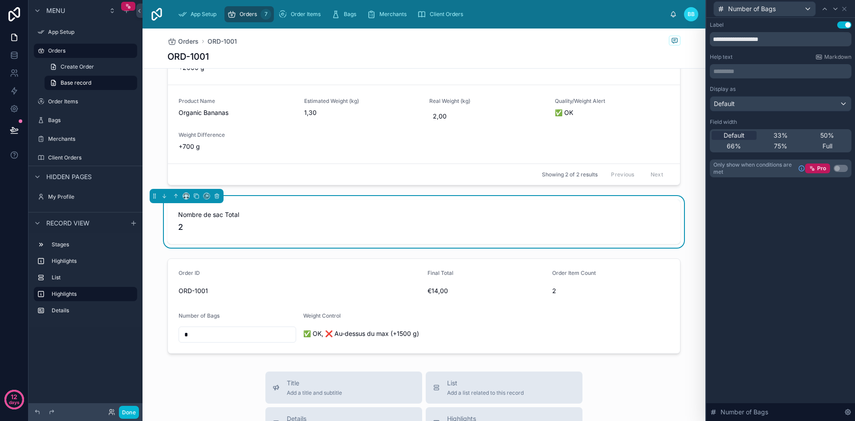
click at [179, 228] on span "2" at bounding box center [424, 227] width 492 height 12
click at [844, 7] on icon at bounding box center [844, 8] width 7 height 7
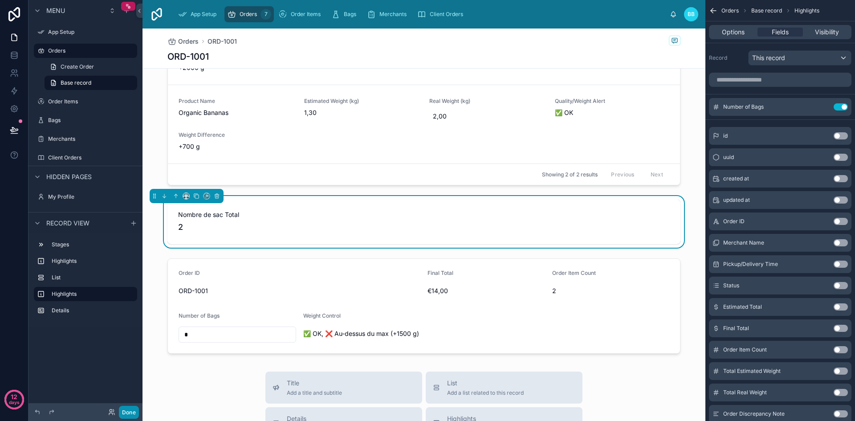
click at [128, 411] on button "Done" at bounding box center [129, 412] width 20 height 13
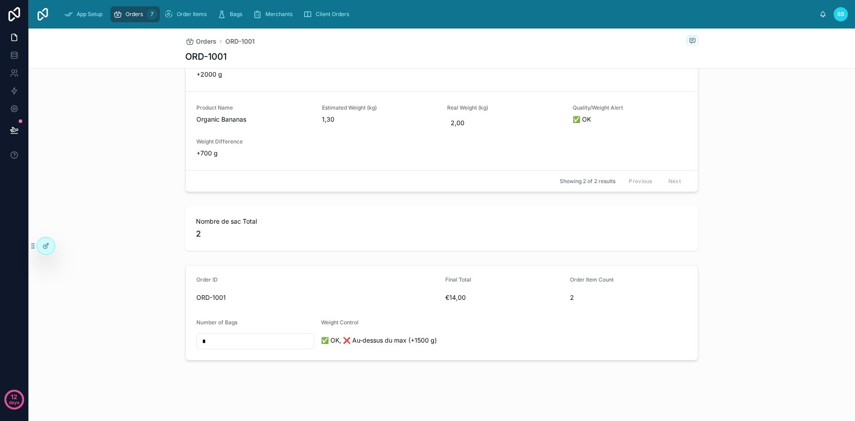
click at [313, 217] on span "Nombre de sac Total" at bounding box center [442, 221] width 492 height 9
click at [197, 228] on span "2" at bounding box center [442, 234] width 492 height 12
click at [196, 228] on span "2" at bounding box center [442, 234] width 492 height 12
click at [217, 206] on div "Nombre de sac Total 2" at bounding box center [441, 228] width 513 height 45
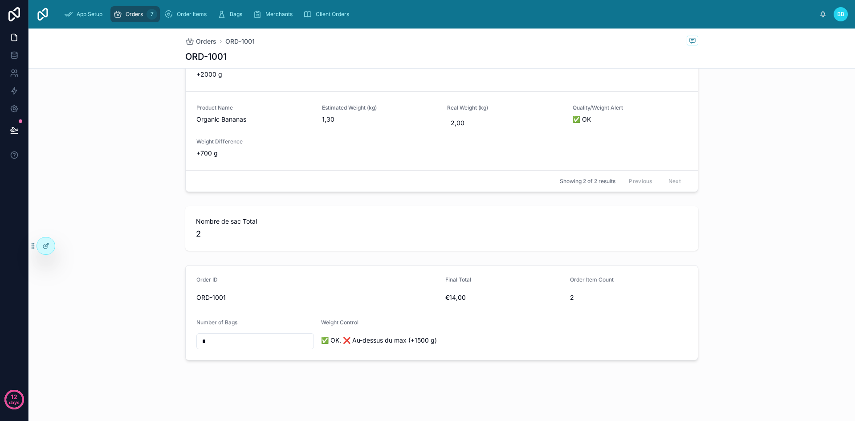
click at [262, 232] on span "2" at bounding box center [442, 234] width 492 height 12
click at [265, 277] on div "Order ID" at bounding box center [317, 281] width 242 height 11
click at [46, 248] on icon at bounding box center [45, 246] width 4 height 4
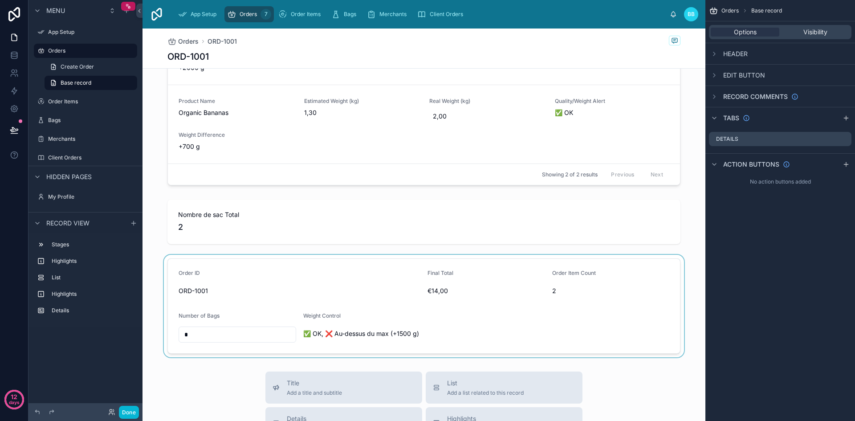
click at [227, 273] on div at bounding box center [423, 306] width 563 height 102
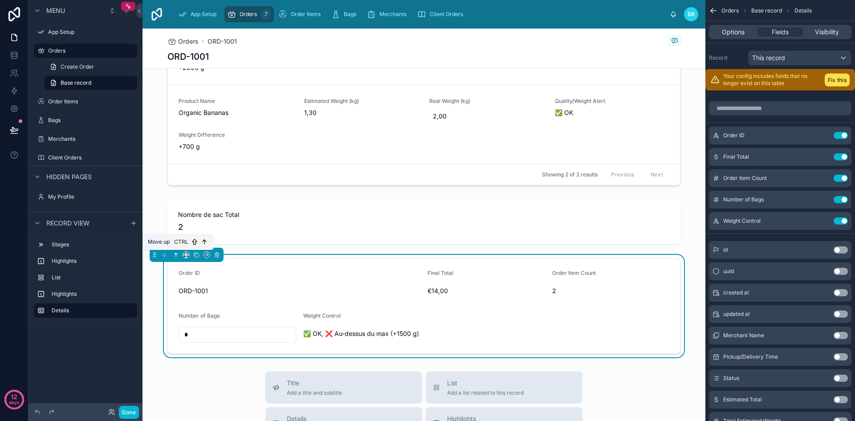
click at [175, 256] on icon at bounding box center [176, 255] width 6 height 6
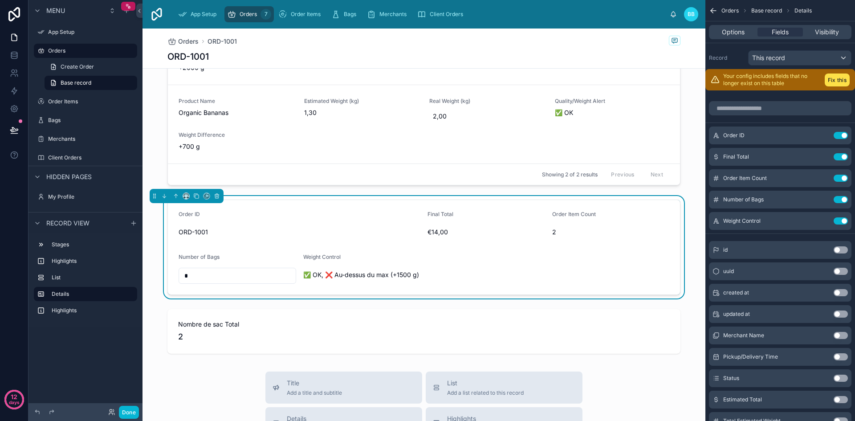
click at [207, 377] on div "Orders ORD-1001 ORD-1001 To Prepare 2 Validated Pickup/Delivery Time [DATE] Est…" at bounding box center [423, 293] width 563 height 934
click at [135, 411] on button "Done" at bounding box center [129, 412] width 20 height 13
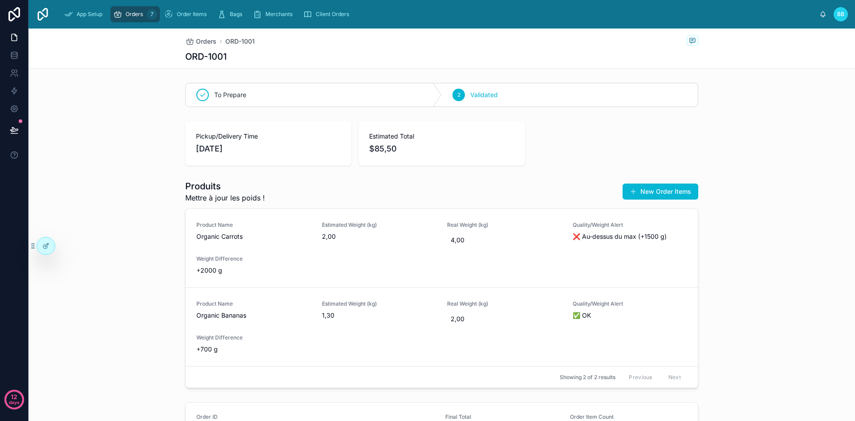
scroll to position [203, 0]
